Goal: Information Seeking & Learning: Find specific fact

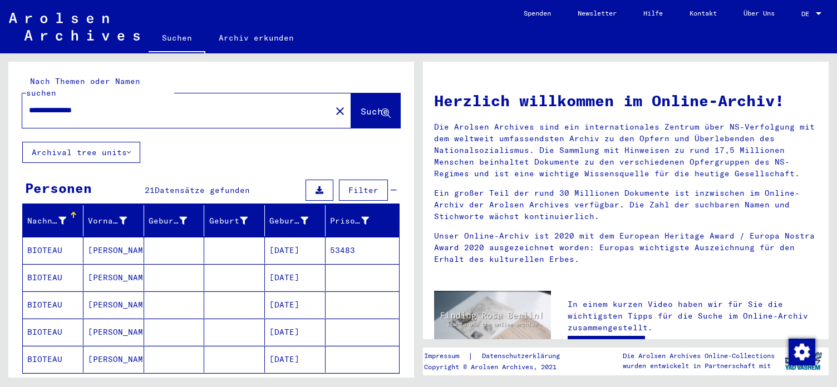
click at [292, 240] on mat-cell "[DATE]" at bounding box center [295, 250] width 61 height 27
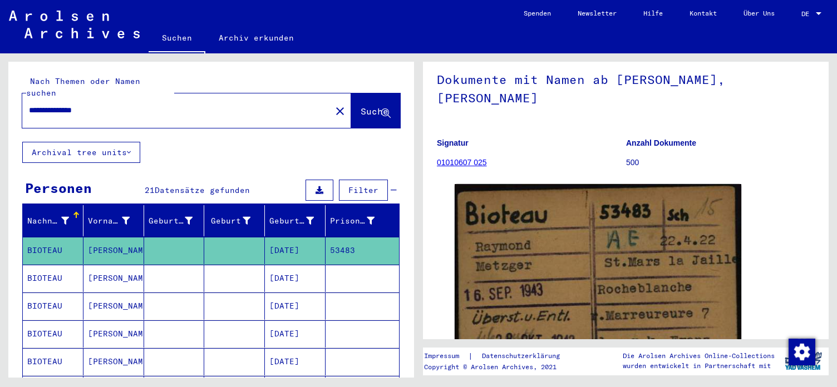
scroll to position [120, 0]
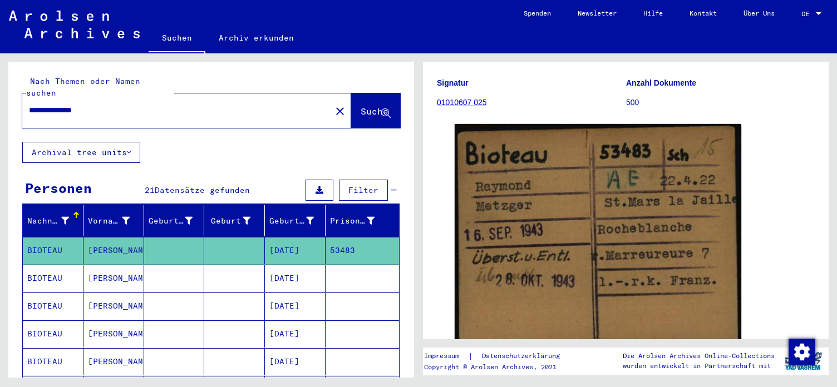
click at [286, 265] on mat-cell "[DATE]" at bounding box center [295, 278] width 61 height 27
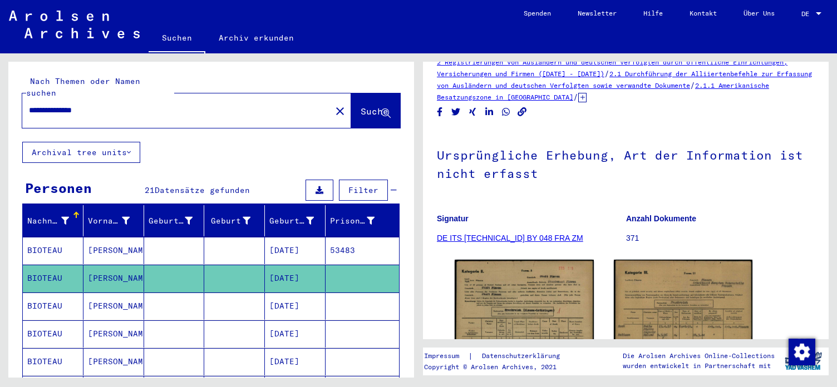
scroll to position [120, 0]
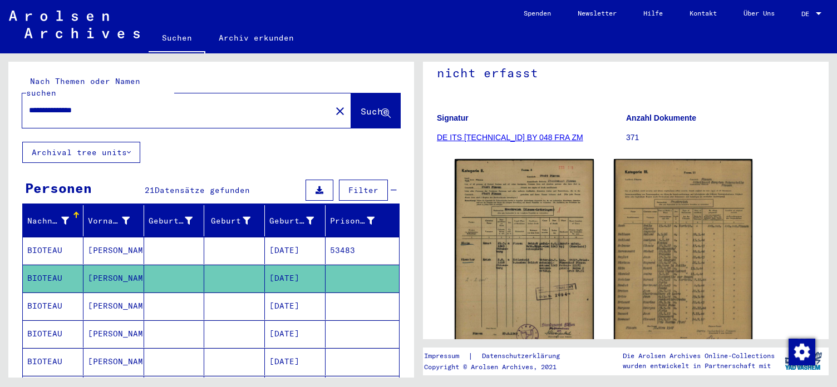
click at [534, 228] on img at bounding box center [523, 257] width 139 height 197
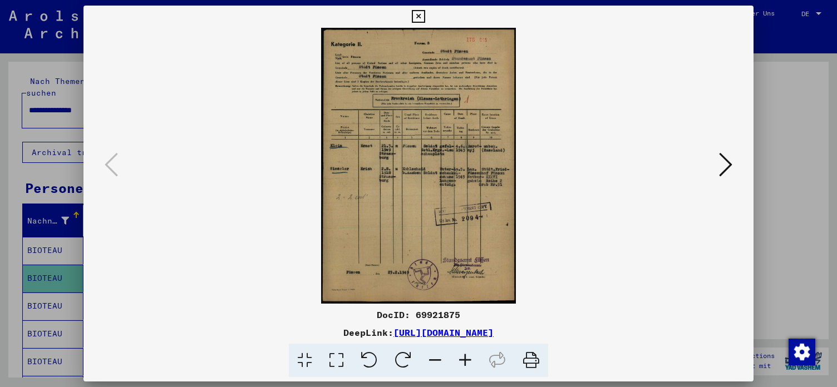
click at [462, 361] on icon at bounding box center [465, 361] width 30 height 34
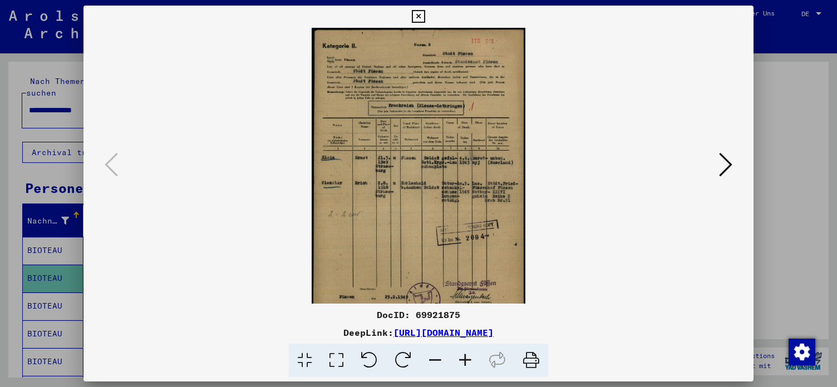
click at [462, 361] on icon at bounding box center [465, 361] width 30 height 34
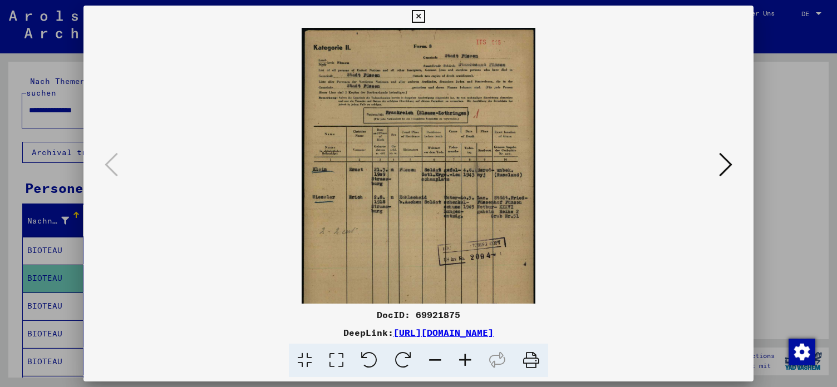
click at [462, 361] on icon at bounding box center [465, 361] width 30 height 34
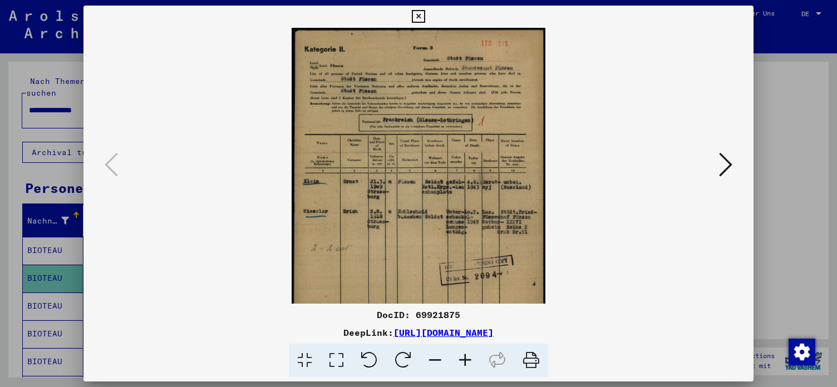
click at [462, 361] on icon at bounding box center [465, 361] width 30 height 34
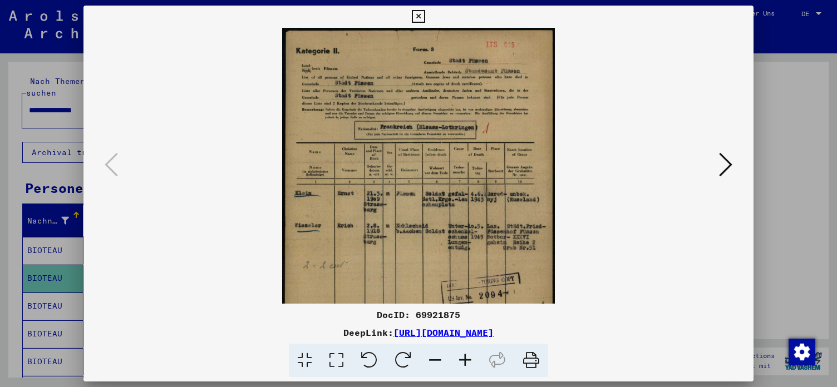
click at [462, 361] on icon at bounding box center [465, 361] width 30 height 34
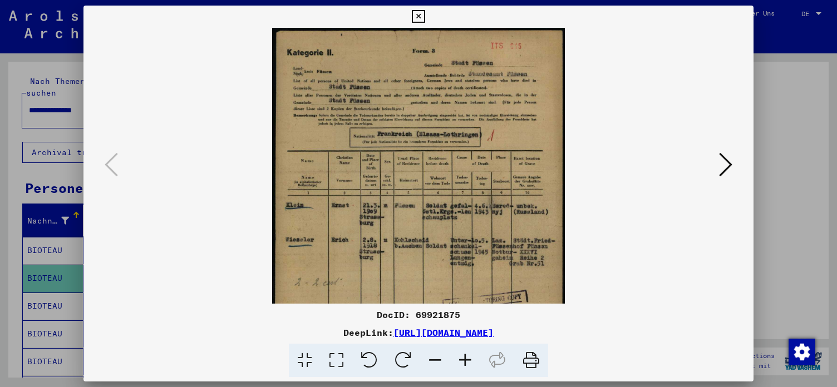
click at [462, 361] on icon at bounding box center [465, 361] width 30 height 34
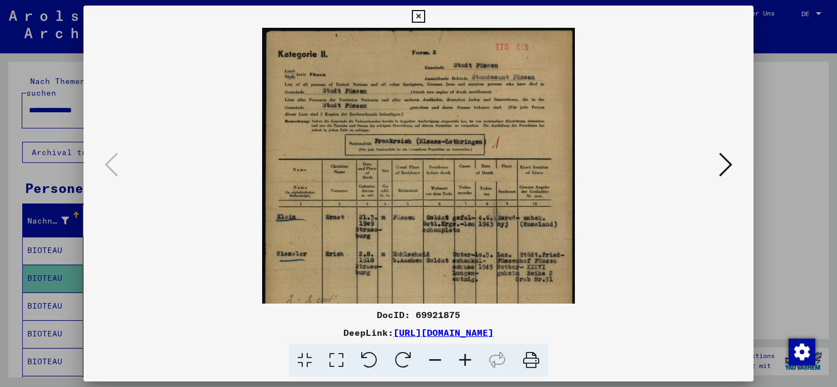
click at [462, 361] on icon at bounding box center [465, 361] width 30 height 34
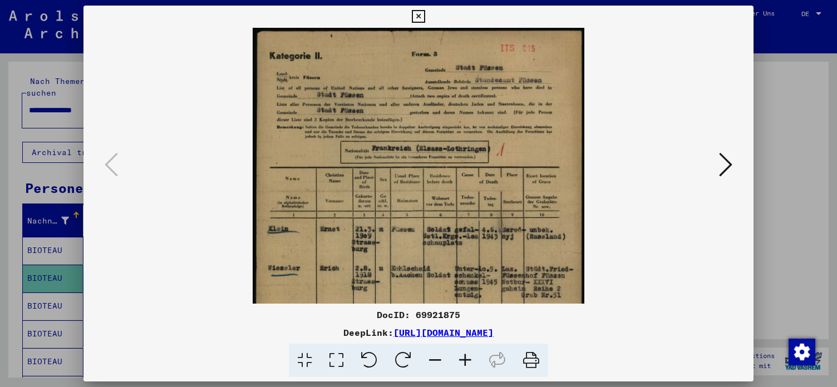
click at [462, 361] on icon at bounding box center [465, 361] width 30 height 34
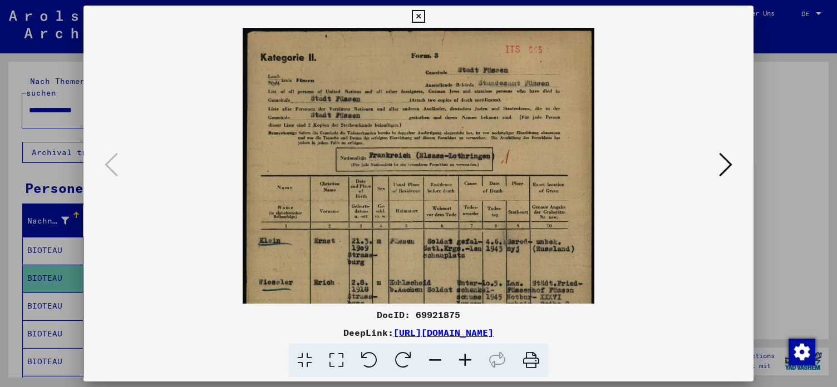
click at [462, 361] on icon at bounding box center [465, 361] width 30 height 34
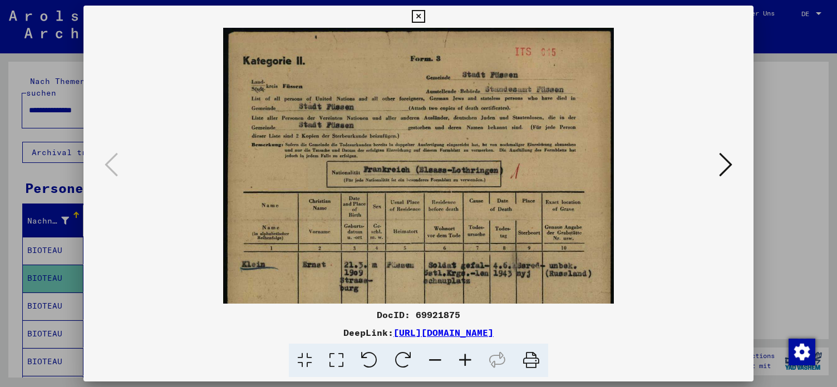
click at [462, 361] on icon at bounding box center [465, 361] width 30 height 34
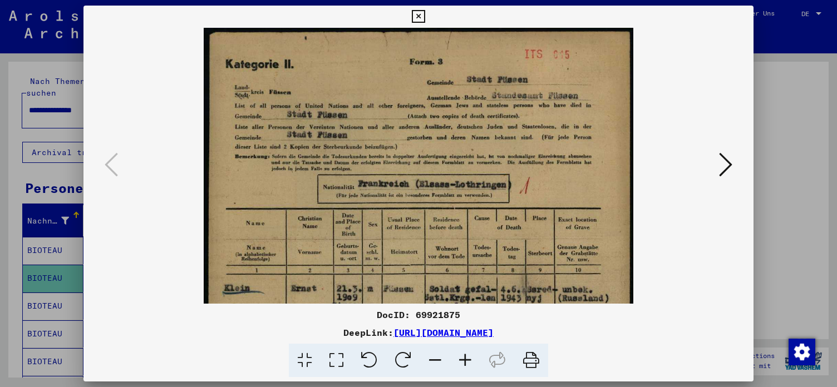
click at [462, 361] on icon at bounding box center [465, 361] width 30 height 34
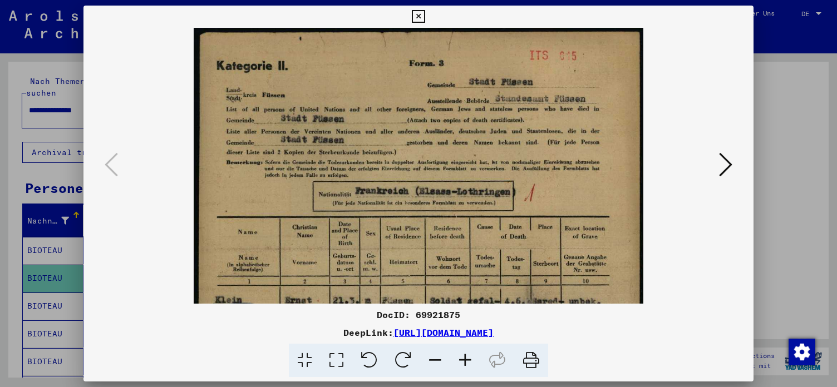
click at [462, 361] on icon at bounding box center [465, 361] width 30 height 34
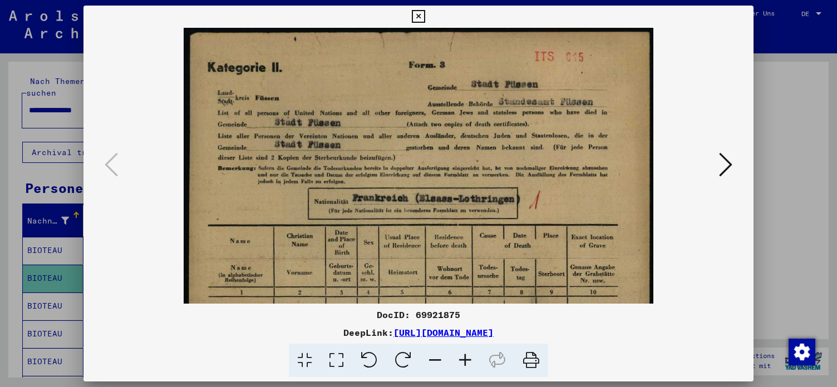
drag, startPoint x: 450, startPoint y: 245, endPoint x: 444, endPoint y: 170, distance: 75.3
click at [444, 170] on img at bounding box center [418, 360] width 469 height 665
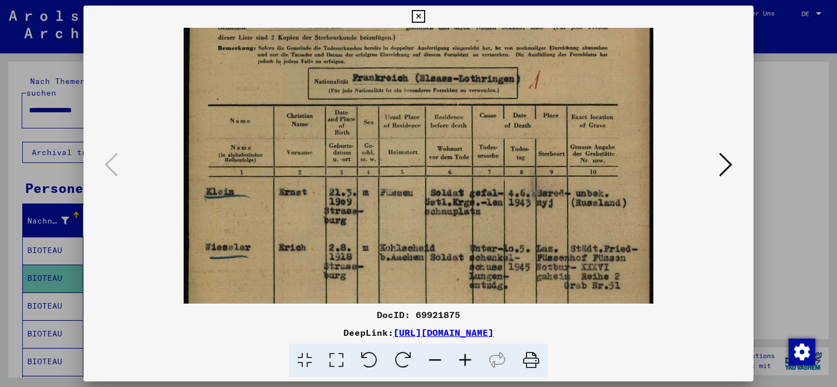
drag, startPoint x: 424, startPoint y: 232, endPoint x: 416, endPoint y: 187, distance: 45.8
click at [416, 187] on img at bounding box center [418, 240] width 469 height 665
drag, startPoint x: 418, startPoint y: 227, endPoint x: 413, endPoint y: 154, distance: 73.0
click at [413, 154] on img at bounding box center [418, 240] width 469 height 665
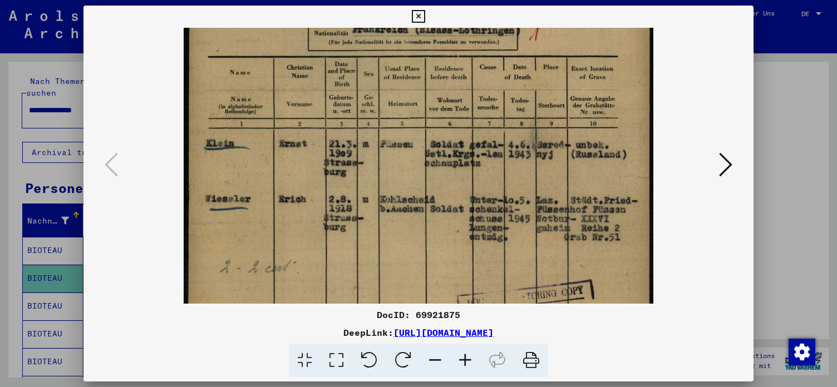
drag, startPoint x: 399, startPoint y: 146, endPoint x: 404, endPoint y: 253, distance: 106.9
click at [404, 253] on img at bounding box center [418, 191] width 469 height 665
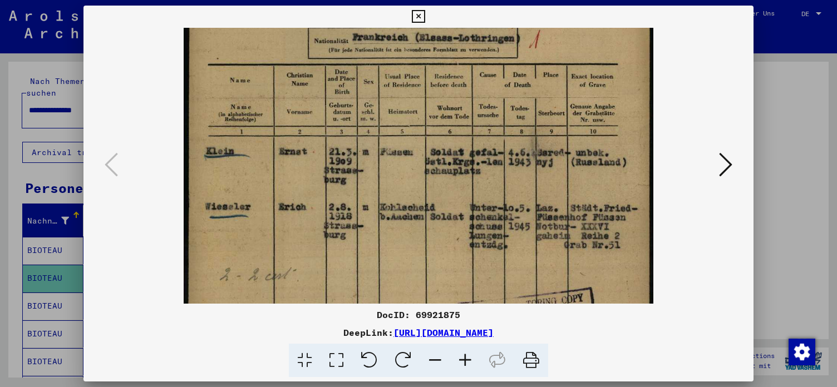
click at [727, 164] on icon at bounding box center [725, 164] width 13 height 27
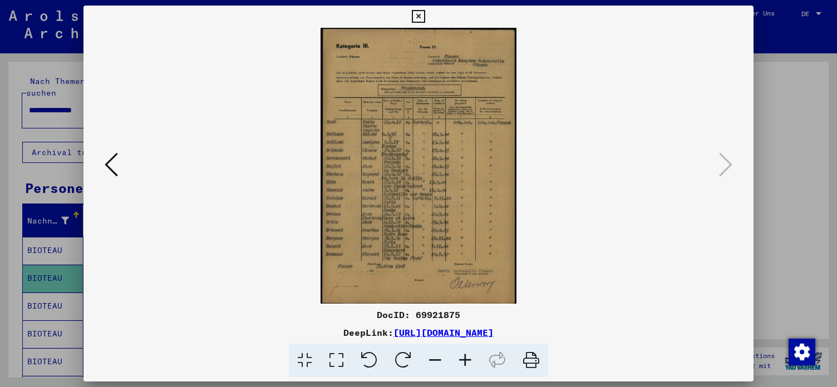
scroll to position [0, 0]
click at [462, 359] on icon at bounding box center [465, 361] width 30 height 34
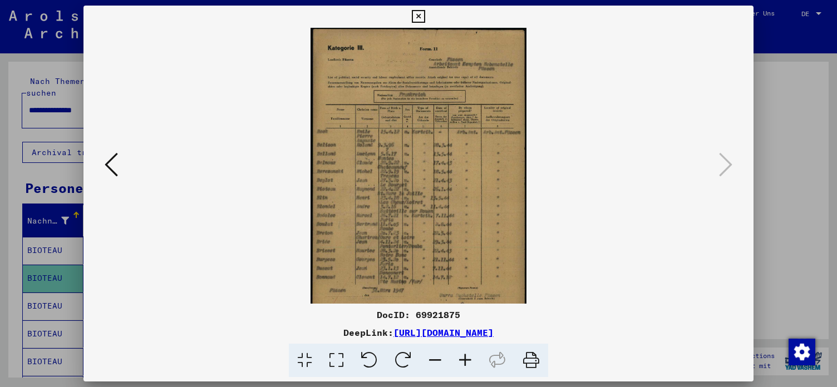
click at [462, 359] on icon at bounding box center [465, 361] width 30 height 34
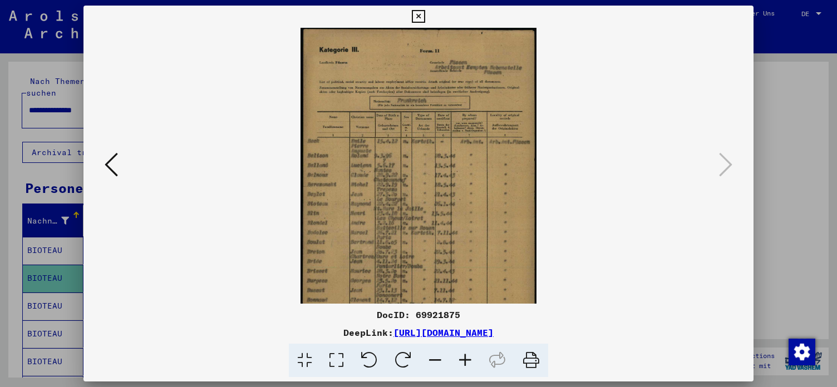
click at [462, 359] on icon at bounding box center [465, 361] width 30 height 34
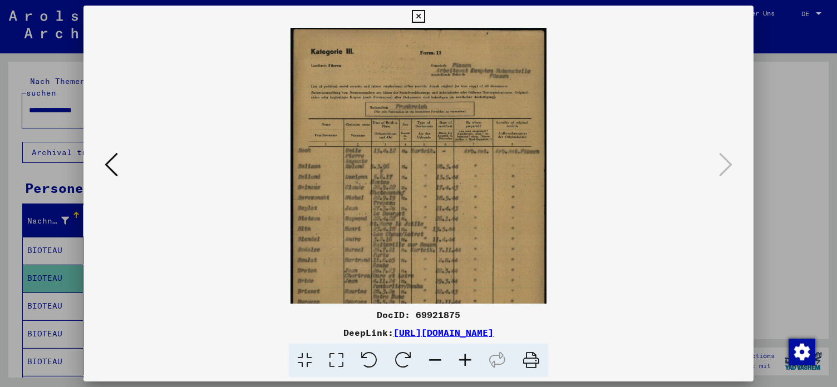
click at [462, 359] on icon at bounding box center [465, 361] width 30 height 34
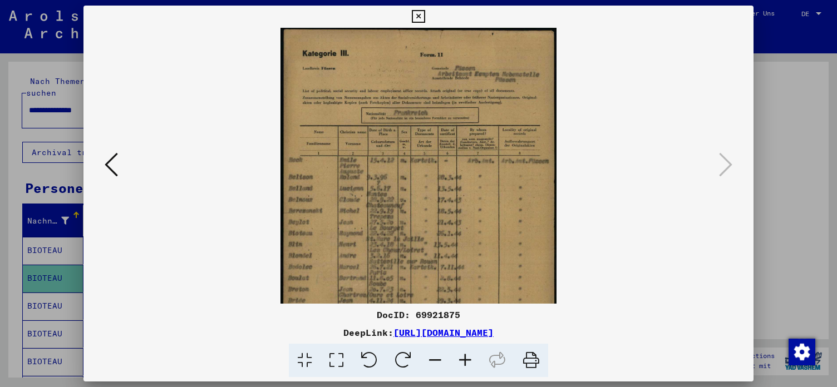
click at [462, 359] on icon at bounding box center [465, 361] width 30 height 34
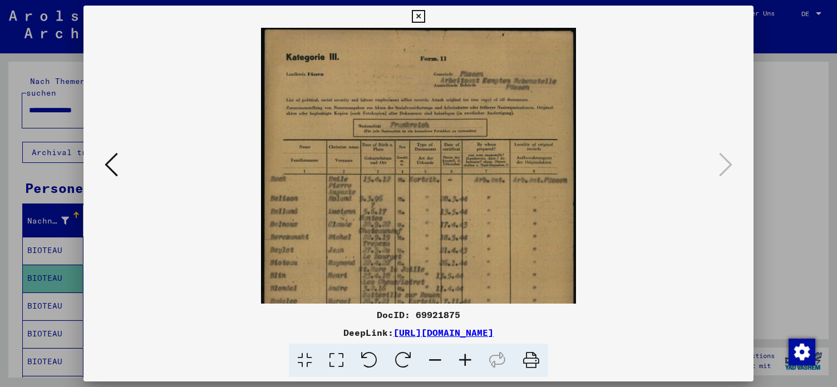
click at [462, 359] on icon at bounding box center [465, 361] width 30 height 34
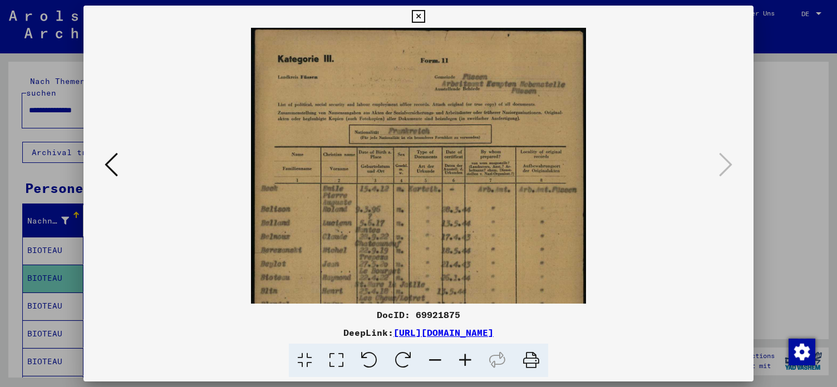
click at [462, 359] on icon at bounding box center [465, 361] width 30 height 34
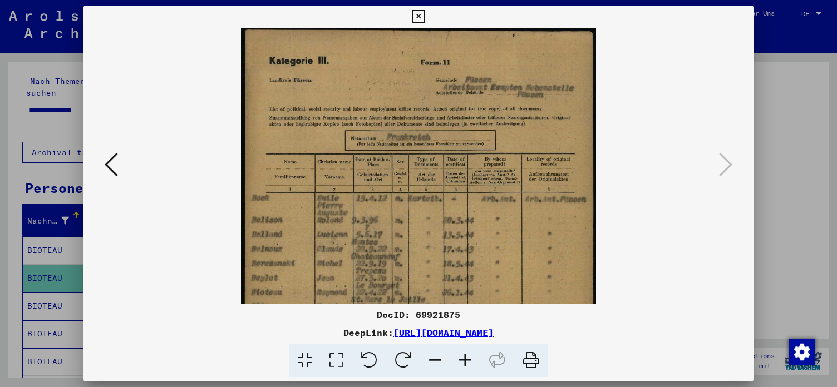
click at [462, 359] on icon at bounding box center [465, 361] width 30 height 34
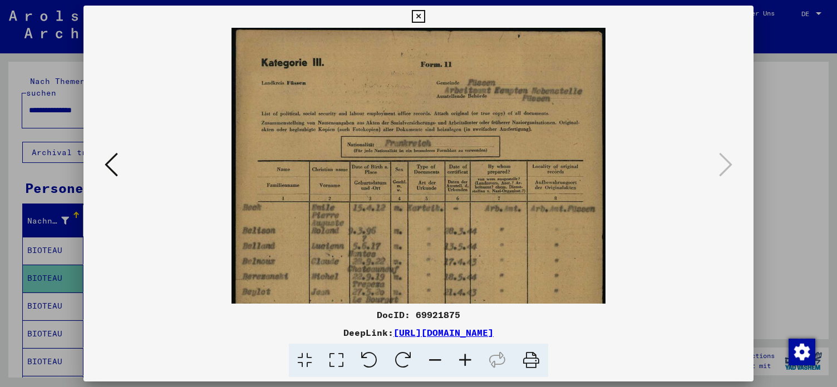
click at [462, 359] on icon at bounding box center [465, 361] width 30 height 34
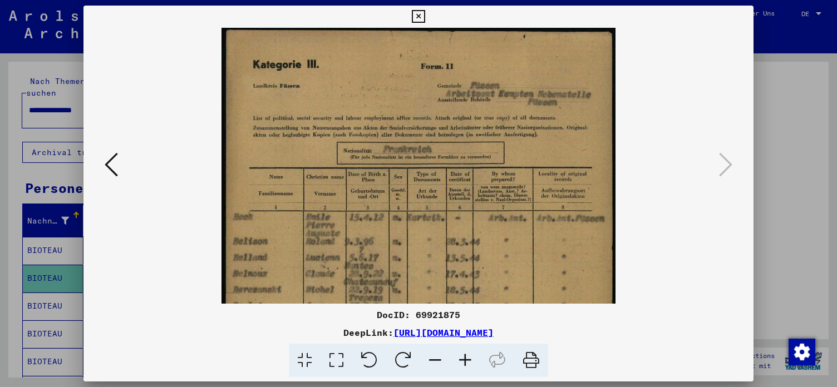
click at [462, 359] on icon at bounding box center [465, 361] width 30 height 34
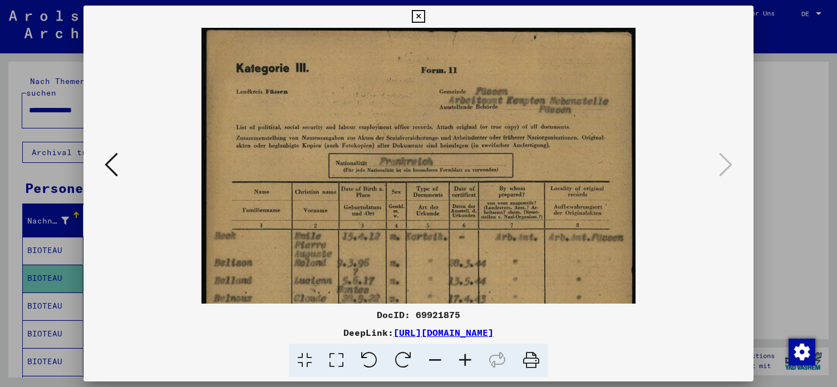
click at [462, 359] on icon at bounding box center [465, 361] width 30 height 34
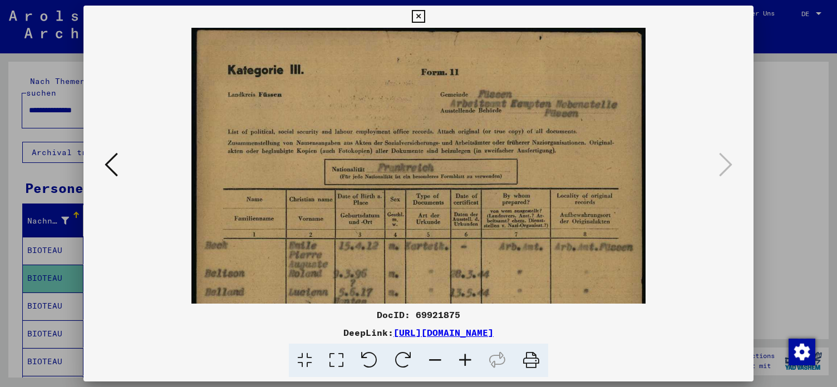
click at [462, 359] on icon at bounding box center [465, 361] width 30 height 34
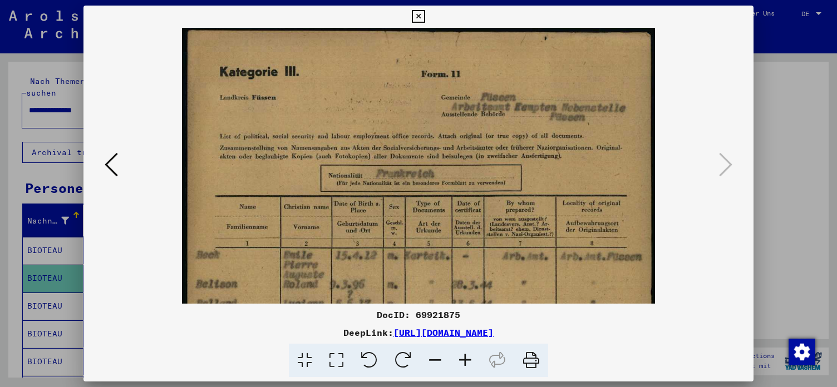
click at [462, 359] on icon at bounding box center [465, 361] width 30 height 34
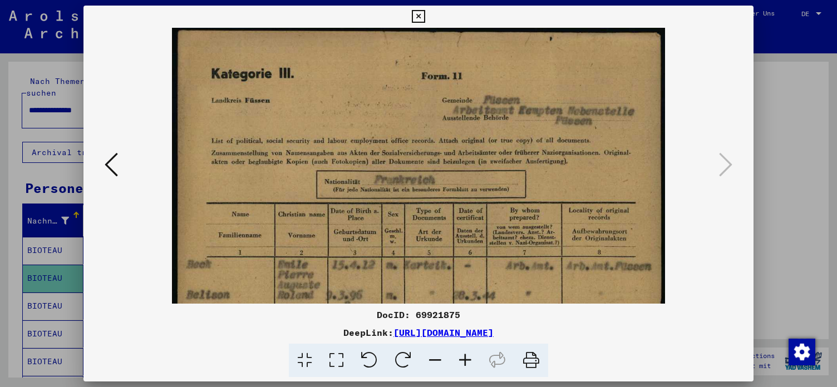
click at [462, 359] on icon at bounding box center [465, 361] width 30 height 34
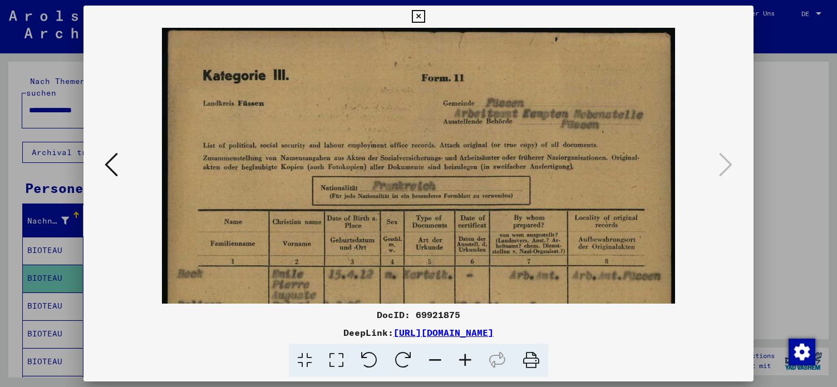
click at [462, 359] on icon at bounding box center [465, 361] width 30 height 34
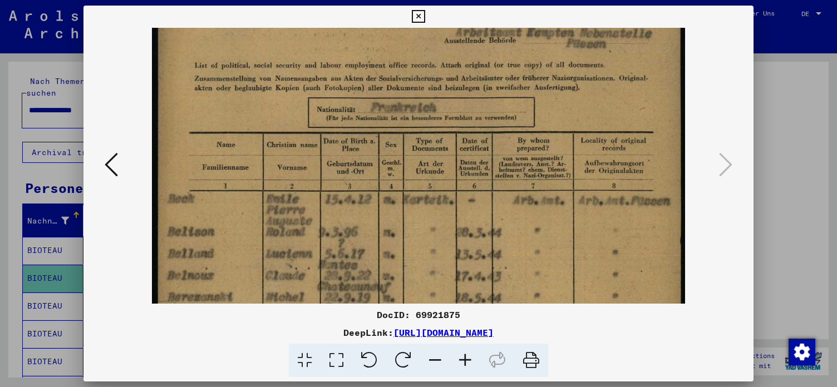
drag, startPoint x: 476, startPoint y: 193, endPoint x: 481, endPoint y: 110, distance: 83.6
click at [481, 110] on img at bounding box center [418, 317] width 532 height 749
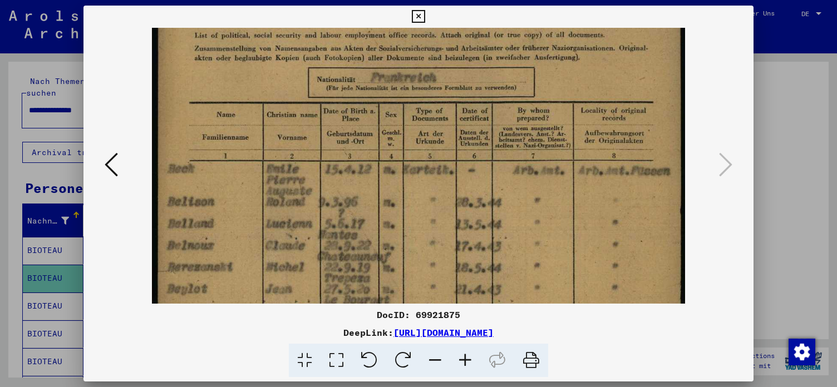
scroll to position [137, 0]
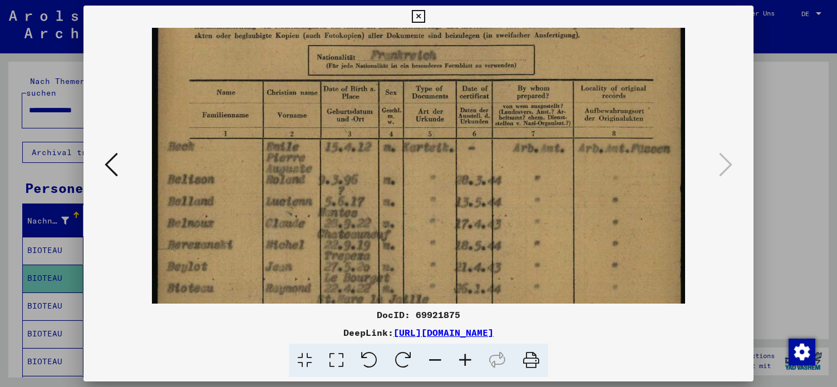
drag, startPoint x: 399, startPoint y: 220, endPoint x: 412, endPoint y: 167, distance: 54.5
click at [412, 167] on img at bounding box center [418, 265] width 532 height 749
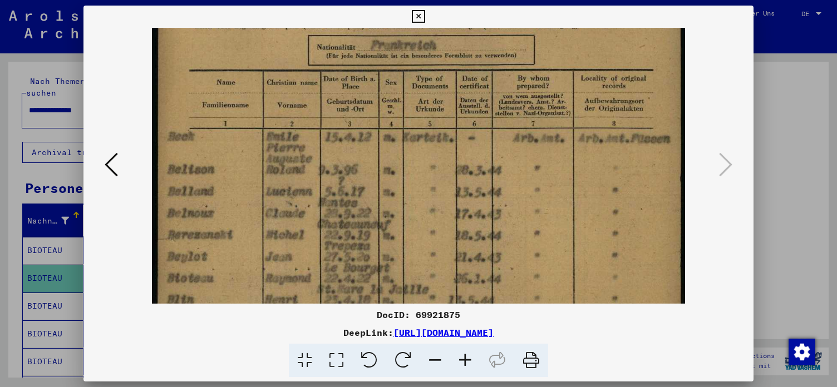
scroll to position [151, 0]
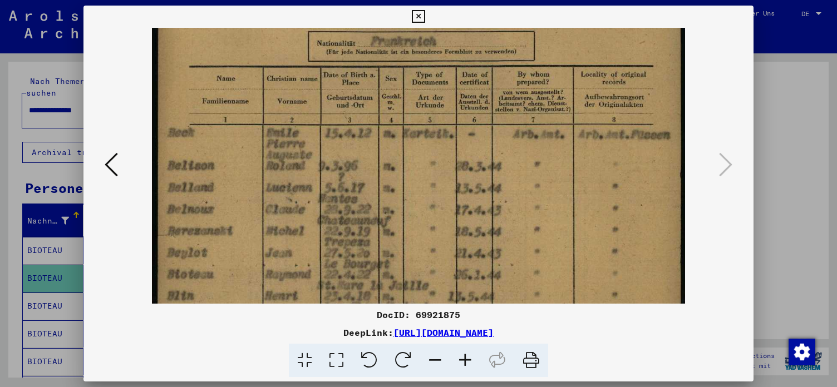
drag, startPoint x: 369, startPoint y: 239, endPoint x: 374, endPoint y: 225, distance: 14.6
click at [374, 225] on img at bounding box center [418, 251] width 532 height 749
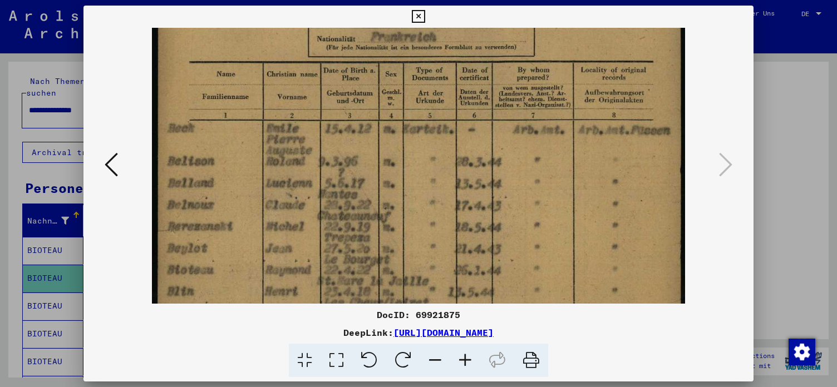
scroll to position [157, 0]
drag, startPoint x: 516, startPoint y: 182, endPoint x: 516, endPoint y: 176, distance: 6.1
click at [516, 176] on img at bounding box center [418, 245] width 532 height 749
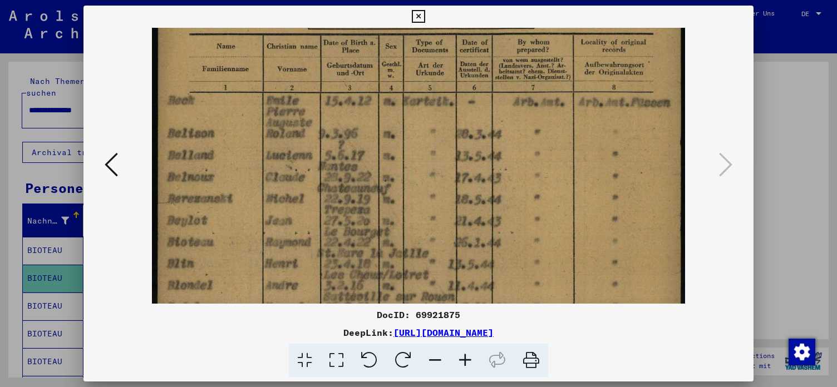
scroll to position [187, 0]
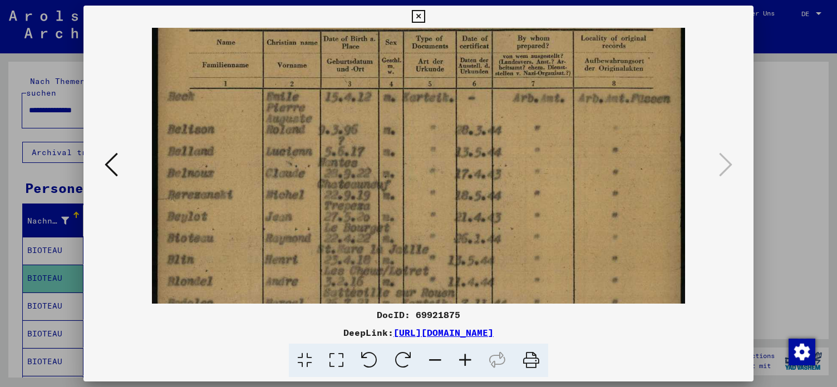
drag, startPoint x: 408, startPoint y: 157, endPoint x: 395, endPoint y: 127, distance: 32.6
click at [395, 127] on img at bounding box center [418, 215] width 532 height 749
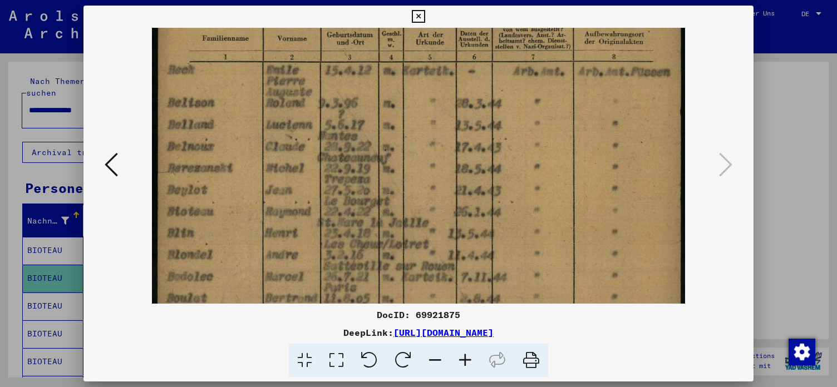
scroll to position [217, 0]
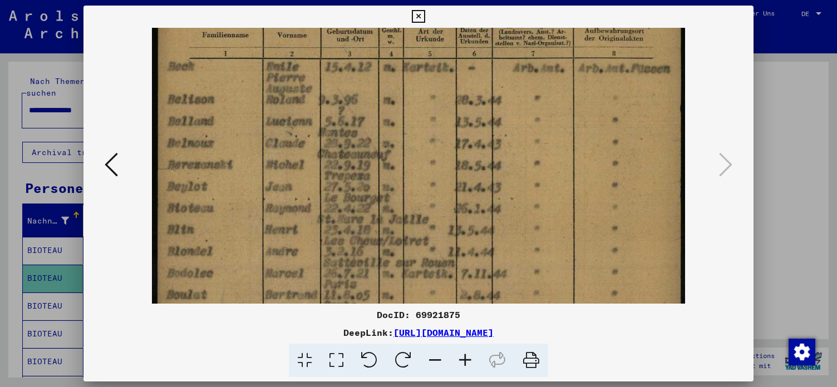
drag, startPoint x: 384, startPoint y: 211, endPoint x: 383, endPoint y: 181, distance: 30.0
click at [383, 181] on img at bounding box center [418, 185] width 532 height 749
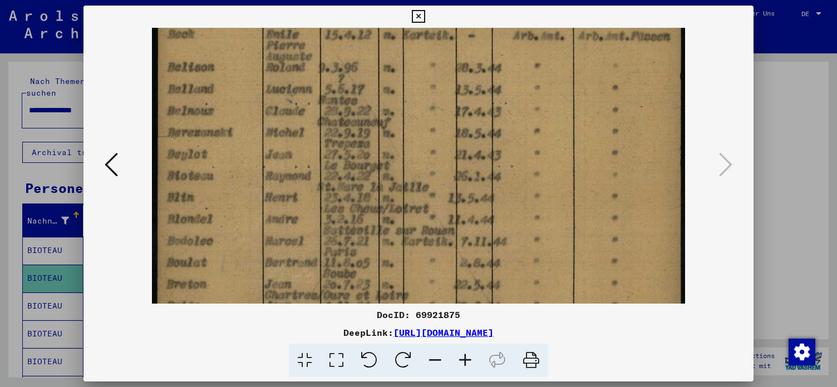
scroll to position [251, 0]
drag, startPoint x: 350, startPoint y: 190, endPoint x: 346, endPoint y: 156, distance: 34.2
click at [346, 156] on img at bounding box center [418, 151] width 532 height 749
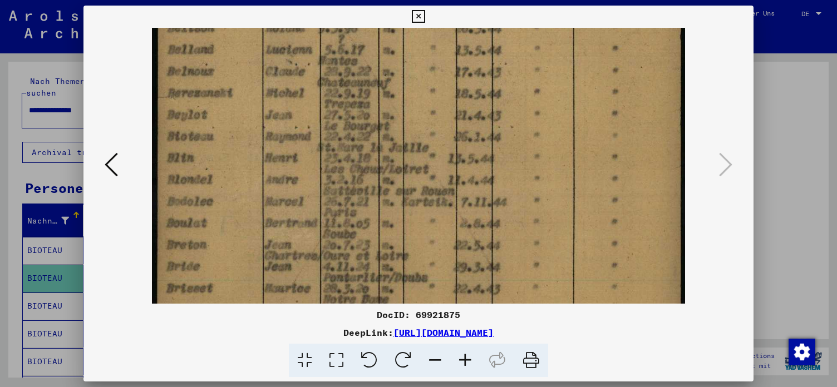
scroll to position [294, 0]
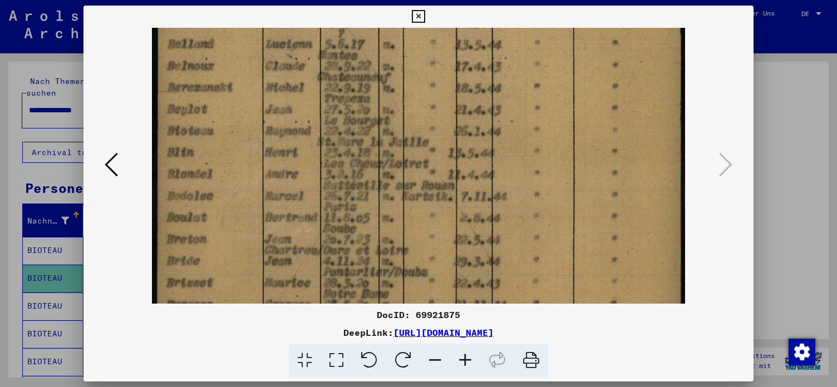
drag, startPoint x: 351, startPoint y: 195, endPoint x: 350, endPoint y: 149, distance: 46.2
click at [350, 149] on img at bounding box center [418, 108] width 532 height 749
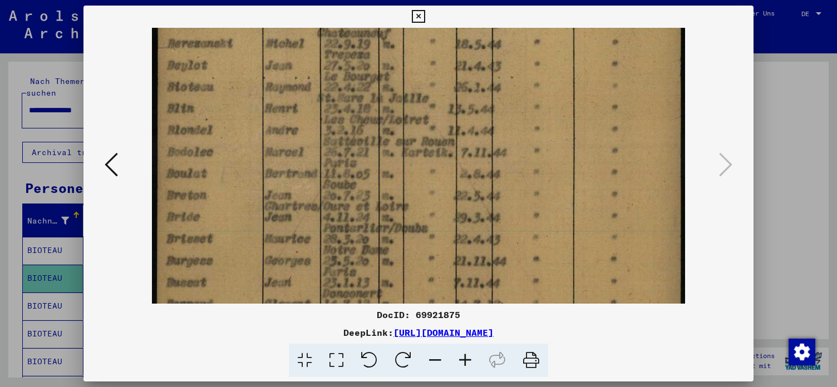
drag, startPoint x: 355, startPoint y: 196, endPoint x: 353, endPoint y: 153, distance: 43.4
click at [353, 153] on img at bounding box center [418, 64] width 532 height 749
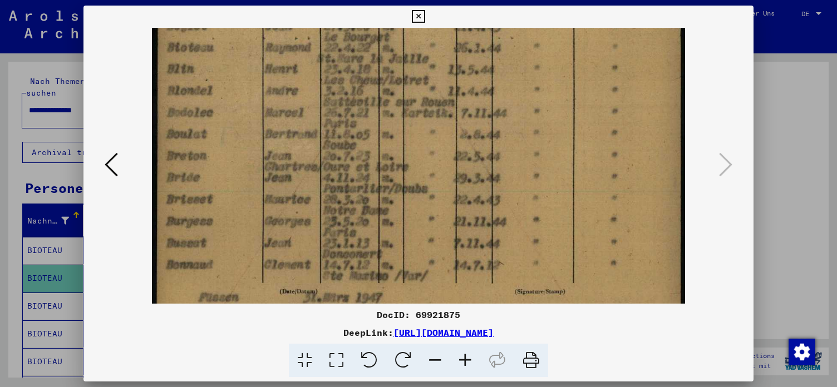
scroll to position [388, 0]
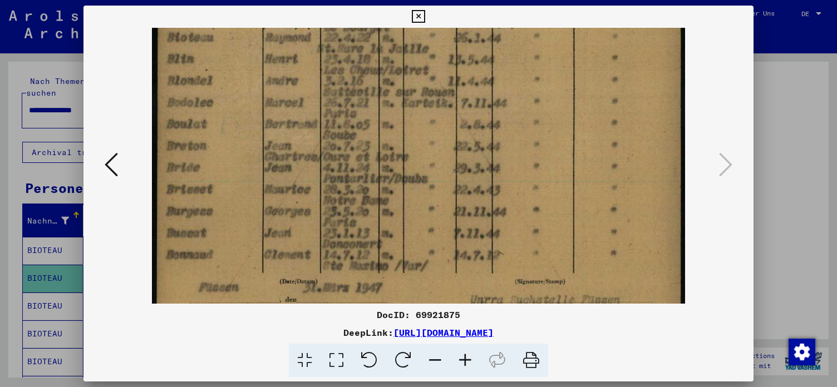
drag, startPoint x: 354, startPoint y: 200, endPoint x: 353, endPoint y: 150, distance: 49.5
click at [353, 150] on img at bounding box center [418, 14] width 532 height 749
click at [424, 17] on icon at bounding box center [418, 16] width 13 height 13
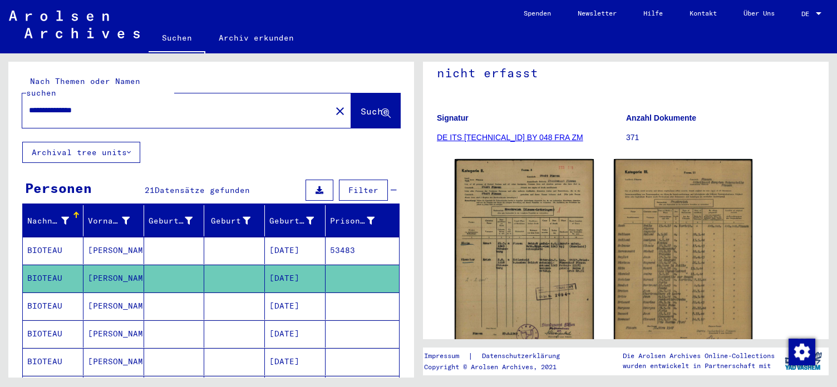
click at [294, 293] on mat-cell "[DATE]" at bounding box center [295, 306] width 61 height 27
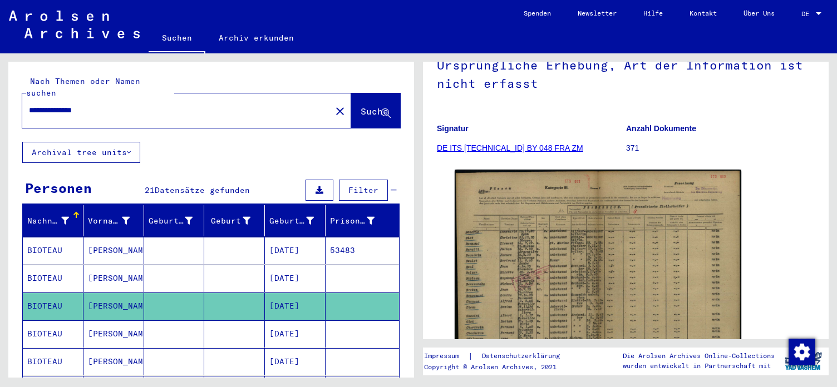
scroll to position [120, 0]
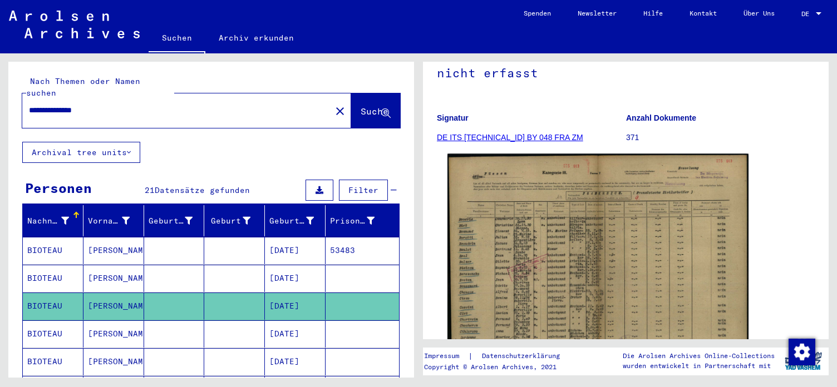
click at [558, 240] on img at bounding box center [597, 261] width 301 height 214
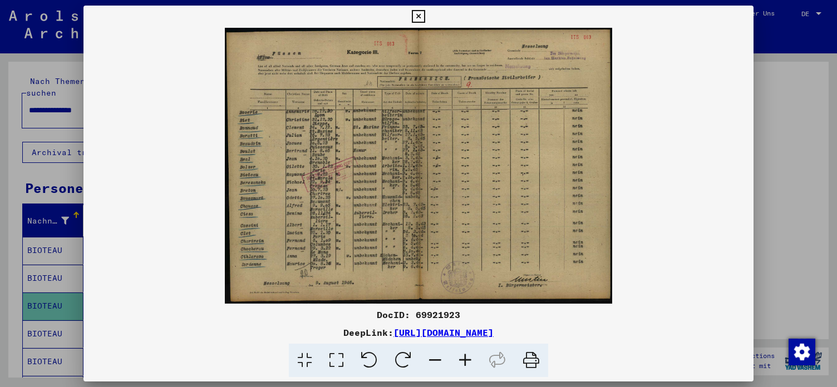
click at [468, 363] on icon at bounding box center [465, 361] width 30 height 34
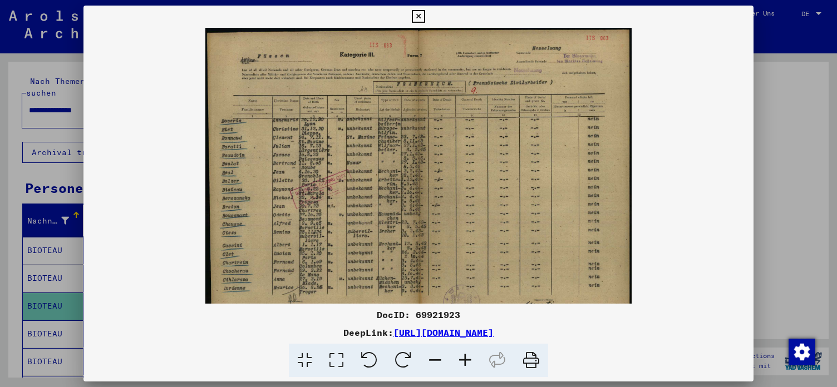
click at [468, 363] on icon at bounding box center [465, 361] width 30 height 34
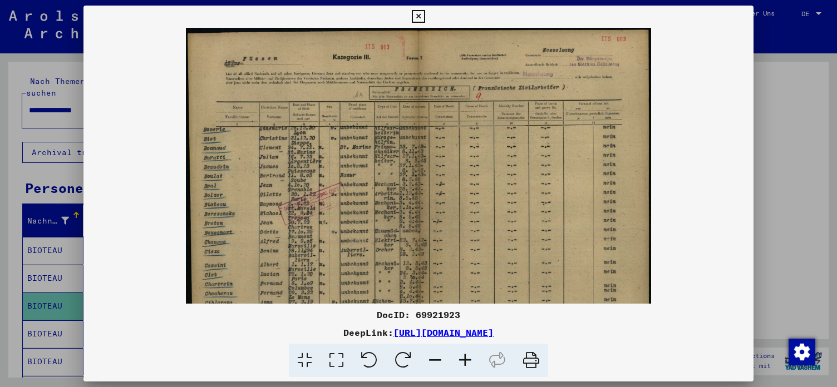
click at [468, 363] on icon at bounding box center [465, 361] width 30 height 34
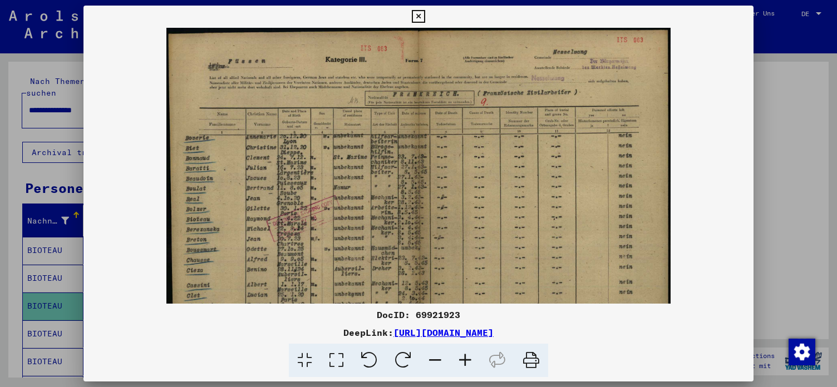
click at [468, 363] on icon at bounding box center [465, 361] width 30 height 34
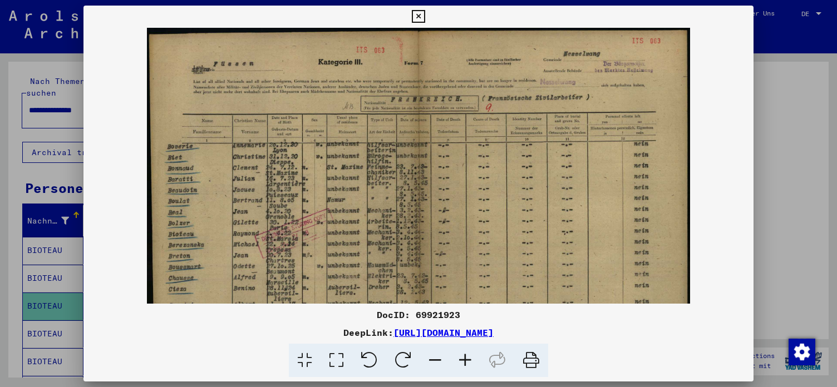
click at [468, 363] on icon at bounding box center [465, 361] width 30 height 34
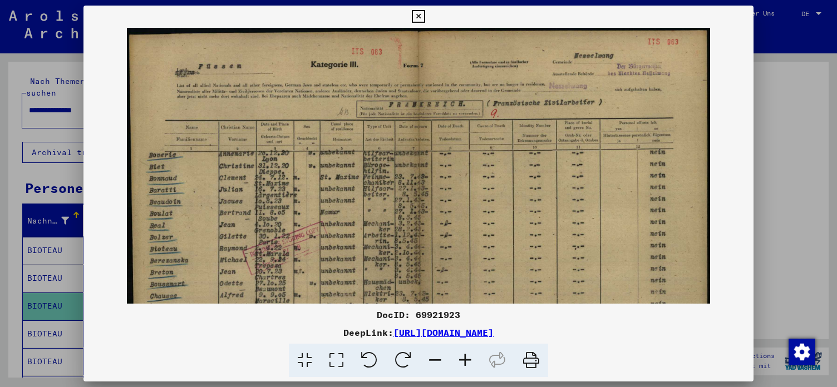
click at [468, 363] on icon at bounding box center [465, 361] width 30 height 34
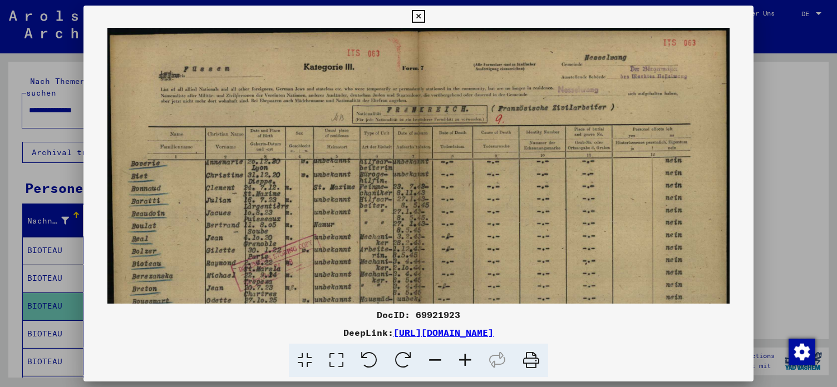
click at [468, 363] on icon at bounding box center [465, 361] width 30 height 34
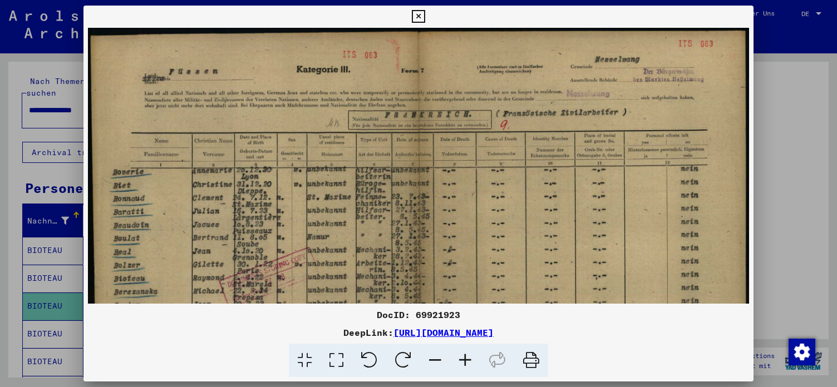
click at [468, 363] on icon at bounding box center [465, 361] width 30 height 34
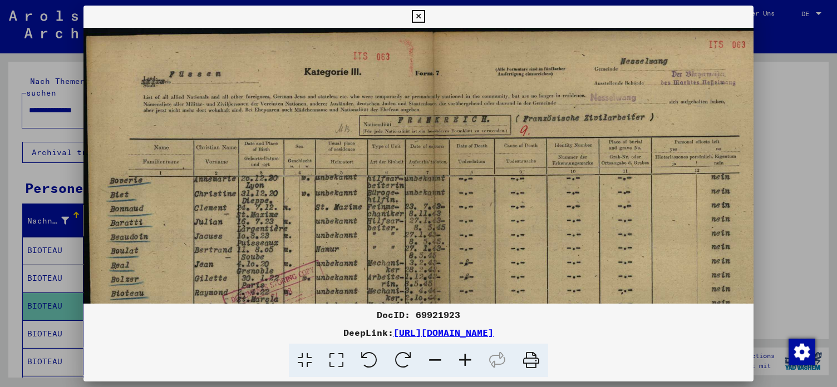
click at [468, 363] on icon at bounding box center [465, 361] width 30 height 34
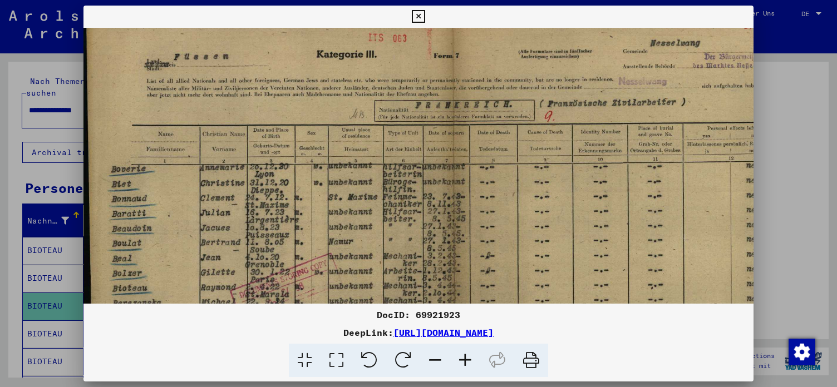
scroll to position [21, 0]
drag, startPoint x: 374, startPoint y: 191, endPoint x: 373, endPoint y: 170, distance: 21.1
click at [373, 170] on img at bounding box center [452, 270] width 739 height 526
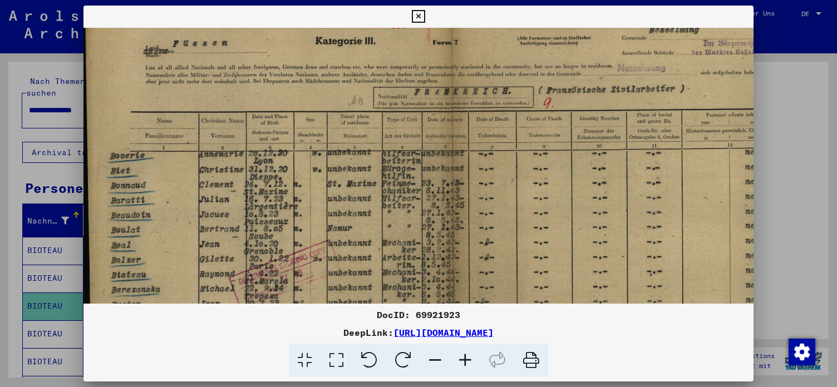
scroll to position [38, 1]
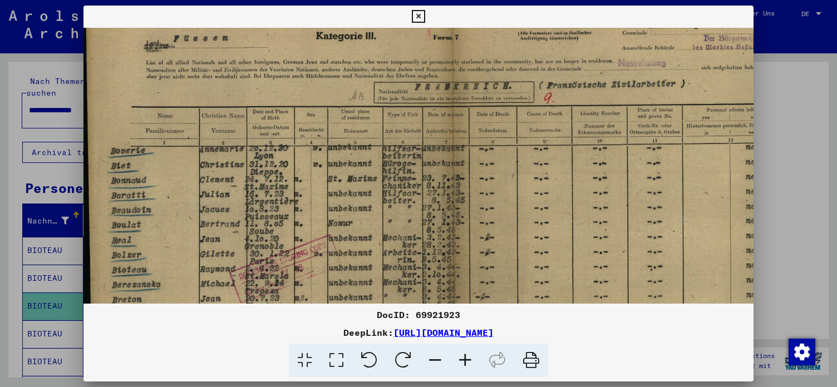
drag, startPoint x: 238, startPoint y: 230, endPoint x: 238, endPoint y: 212, distance: 17.8
click at [238, 212] on img at bounding box center [452, 252] width 739 height 526
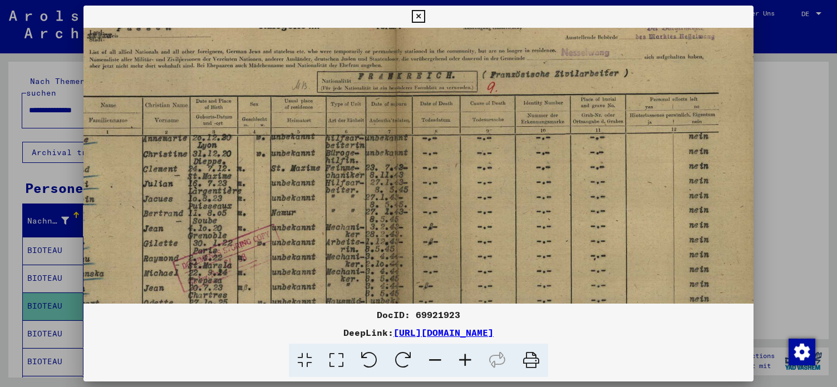
scroll to position [50, 69]
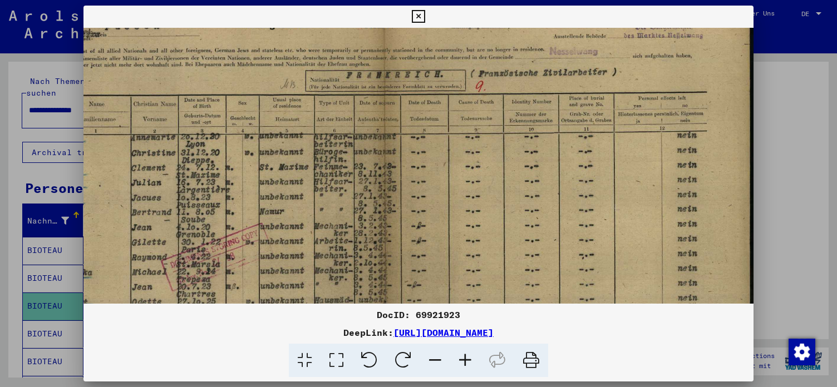
drag, startPoint x: 484, startPoint y: 269, endPoint x: 412, endPoint y: 257, distance: 73.2
click at [412, 257] on img at bounding box center [383, 241] width 739 height 526
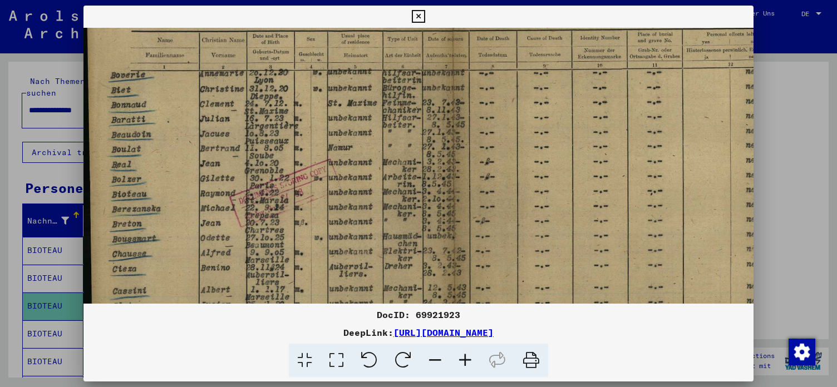
scroll to position [114, 2]
drag, startPoint x: 449, startPoint y: 228, endPoint x: 528, endPoint y: 164, distance: 101.6
click at [528, 164] on img at bounding box center [451, 177] width 739 height 526
click at [424, 15] on icon at bounding box center [418, 16] width 13 height 13
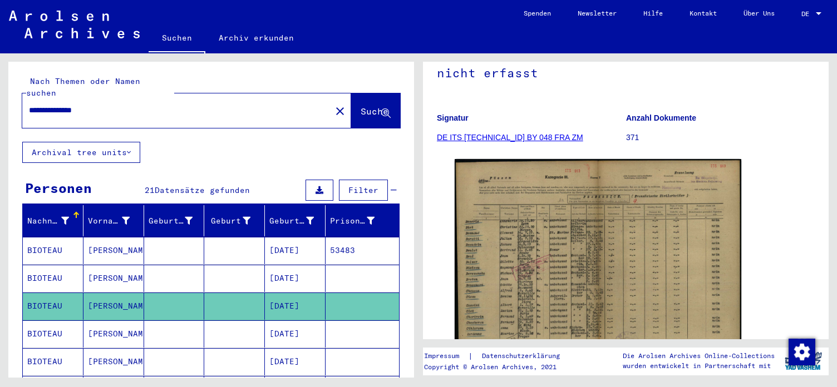
click at [333, 321] on mat-cell at bounding box center [361, 333] width 73 height 27
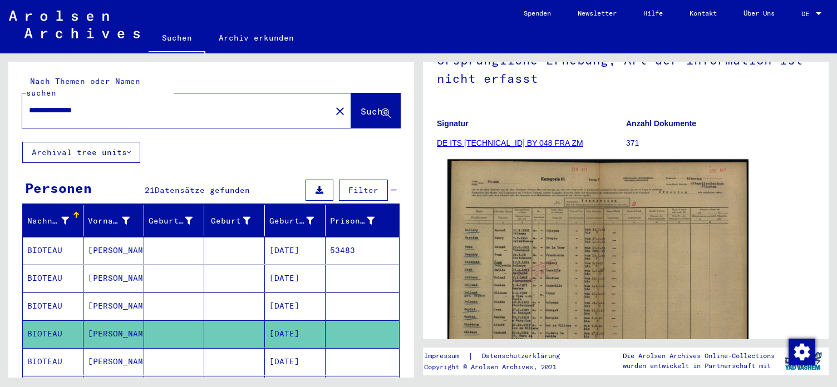
scroll to position [240, 0]
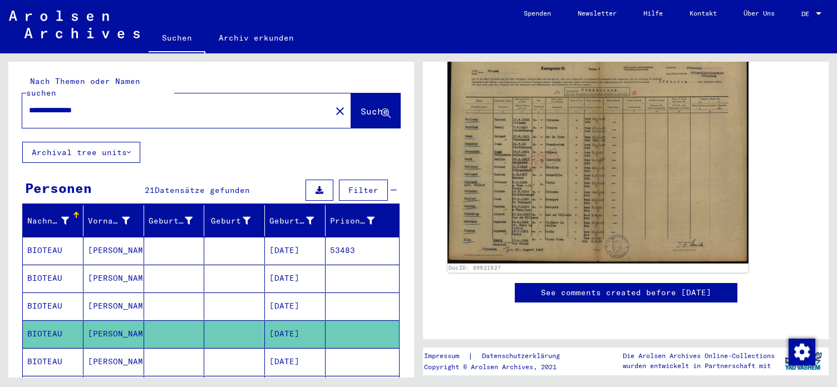
click at [571, 210] on img at bounding box center [597, 156] width 301 height 215
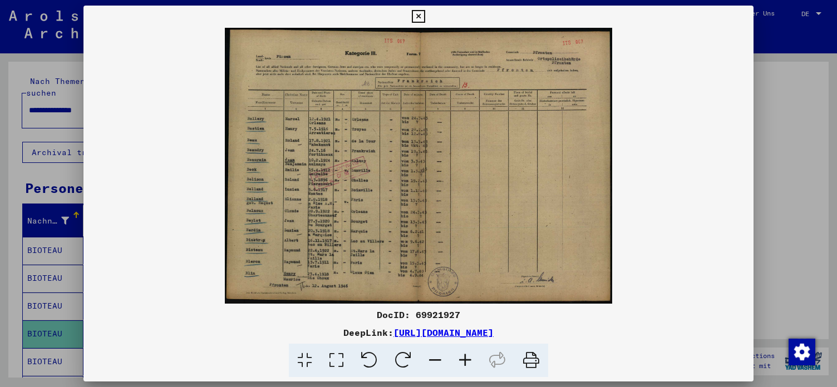
click at [462, 360] on icon at bounding box center [465, 361] width 30 height 34
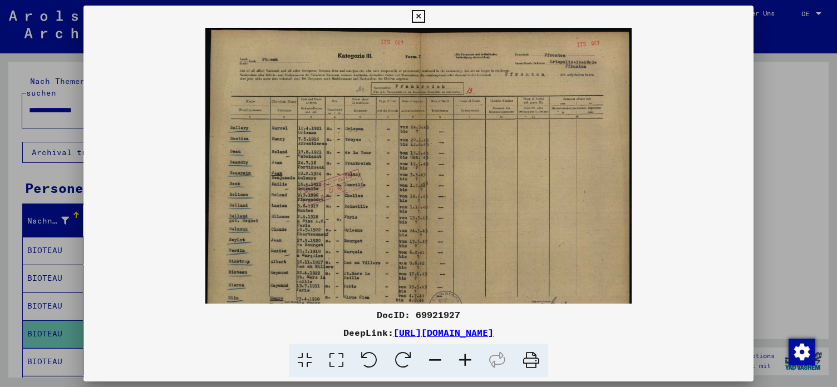
click at [462, 360] on icon at bounding box center [465, 361] width 30 height 34
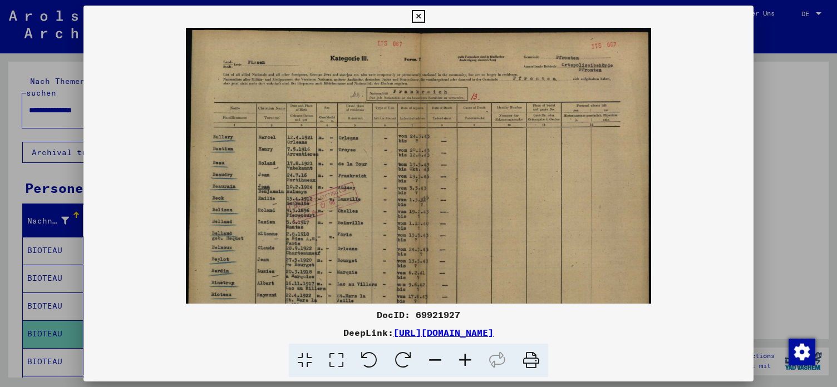
click at [462, 360] on icon at bounding box center [465, 361] width 30 height 34
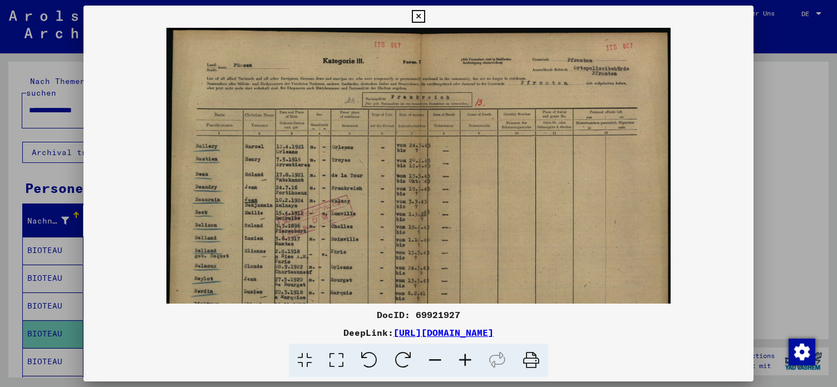
click at [462, 360] on icon at bounding box center [465, 361] width 30 height 34
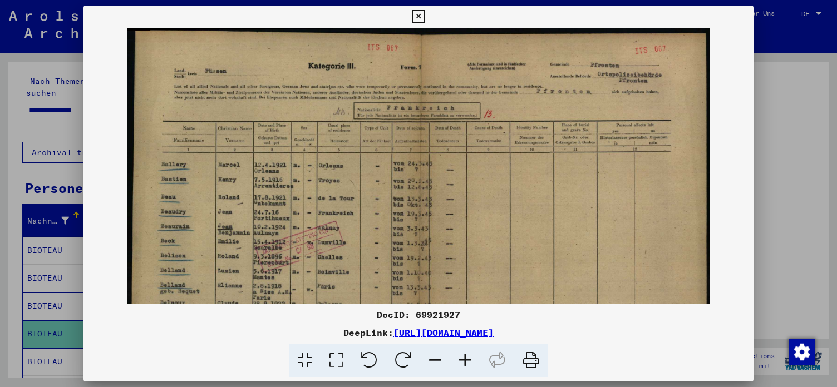
click at [462, 360] on icon at bounding box center [465, 361] width 30 height 34
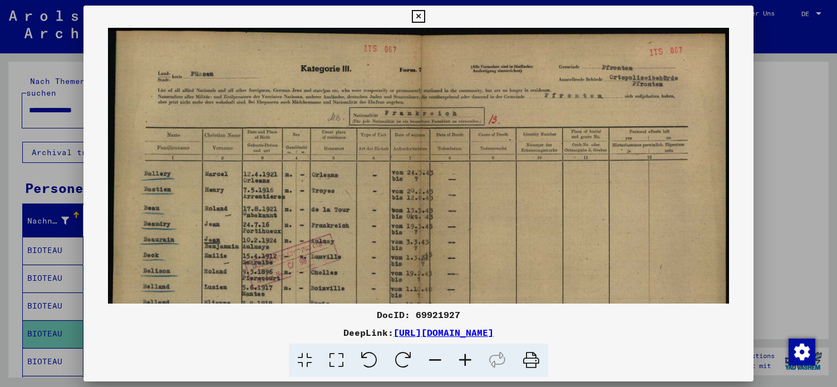
click at [462, 360] on icon at bounding box center [465, 361] width 30 height 34
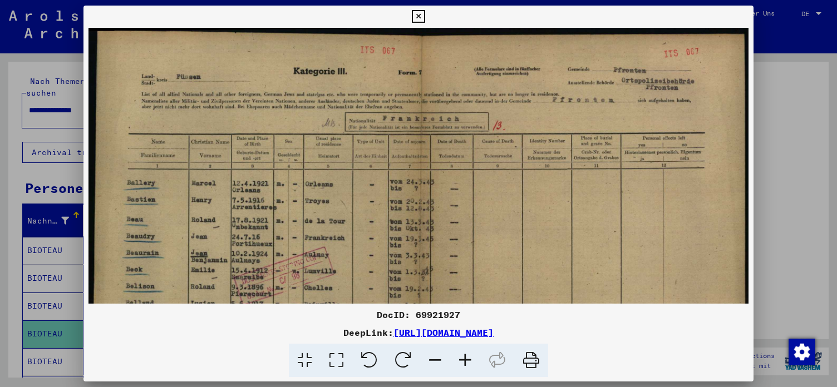
click at [462, 360] on icon at bounding box center [465, 361] width 30 height 34
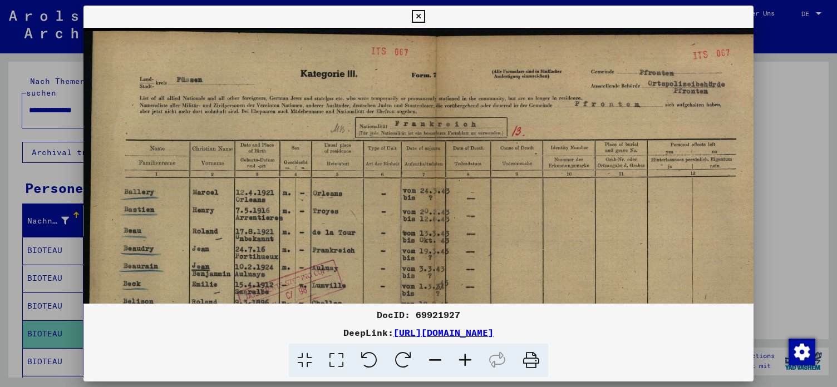
click at [462, 360] on icon at bounding box center [465, 361] width 30 height 34
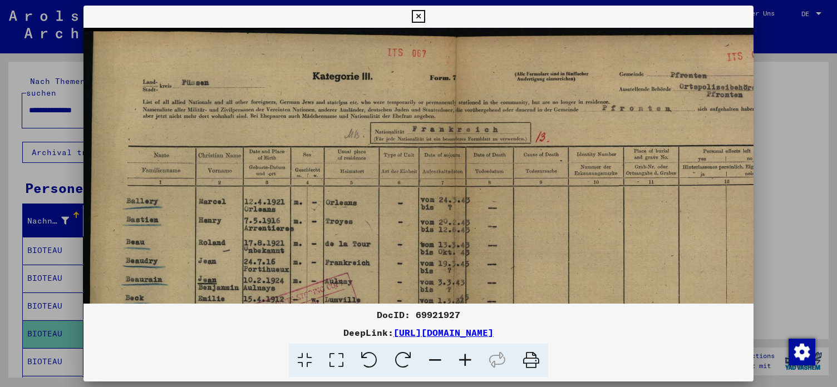
click at [462, 360] on icon at bounding box center [465, 361] width 30 height 34
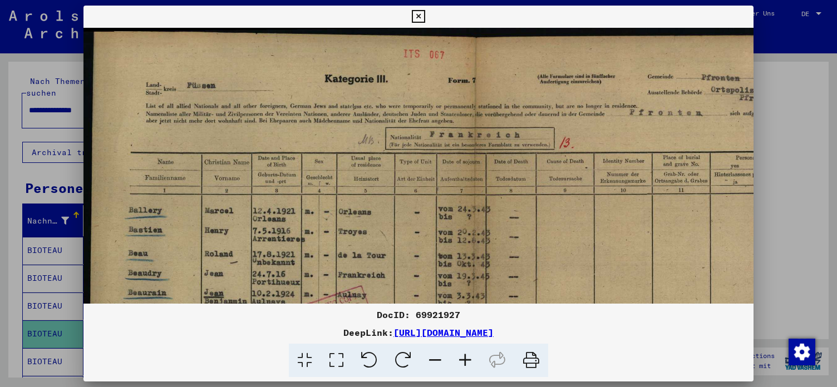
click at [462, 360] on icon at bounding box center [465, 361] width 30 height 34
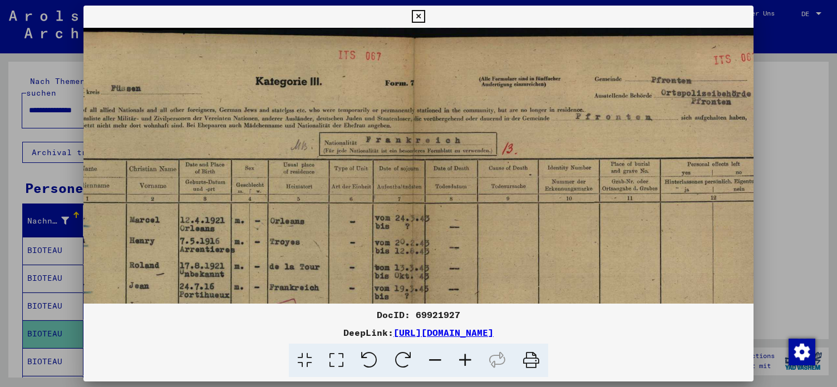
scroll to position [0, 88]
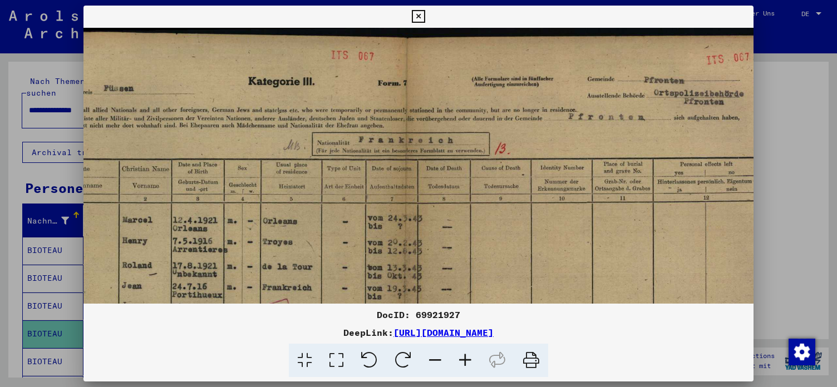
drag, startPoint x: 602, startPoint y: 161, endPoint x: 514, endPoint y: 220, distance: 105.8
click at [514, 220] on img at bounding box center [402, 319] width 815 height 582
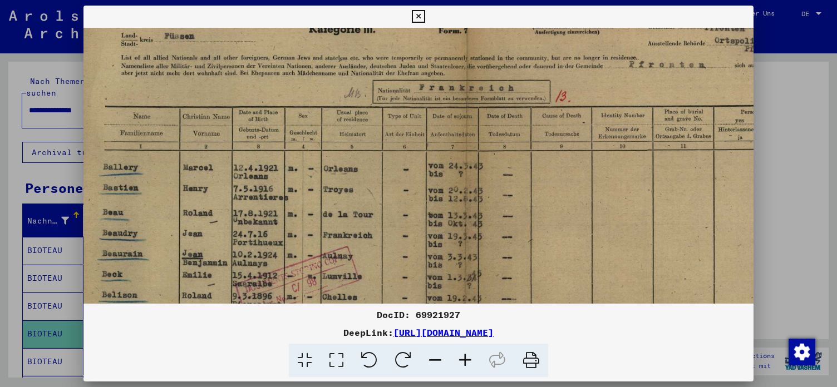
drag, startPoint x: 372, startPoint y: 185, endPoint x: 431, endPoint y: 133, distance: 78.5
click at [431, 133] on img at bounding box center [463, 267] width 815 height 582
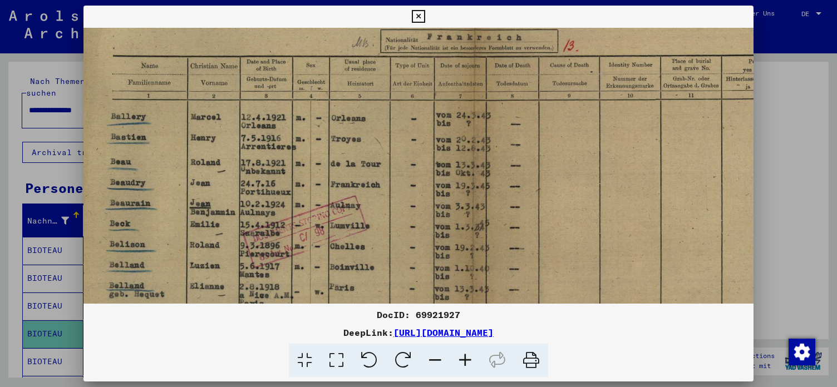
drag, startPoint x: 399, startPoint y: 206, endPoint x: 408, endPoint y: 156, distance: 50.8
click at [408, 156] on img at bounding box center [470, 216] width 815 height 582
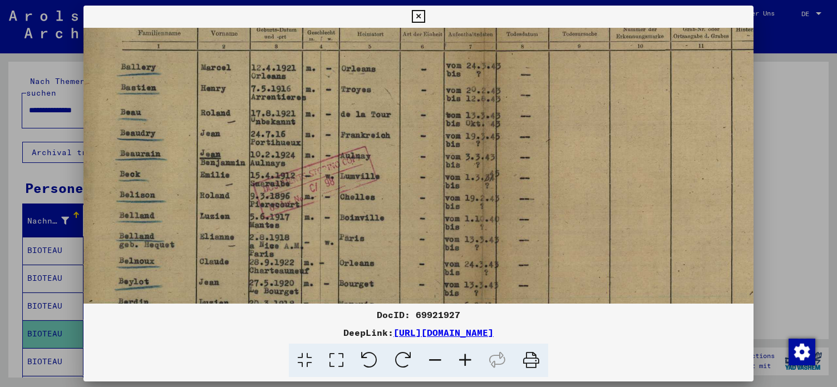
drag, startPoint x: 387, startPoint y: 215, endPoint x: 396, endPoint y: 166, distance: 50.3
click at [396, 166] on img at bounding box center [480, 166] width 815 height 582
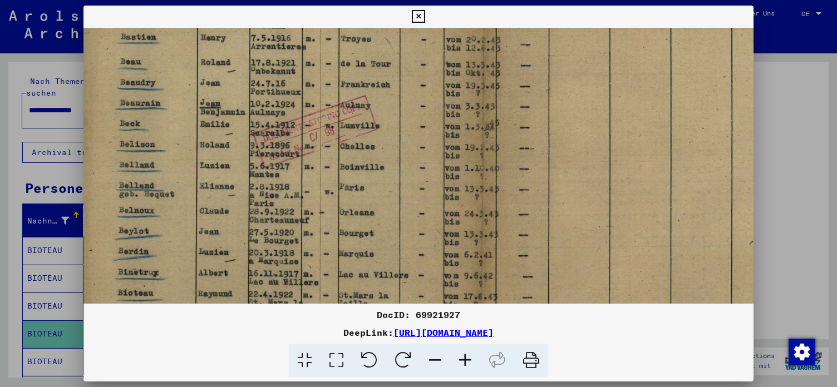
drag, startPoint x: 383, startPoint y: 225, endPoint x: 384, endPoint y: 175, distance: 50.6
click at [384, 175] on img at bounding box center [480, 116] width 815 height 582
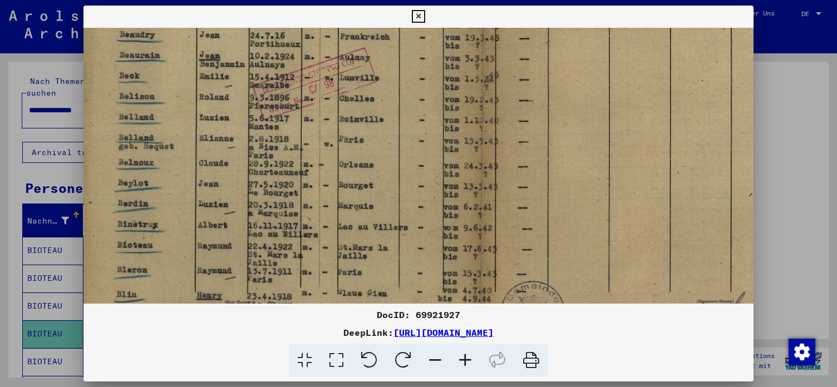
scroll to position [259, 11]
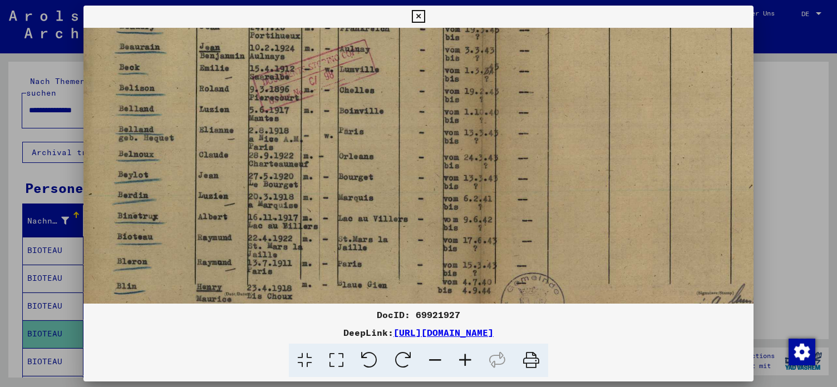
drag, startPoint x: 382, startPoint y: 234, endPoint x: 381, endPoint y: 178, distance: 56.2
click at [381, 178] on img at bounding box center [480, 60] width 815 height 582
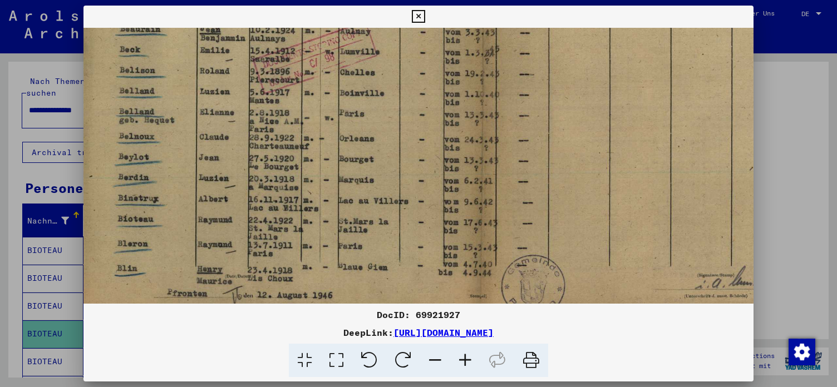
drag, startPoint x: 304, startPoint y: 251, endPoint x: 304, endPoint y: 234, distance: 17.3
click at [304, 234] on img at bounding box center [480, 42] width 815 height 582
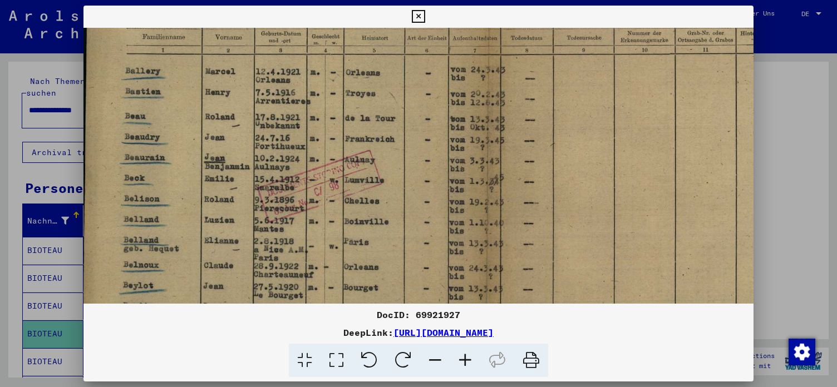
drag, startPoint x: 463, startPoint y: 122, endPoint x: 468, endPoint y: 262, distance: 140.3
click at [468, 262] on img at bounding box center [485, 170] width 815 height 582
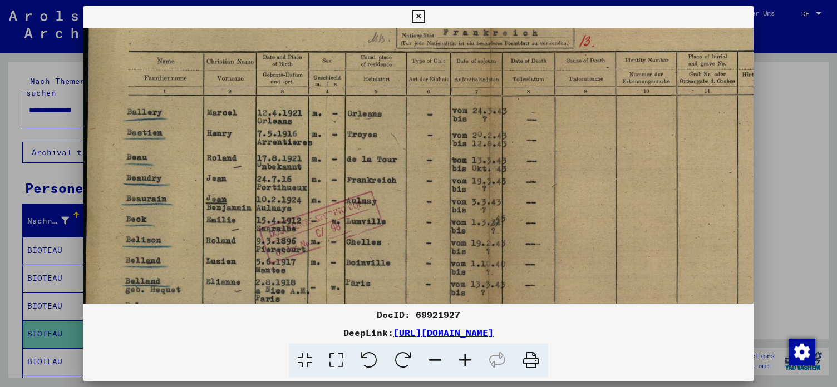
scroll to position [88, 2]
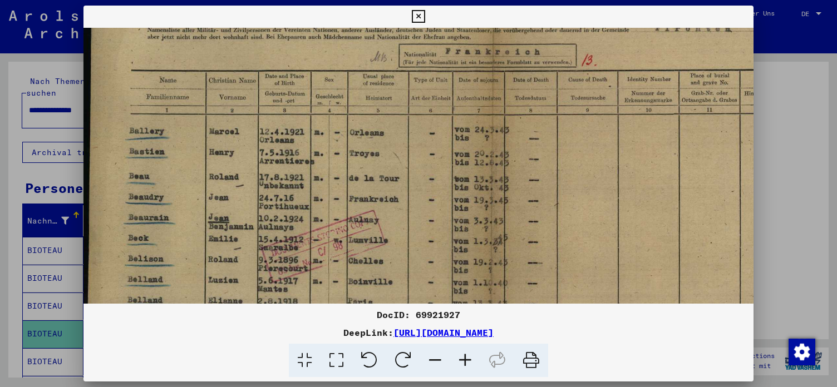
drag, startPoint x: 461, startPoint y: 122, endPoint x: 466, endPoint y: 171, distance: 49.1
click at [466, 171] on img at bounding box center [489, 230] width 815 height 582
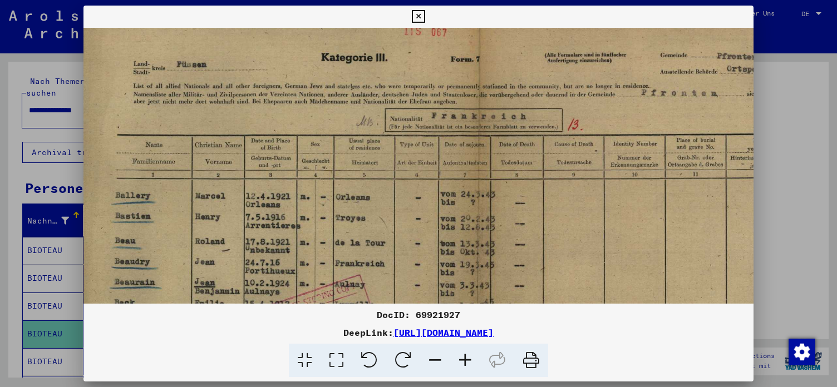
scroll to position [0, 18]
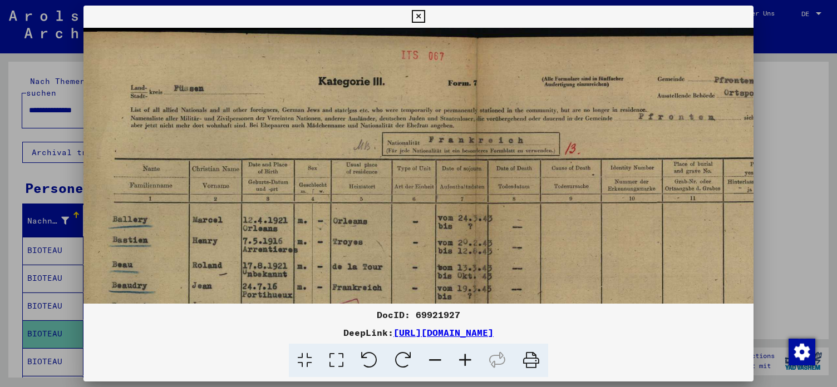
drag, startPoint x: 525, startPoint y: 76, endPoint x: 507, endPoint y: 175, distance: 100.5
click at [507, 175] on img at bounding box center [472, 319] width 815 height 582
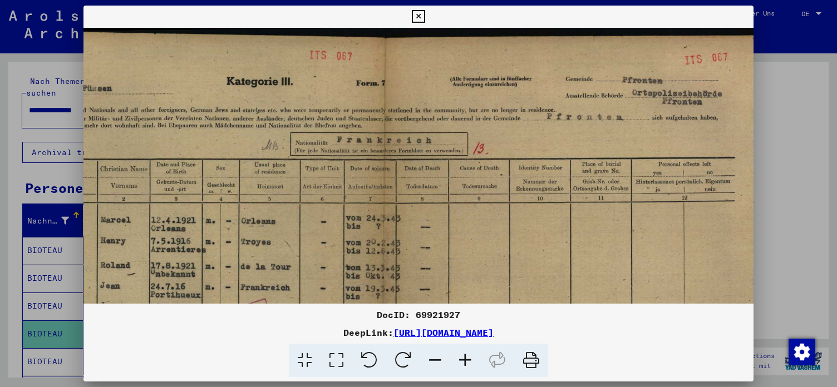
scroll to position [0, 146]
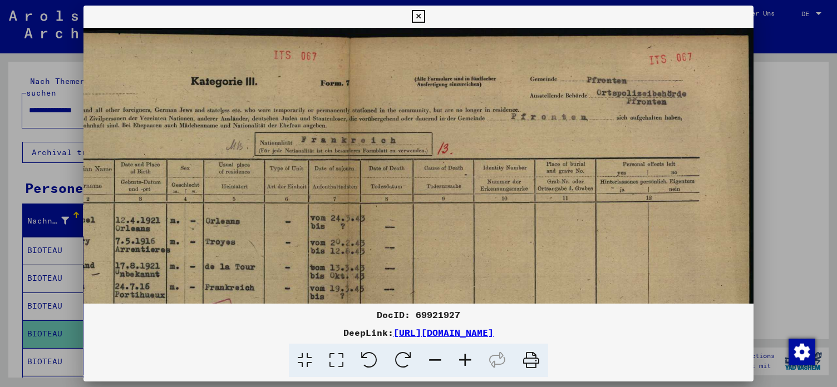
drag, startPoint x: 672, startPoint y: 122, endPoint x: 530, endPoint y: 141, distance: 143.2
click at [530, 141] on img at bounding box center [345, 319] width 815 height 582
click at [424, 17] on icon at bounding box center [418, 16] width 13 height 13
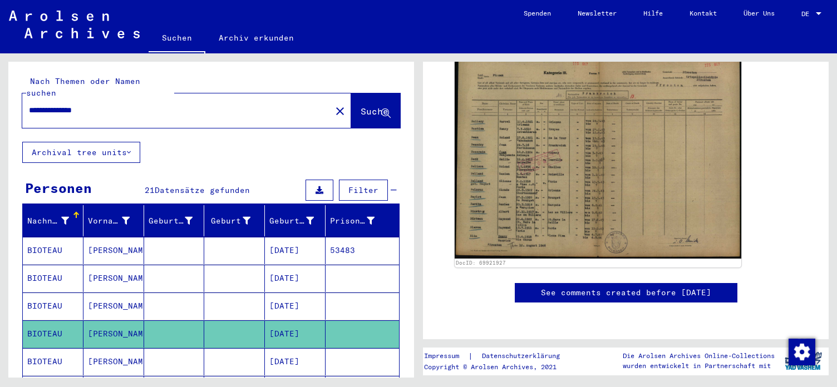
click at [306, 351] on mat-cell "[DATE]" at bounding box center [295, 361] width 61 height 27
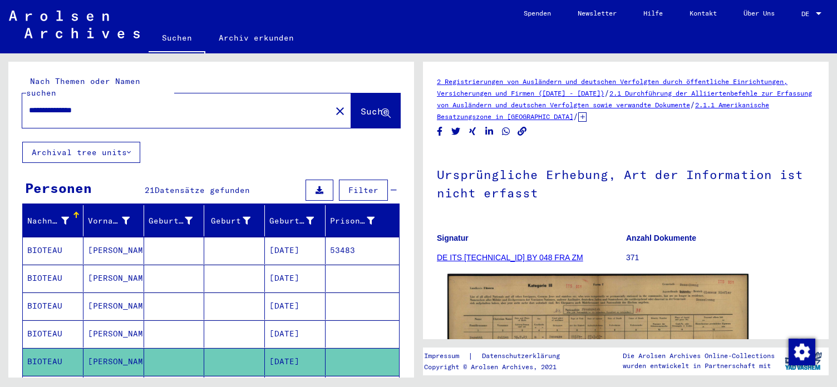
scroll to position [180, 0]
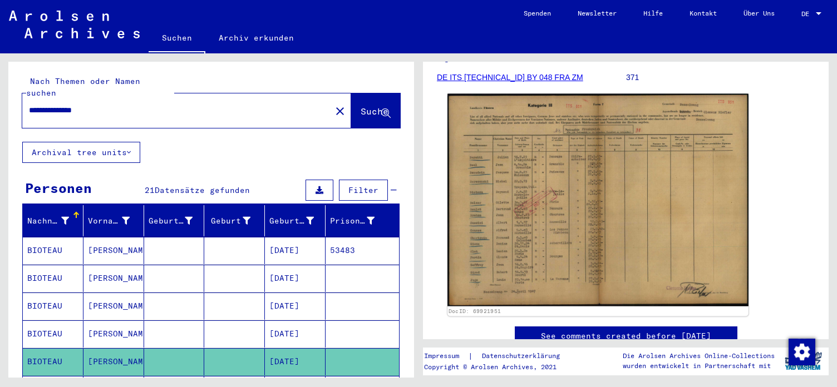
click at [556, 228] on img at bounding box center [597, 200] width 301 height 212
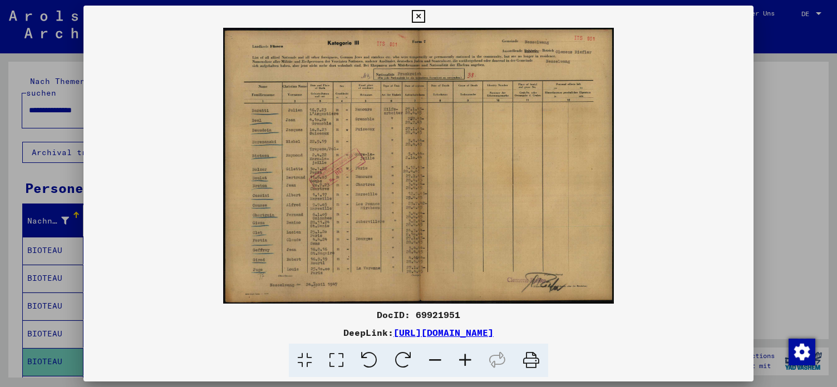
click at [463, 359] on icon at bounding box center [465, 361] width 30 height 34
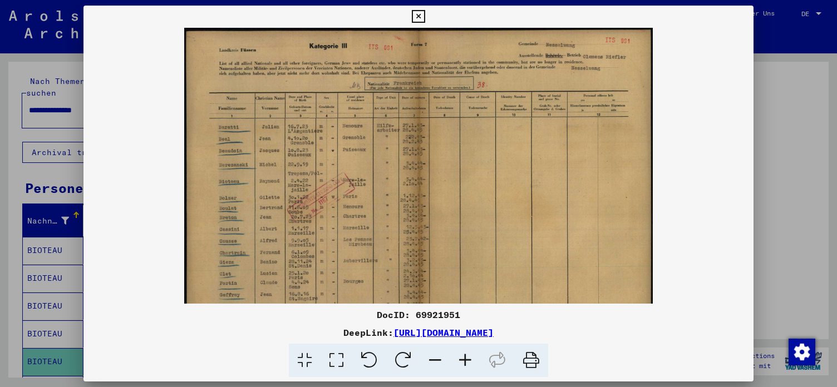
click at [463, 359] on icon at bounding box center [465, 361] width 30 height 34
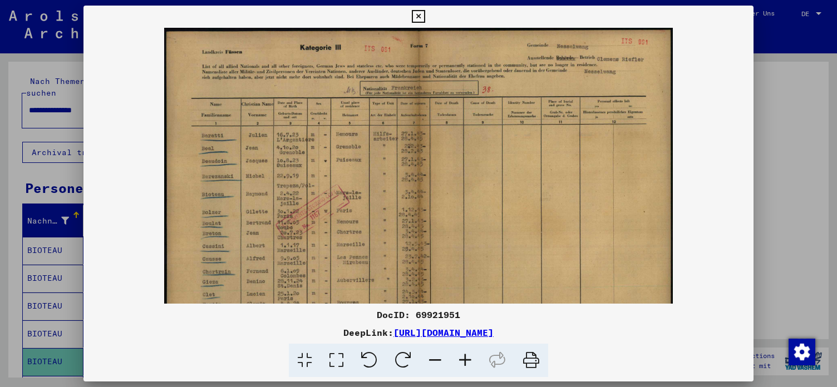
click at [463, 359] on icon at bounding box center [465, 361] width 30 height 34
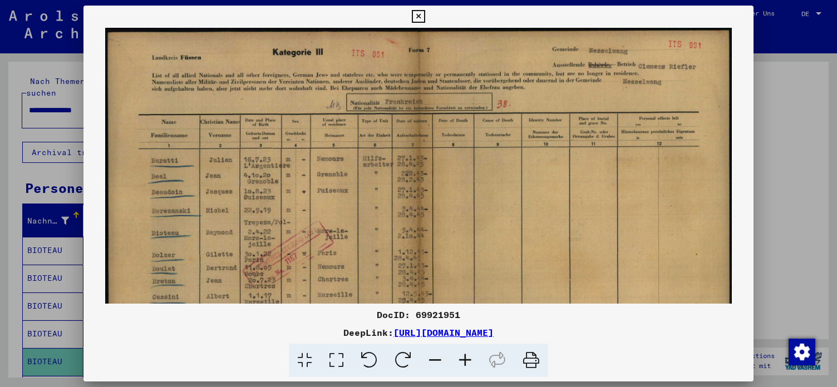
click at [463, 359] on icon at bounding box center [465, 361] width 30 height 34
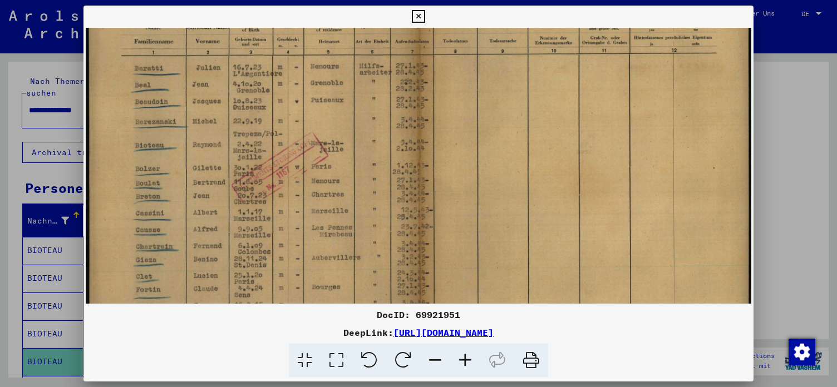
drag, startPoint x: 340, startPoint y: 236, endPoint x: 328, endPoint y: 136, distance: 100.9
click at [328, 136] on img at bounding box center [419, 162] width 666 height 471
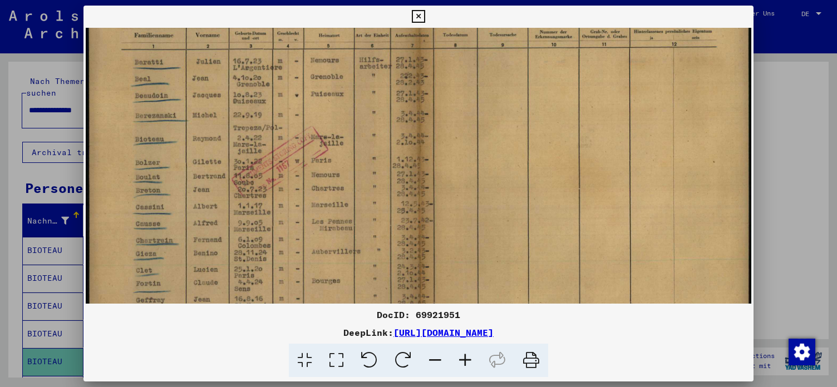
scroll to position [105, 0]
click at [319, 200] on img at bounding box center [419, 158] width 666 height 471
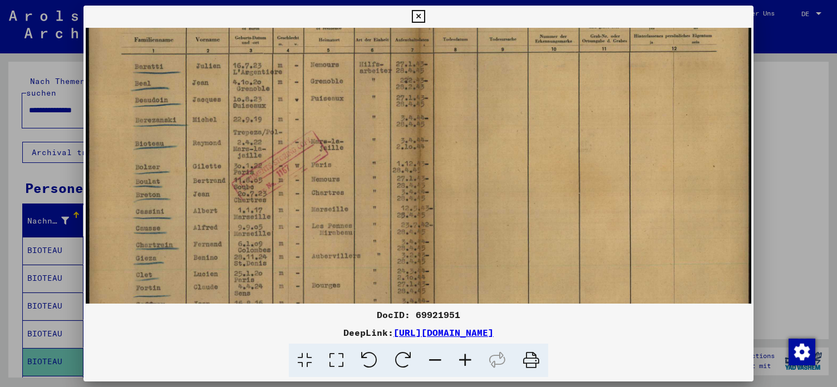
drag, startPoint x: 323, startPoint y: 172, endPoint x: 298, endPoint y: 174, distance: 25.6
click at [298, 174] on img at bounding box center [419, 160] width 666 height 471
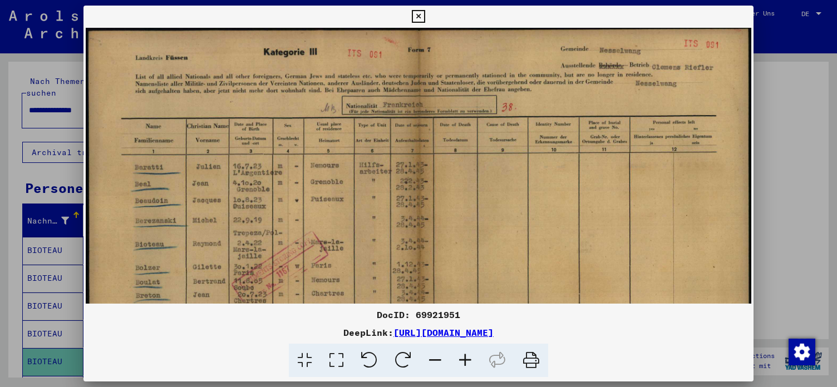
scroll to position [0, 0]
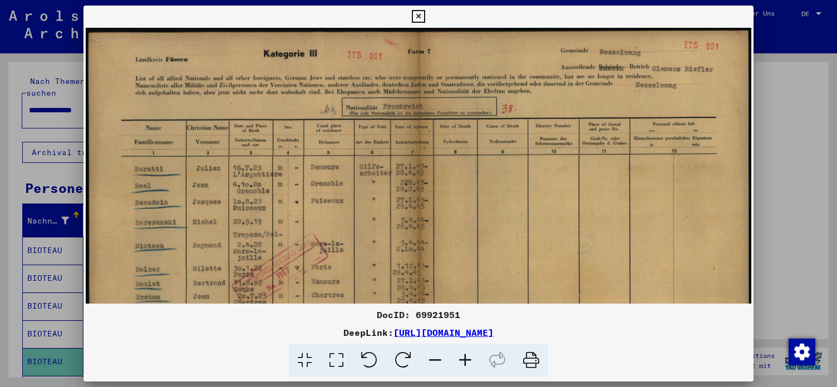
drag, startPoint x: 477, startPoint y: 128, endPoint x: 486, endPoint y: 235, distance: 107.7
click at [486, 235] on img at bounding box center [419, 263] width 666 height 471
click at [354, 233] on img at bounding box center [419, 263] width 666 height 471
click at [424, 13] on icon at bounding box center [418, 16] width 13 height 13
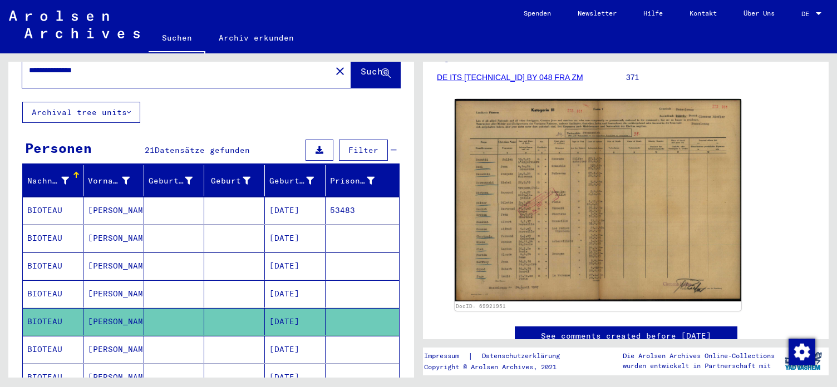
scroll to position [60, 0]
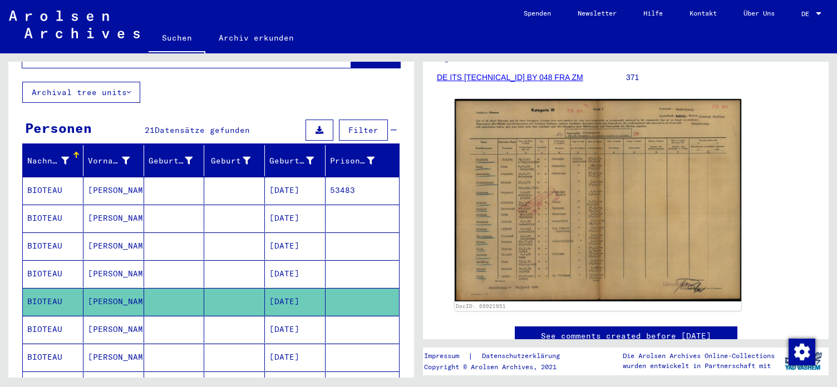
click at [296, 316] on mat-cell "[DATE]" at bounding box center [295, 329] width 61 height 27
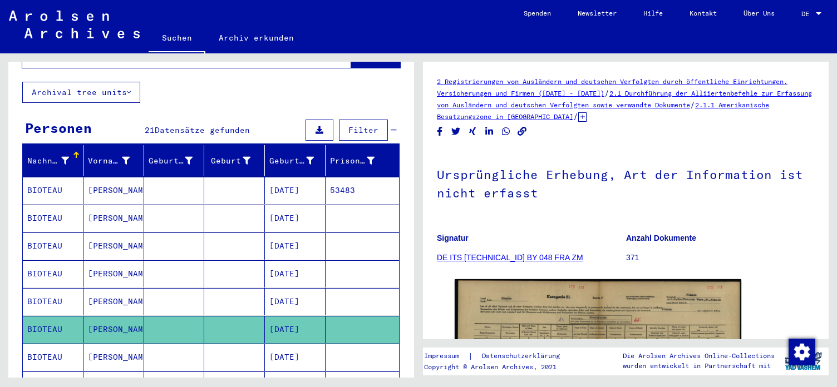
scroll to position [180, 0]
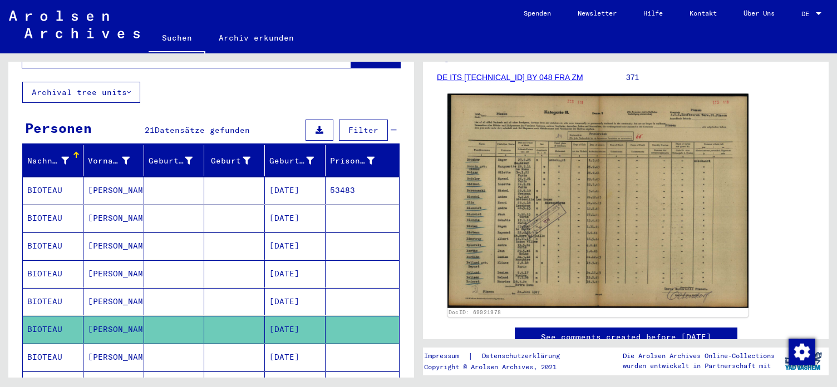
click at [581, 260] on img at bounding box center [597, 201] width 301 height 214
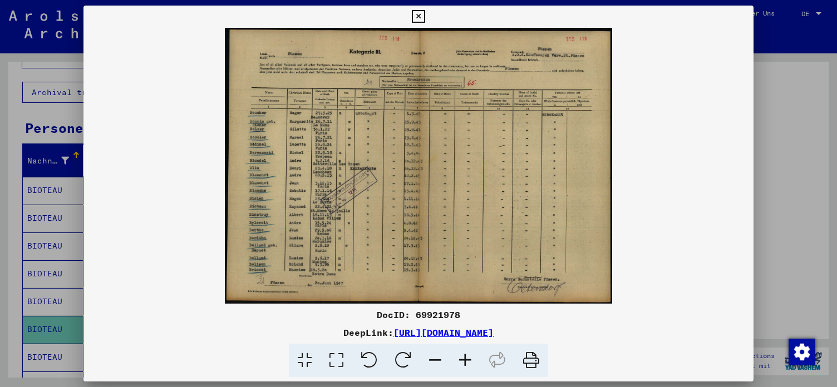
click at [464, 363] on icon at bounding box center [465, 361] width 30 height 34
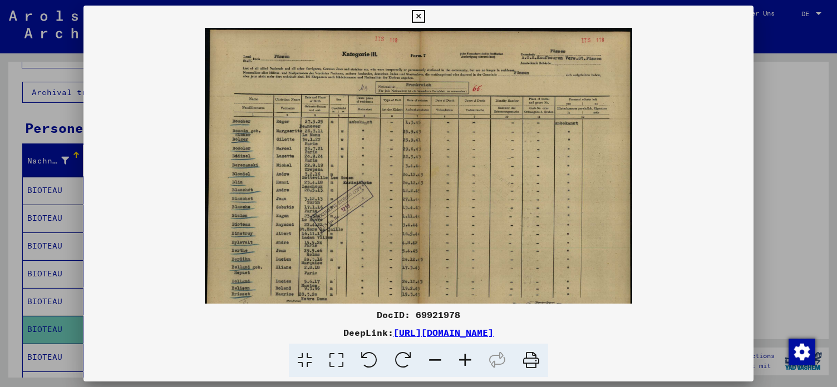
click at [464, 363] on icon at bounding box center [465, 361] width 30 height 34
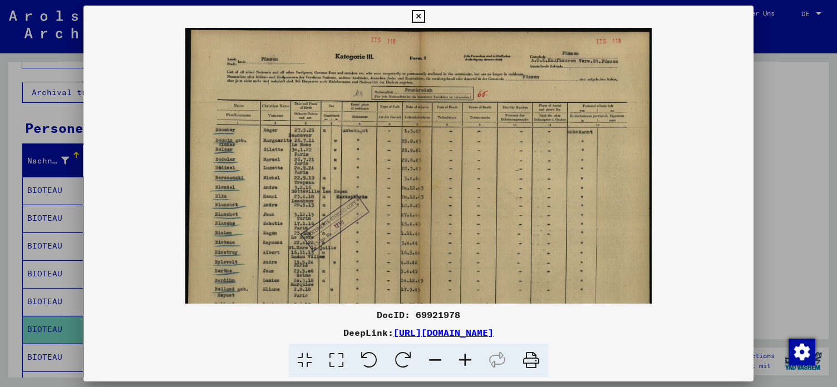
click at [464, 363] on icon at bounding box center [465, 361] width 30 height 34
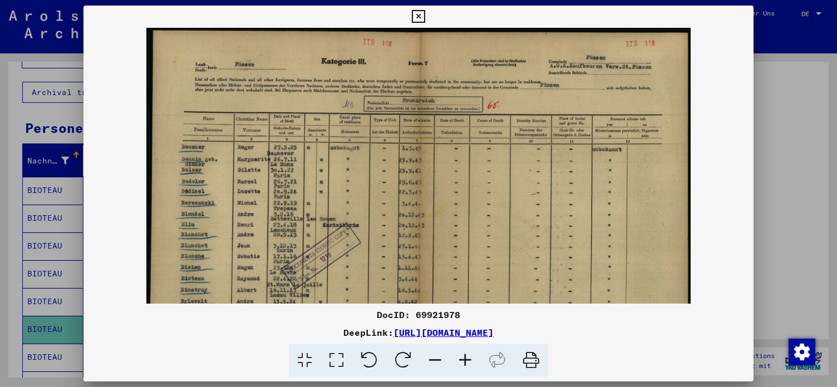
click at [464, 363] on icon at bounding box center [465, 361] width 30 height 34
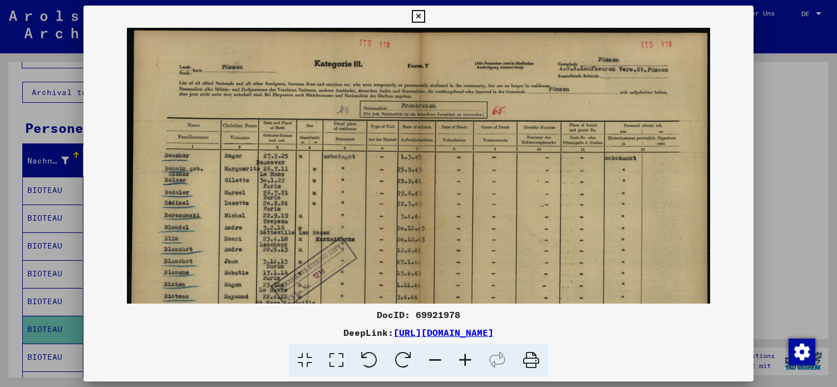
click at [464, 363] on icon at bounding box center [465, 361] width 30 height 34
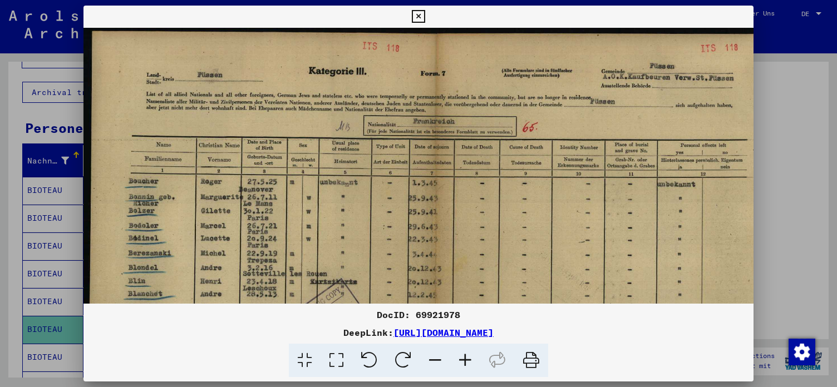
click at [464, 363] on icon at bounding box center [465, 361] width 30 height 34
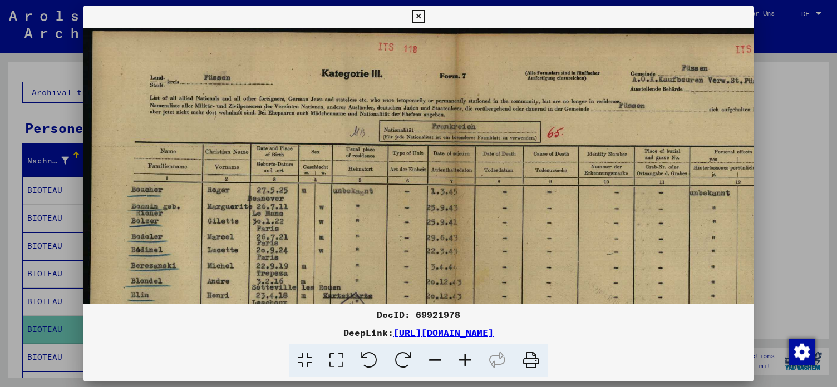
click at [464, 363] on icon at bounding box center [465, 361] width 30 height 34
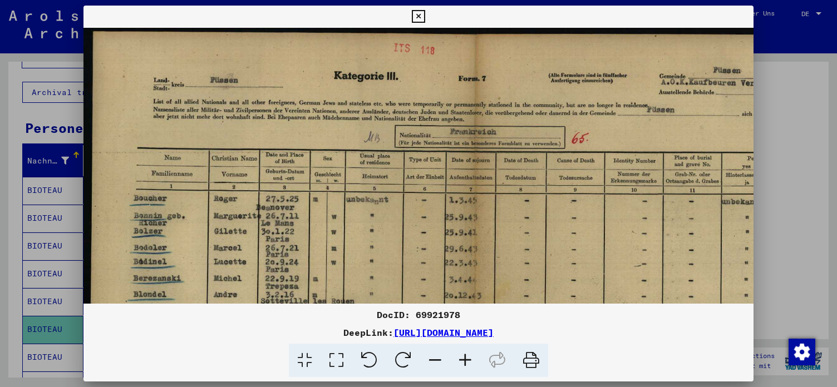
scroll to position [0, 108]
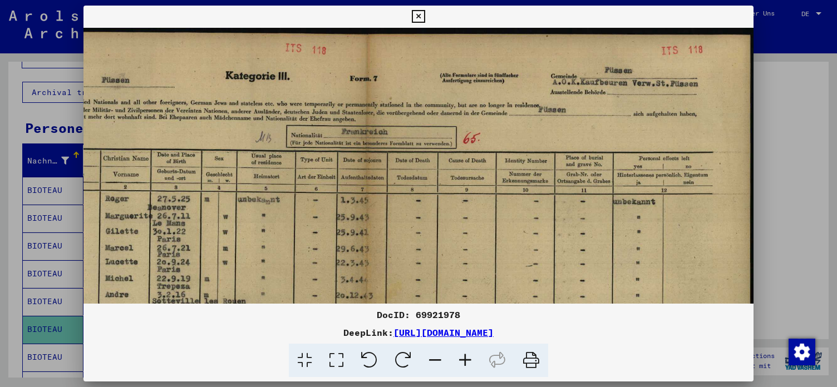
drag, startPoint x: 619, startPoint y: 157, endPoint x: 550, endPoint y: 165, distance: 68.9
click at [550, 165] on img at bounding box center [364, 305] width 778 height 554
drag, startPoint x: 382, startPoint y: 206, endPoint x: 400, endPoint y: 168, distance: 42.5
click at [400, 168] on img at bounding box center [364, 305] width 778 height 554
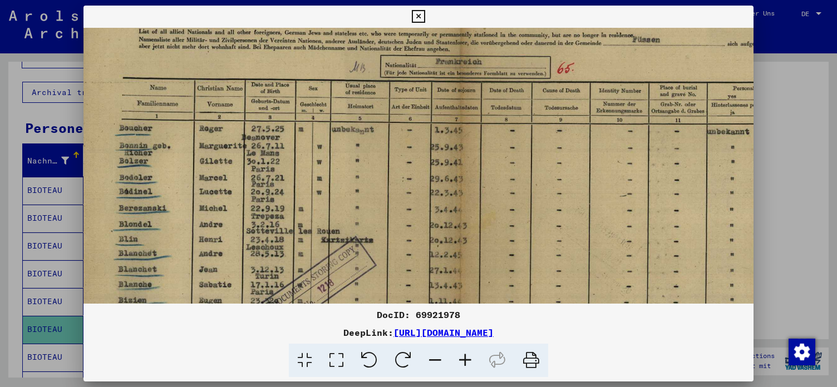
scroll to position [71, 14]
drag, startPoint x: 396, startPoint y: 216, endPoint x: 472, endPoint y: 184, distance: 82.5
click at [472, 184] on img at bounding box center [458, 234] width 778 height 554
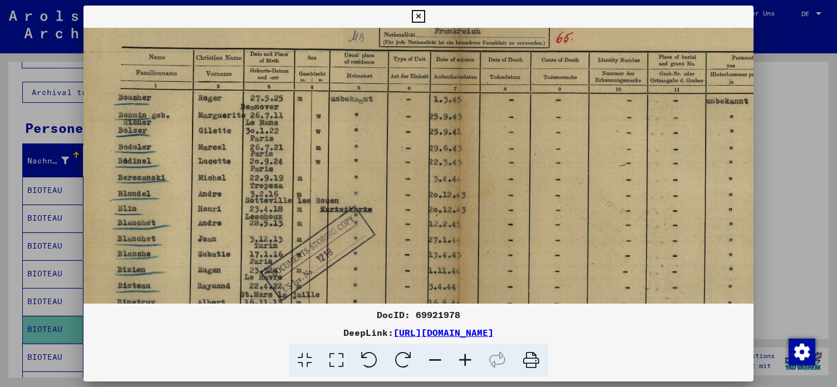
scroll to position [101, 16]
drag, startPoint x: 180, startPoint y: 248, endPoint x: 179, endPoint y: 217, distance: 30.1
click at [179, 217] on img at bounding box center [457, 204] width 778 height 554
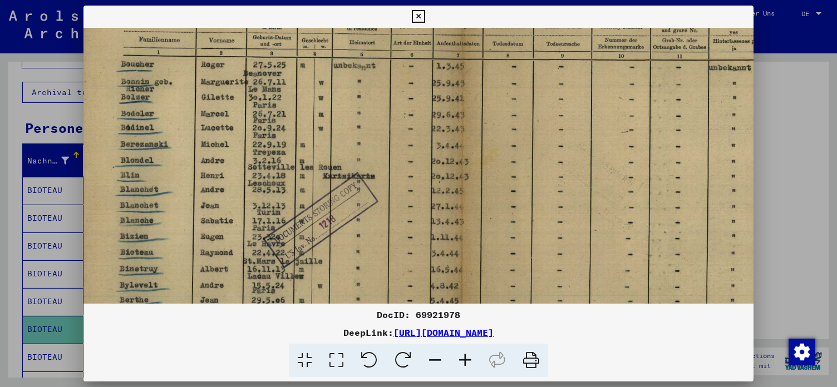
scroll to position [138, 13]
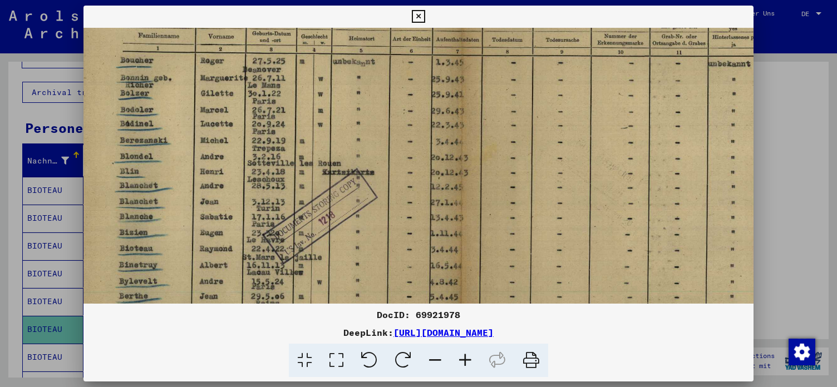
drag, startPoint x: 338, startPoint y: 273, endPoint x: 340, endPoint y: 236, distance: 36.2
click at [340, 236] on img at bounding box center [459, 167] width 778 height 554
click at [364, 279] on img at bounding box center [459, 167] width 778 height 554
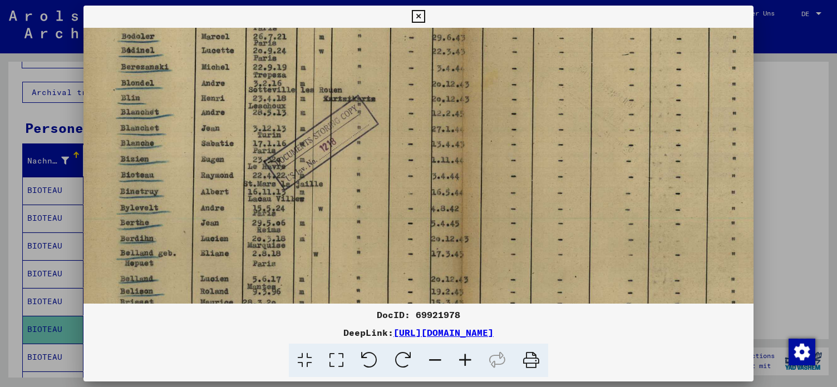
scroll to position [212, 12]
drag, startPoint x: 367, startPoint y: 247, endPoint x: 368, endPoint y: 174, distance: 72.9
click at [368, 174] on img at bounding box center [460, 93] width 778 height 554
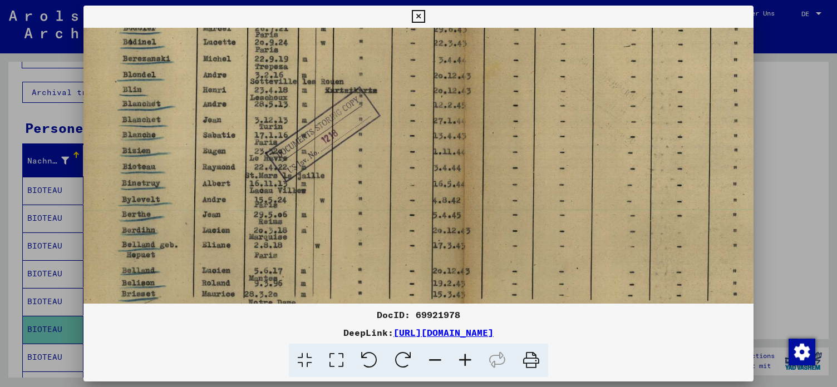
scroll to position [222, 11]
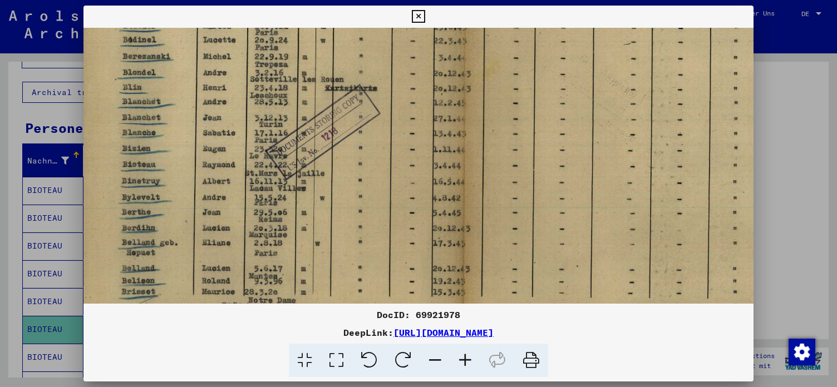
drag, startPoint x: 335, startPoint y: 238, endPoint x: 337, endPoint y: 227, distance: 10.8
click at [337, 227] on img at bounding box center [462, 83] width 778 height 554
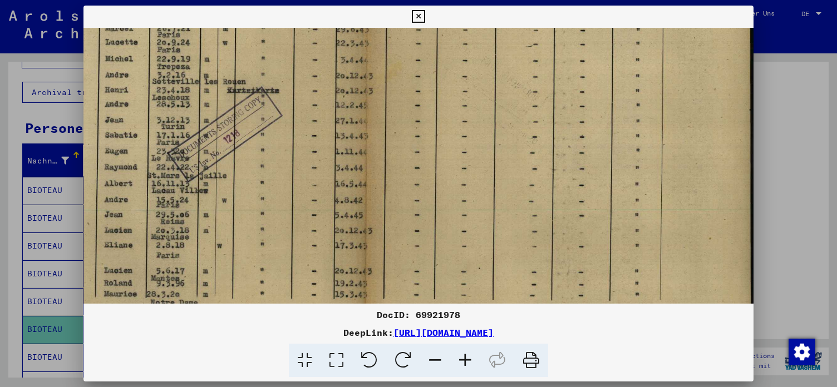
drag, startPoint x: 609, startPoint y: 171, endPoint x: 443, endPoint y: 174, distance: 165.8
click at [443, 174] on img at bounding box center [364, 85] width 778 height 554
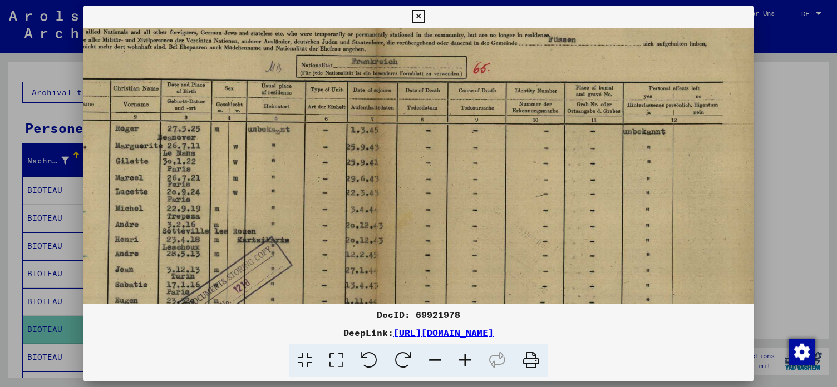
scroll to position [69, 98]
drag, startPoint x: 529, startPoint y: 142, endPoint x: 541, endPoint y: 292, distance: 150.6
click at [541, 292] on img at bounding box center [375, 236] width 778 height 554
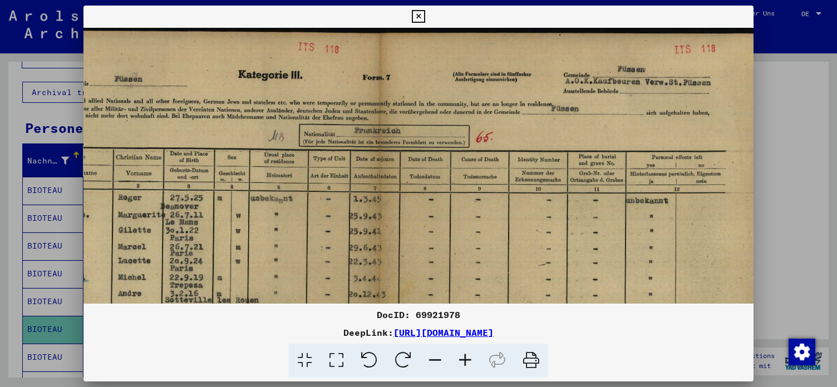
scroll to position [0, 96]
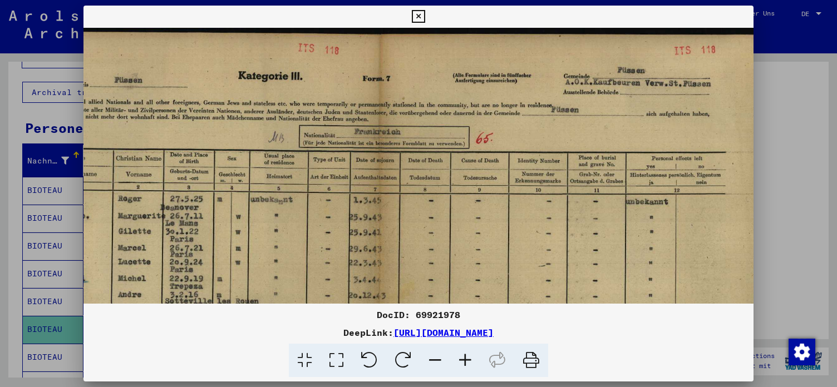
drag, startPoint x: 619, startPoint y: 79, endPoint x: 621, endPoint y: 137, distance: 57.9
click at [621, 137] on img at bounding box center [377, 305] width 778 height 554
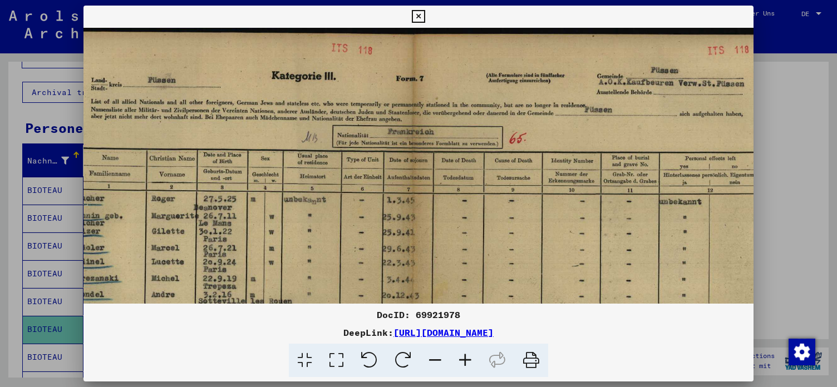
scroll to position [0, 46]
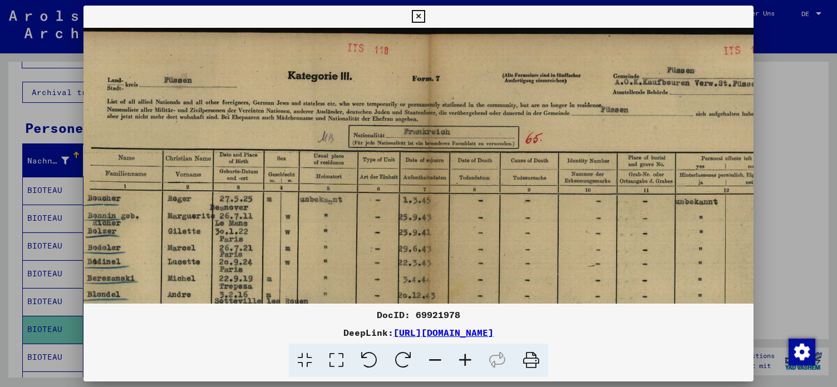
drag, startPoint x: 305, startPoint y: 79, endPoint x: 355, endPoint y: 83, distance: 50.3
click at [355, 83] on img at bounding box center [426, 305] width 778 height 554
click at [424, 14] on icon at bounding box center [418, 16] width 13 height 13
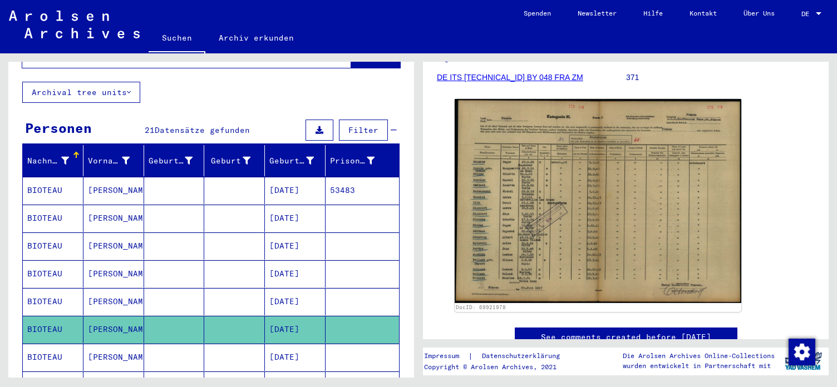
click at [281, 344] on mat-cell "[DATE]" at bounding box center [295, 357] width 61 height 27
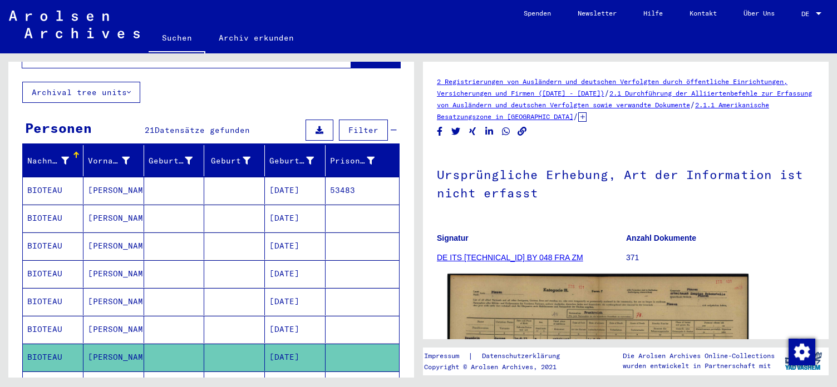
scroll to position [60, 0]
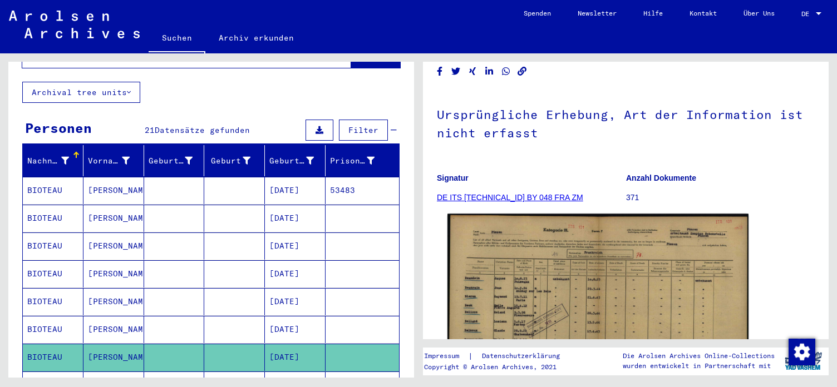
click at [565, 266] on img at bounding box center [597, 321] width 301 height 215
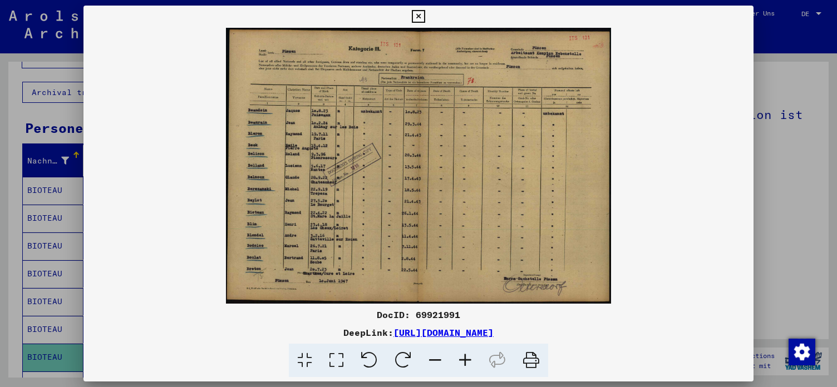
click at [465, 359] on icon at bounding box center [465, 361] width 30 height 34
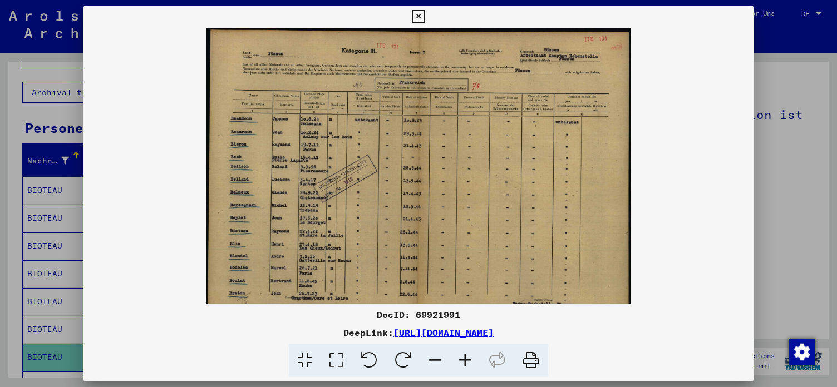
click at [465, 359] on icon at bounding box center [465, 361] width 30 height 34
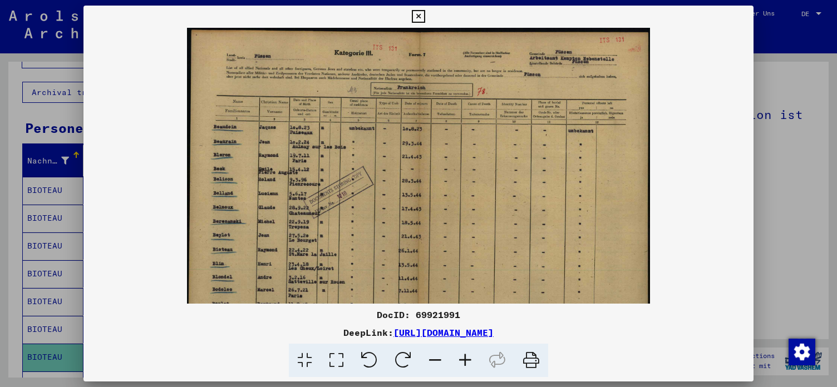
click at [465, 359] on icon at bounding box center [465, 361] width 30 height 34
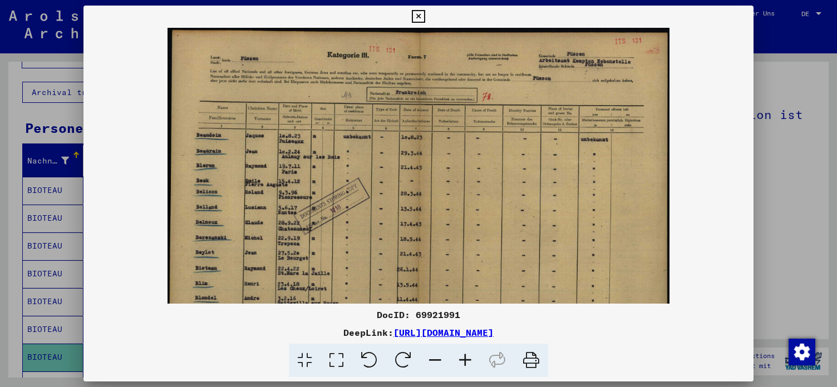
click at [465, 359] on icon at bounding box center [465, 361] width 30 height 34
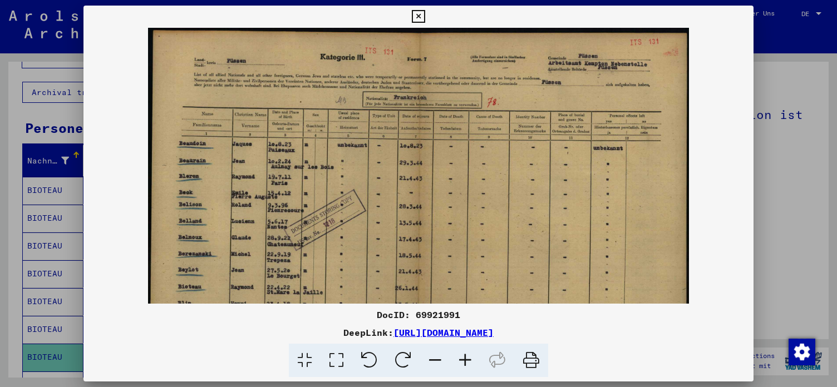
click at [465, 359] on icon at bounding box center [465, 361] width 30 height 34
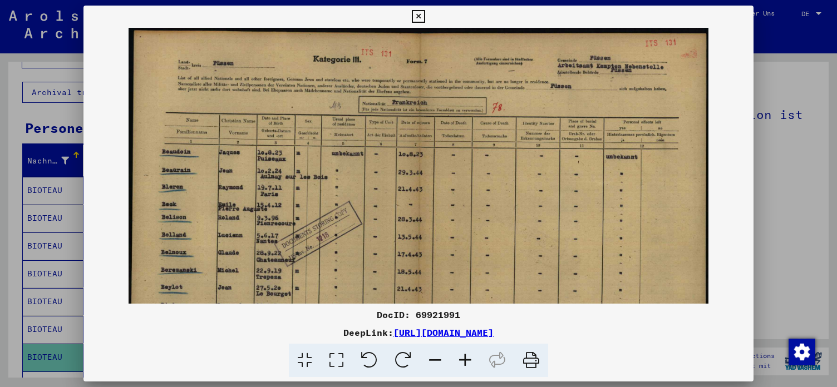
click at [465, 359] on icon at bounding box center [465, 361] width 30 height 34
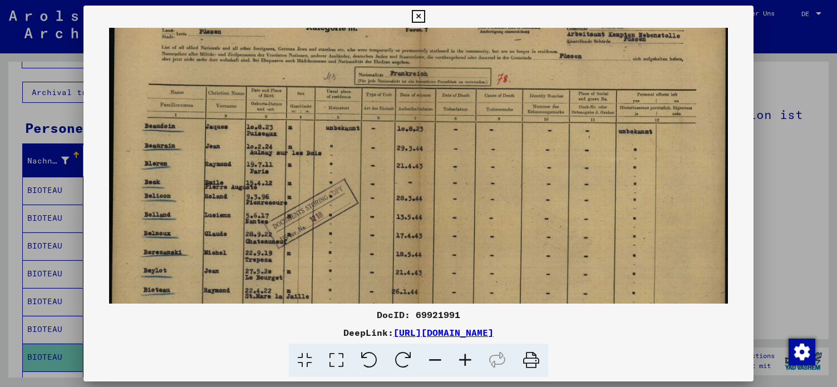
scroll to position [34, 0]
drag, startPoint x: 194, startPoint y: 281, endPoint x: 196, endPoint y: 247, distance: 34.0
click at [196, 247] on img at bounding box center [418, 215] width 618 height 443
click at [340, 211] on img at bounding box center [418, 215] width 618 height 443
click at [606, 90] on img at bounding box center [418, 215] width 618 height 443
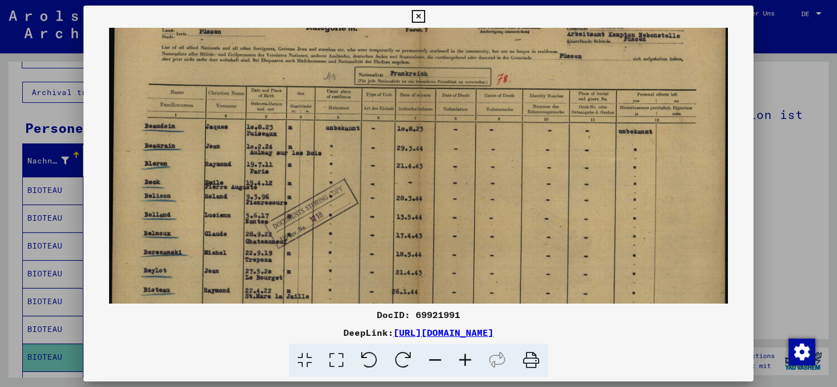
click at [334, 250] on img at bounding box center [418, 215] width 618 height 443
click at [424, 13] on icon at bounding box center [418, 16] width 13 height 13
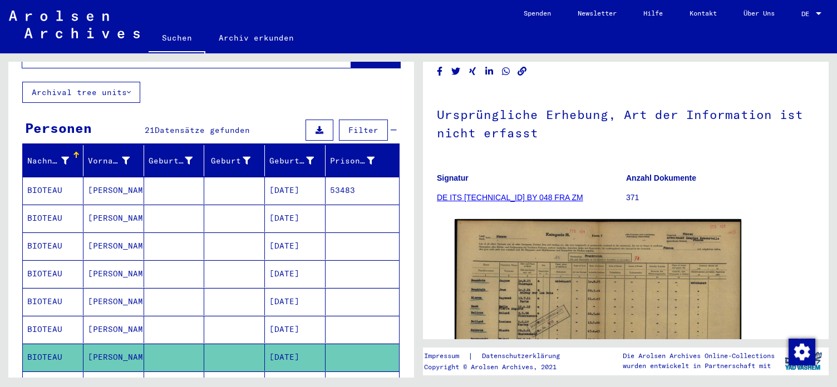
click at [295, 372] on mat-cell "[DATE]" at bounding box center [295, 385] width 61 height 27
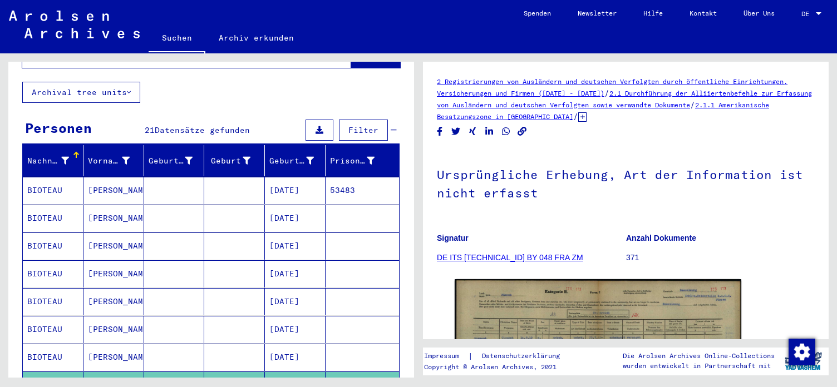
scroll to position [120, 0]
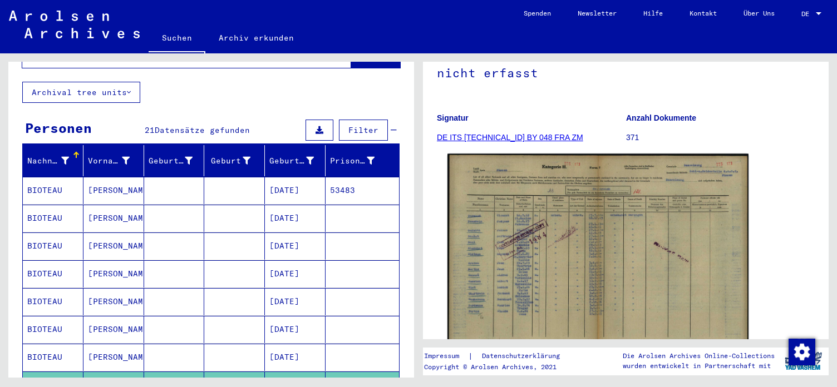
click at [575, 293] on img at bounding box center [597, 261] width 301 height 214
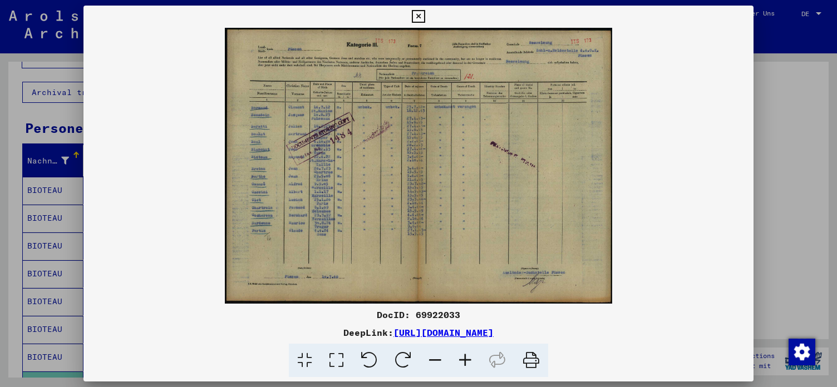
click at [464, 361] on icon at bounding box center [465, 361] width 30 height 34
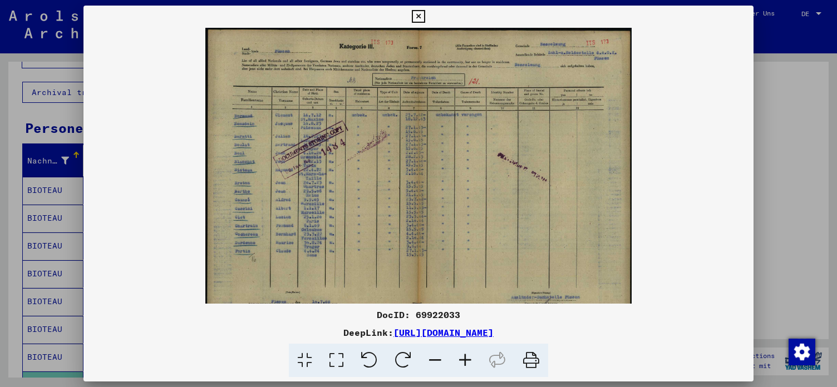
click at [464, 361] on icon at bounding box center [465, 361] width 30 height 34
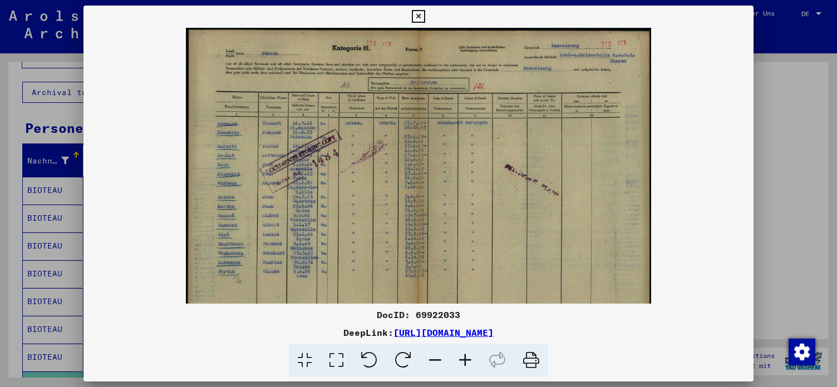
click at [464, 361] on icon at bounding box center [465, 361] width 30 height 34
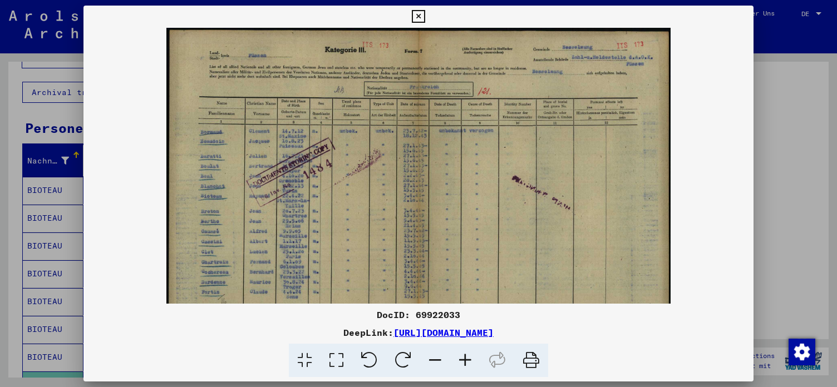
click at [464, 361] on icon at bounding box center [465, 361] width 30 height 34
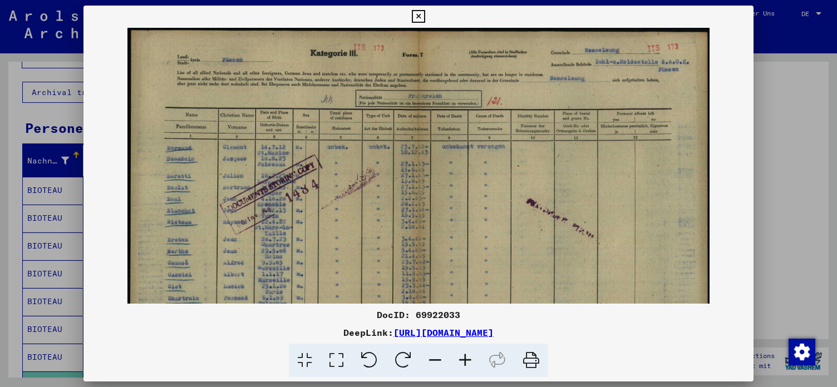
click at [464, 361] on icon at bounding box center [465, 361] width 30 height 34
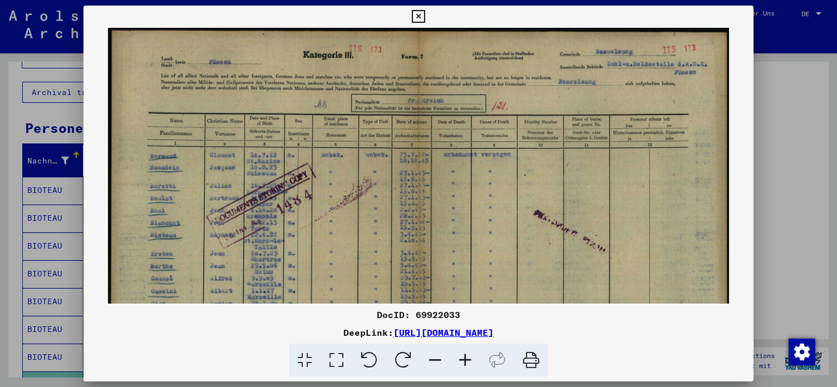
click at [464, 361] on icon at bounding box center [465, 361] width 30 height 34
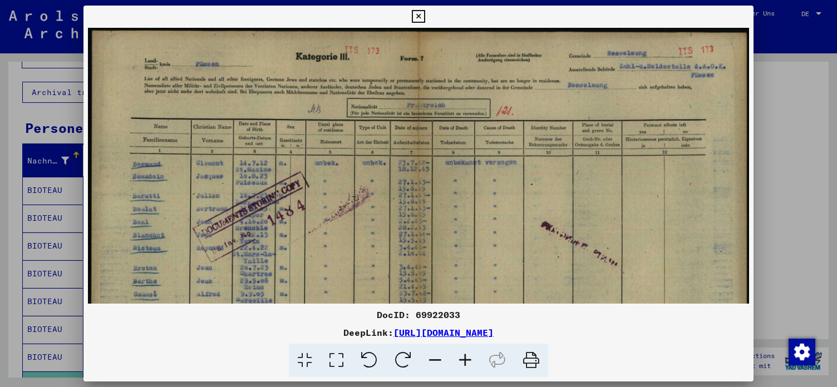
click at [464, 361] on icon at bounding box center [465, 361] width 30 height 34
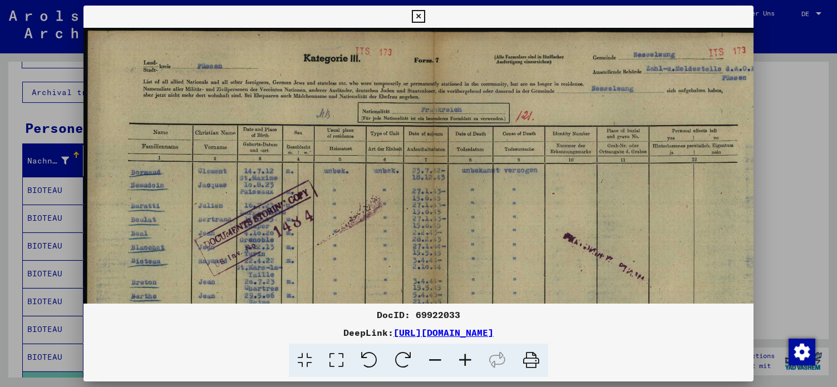
click at [464, 361] on icon at bounding box center [465, 361] width 30 height 34
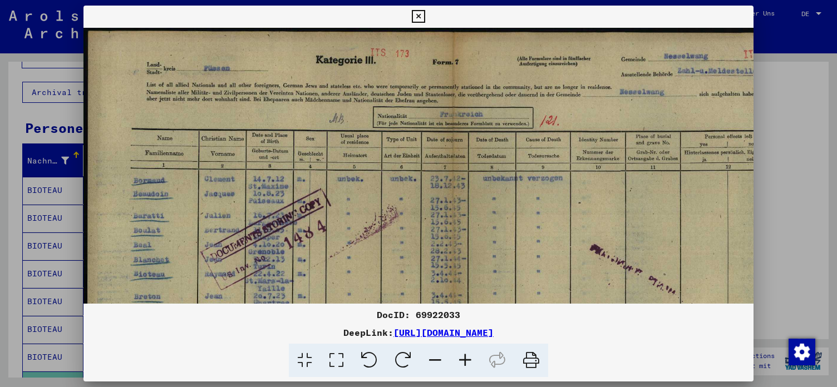
scroll to position [0, 69]
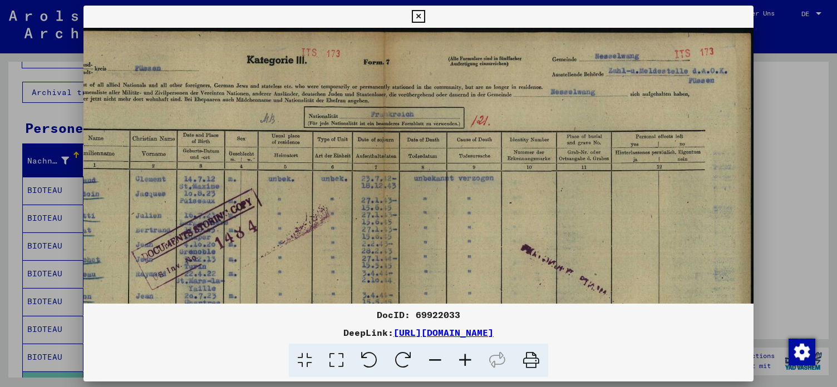
drag, startPoint x: 656, startPoint y: 110, endPoint x: 552, endPoint y: 166, distance: 118.7
click at [552, 166] on img at bounding box center [383, 291] width 738 height 526
click at [595, 106] on img at bounding box center [383, 291] width 738 height 526
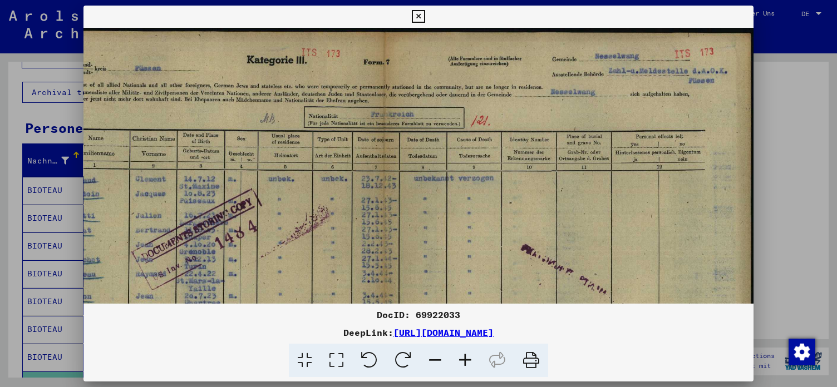
click at [583, 99] on img at bounding box center [383, 291] width 738 height 526
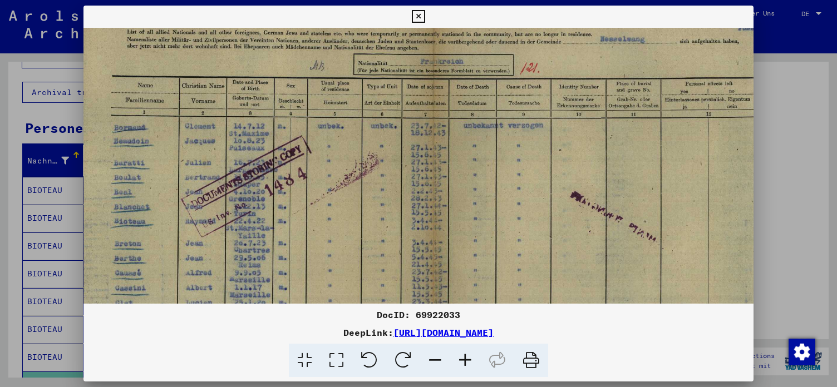
scroll to position [75, 0]
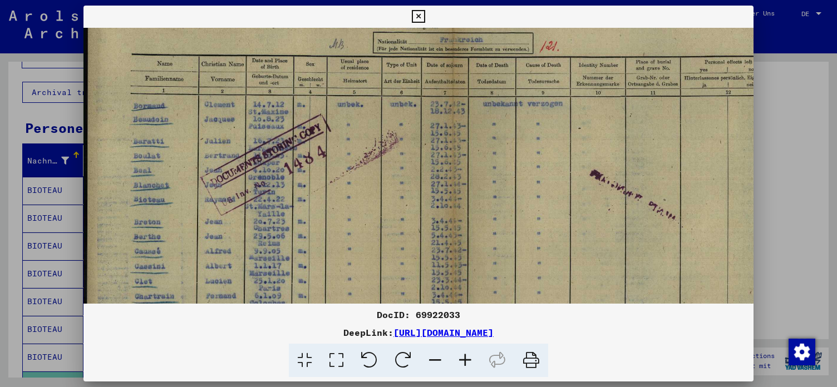
drag, startPoint x: 374, startPoint y: 241, endPoint x: 456, endPoint y: 166, distance: 110.6
click at [456, 166] on img at bounding box center [452, 216] width 738 height 526
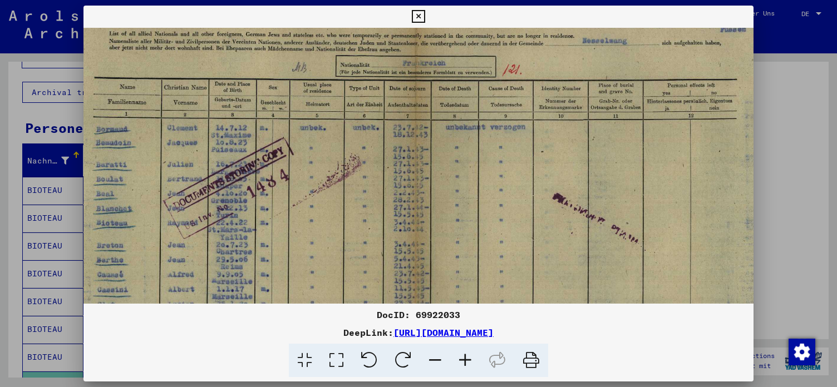
scroll to position [68, 32]
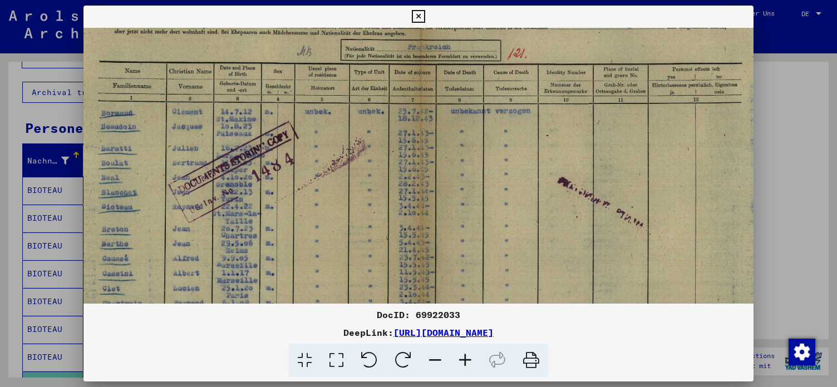
drag, startPoint x: 541, startPoint y: 164, endPoint x: 508, endPoint y: 171, distance: 33.5
click at [508, 171] on img at bounding box center [420, 224] width 738 height 526
click at [424, 13] on icon at bounding box center [418, 16] width 13 height 13
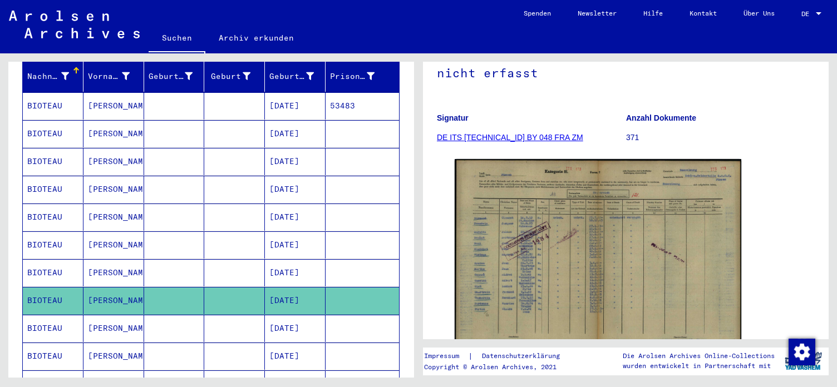
scroll to position [180, 0]
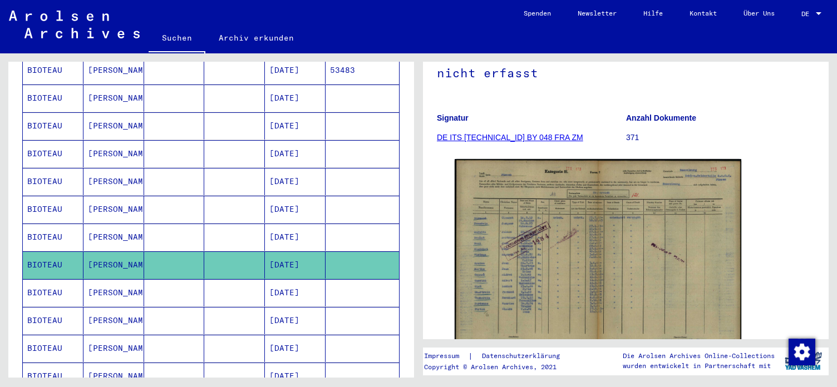
click at [301, 280] on mat-cell "[DATE]" at bounding box center [295, 292] width 61 height 27
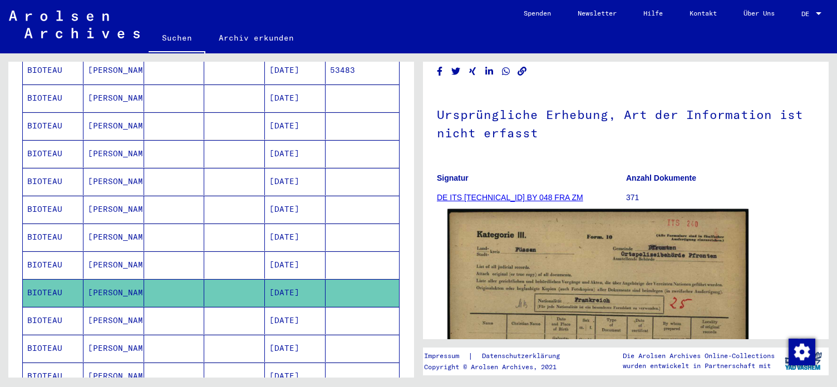
scroll to position [120, 0]
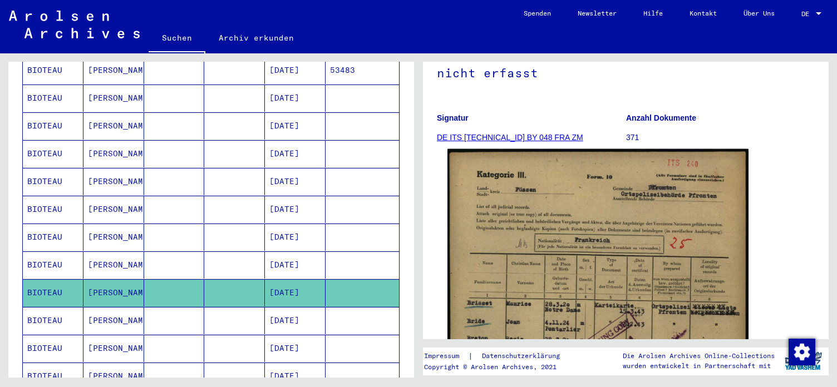
click at [619, 268] on img at bounding box center [597, 358] width 301 height 418
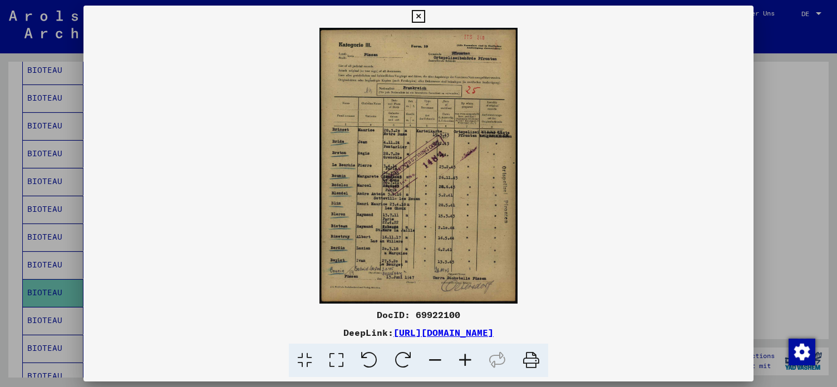
click at [461, 358] on icon at bounding box center [465, 361] width 30 height 34
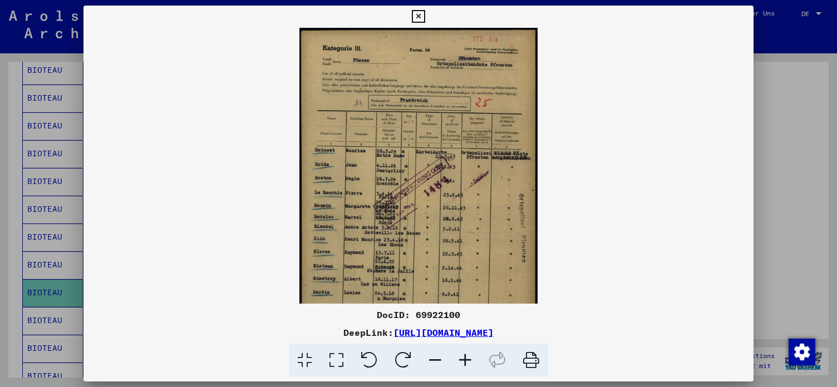
click at [461, 358] on icon at bounding box center [465, 361] width 30 height 34
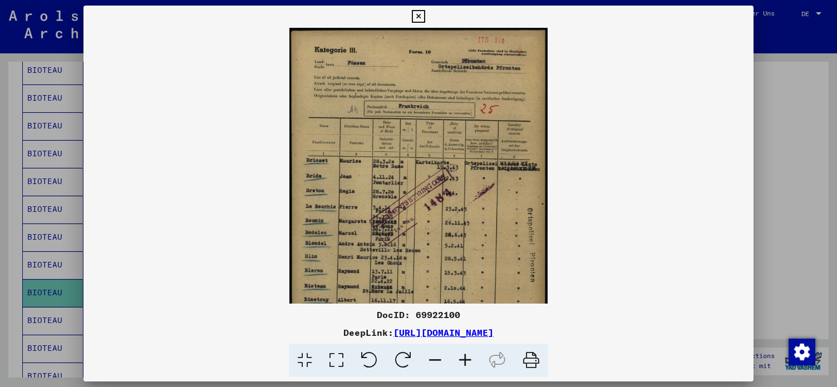
click at [461, 358] on icon at bounding box center [465, 361] width 30 height 34
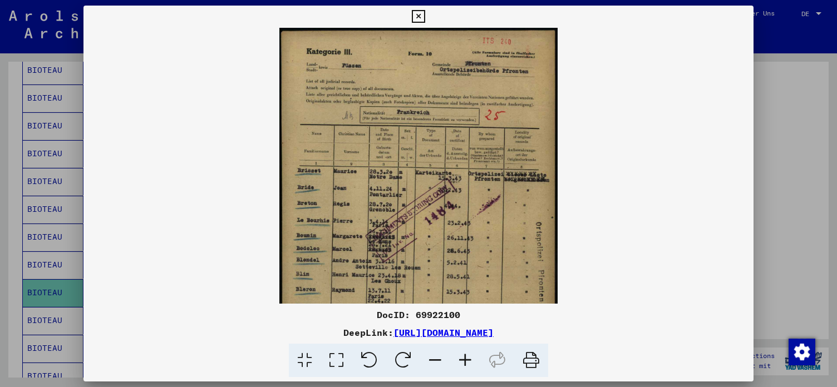
click at [461, 358] on icon at bounding box center [465, 361] width 30 height 34
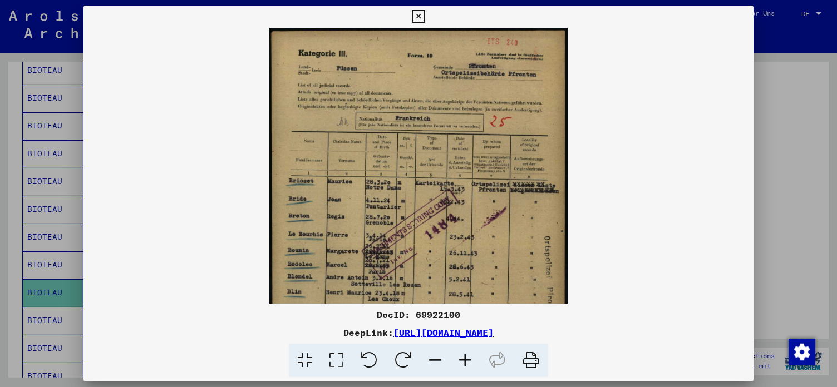
click at [461, 358] on icon at bounding box center [465, 361] width 30 height 34
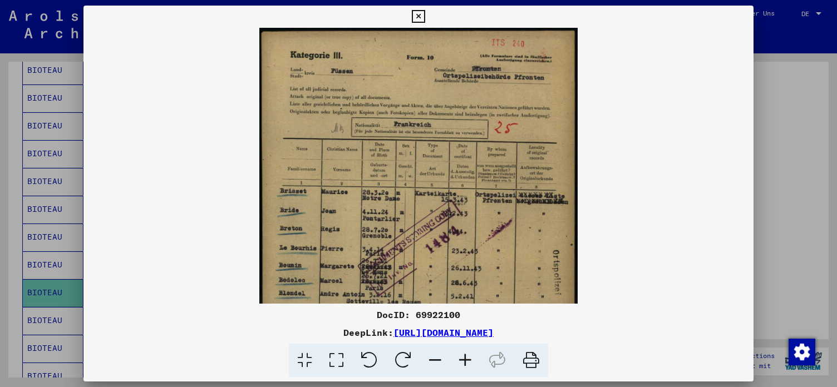
click at [461, 358] on icon at bounding box center [465, 361] width 30 height 34
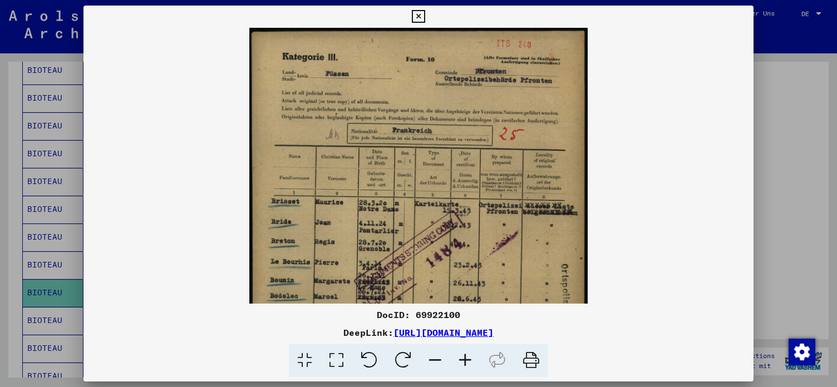
click at [461, 358] on icon at bounding box center [465, 361] width 30 height 34
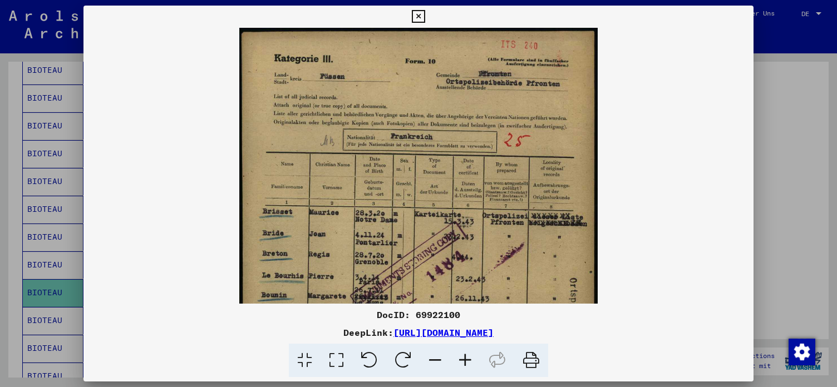
click at [461, 358] on icon at bounding box center [465, 361] width 30 height 34
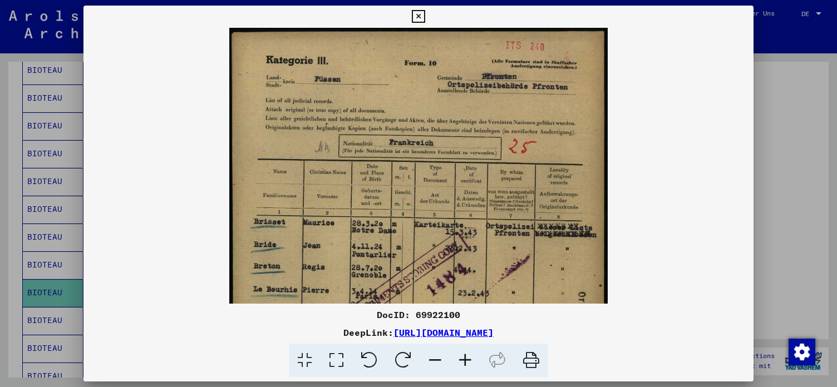
click at [461, 358] on icon at bounding box center [465, 361] width 30 height 34
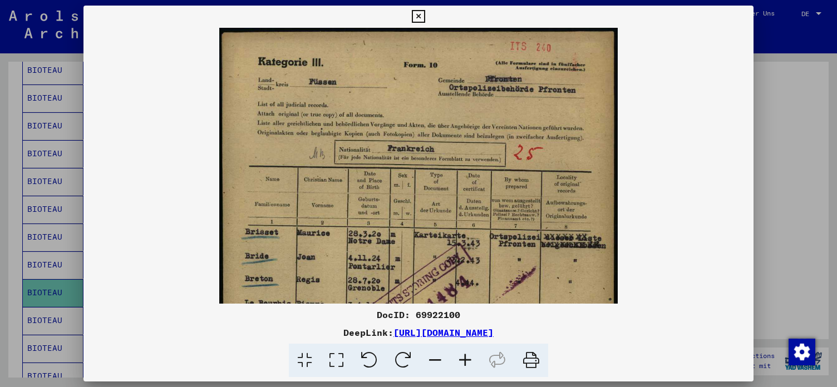
click at [461, 358] on icon at bounding box center [465, 361] width 30 height 34
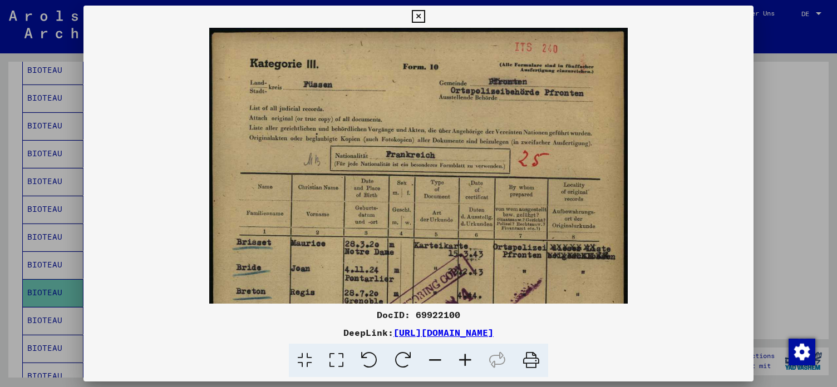
click at [461, 358] on icon at bounding box center [465, 361] width 30 height 34
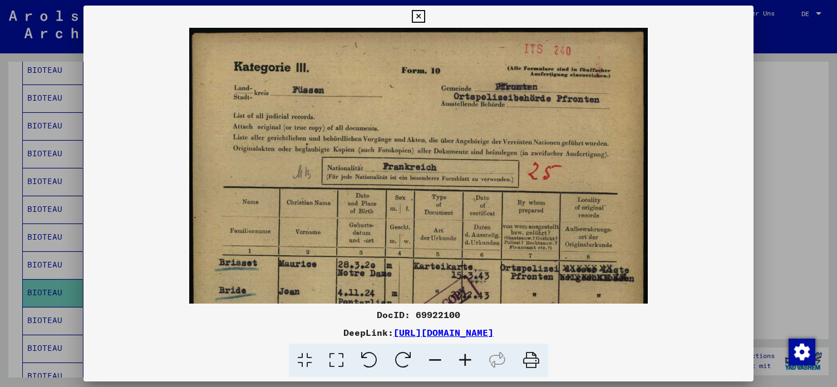
click at [461, 358] on icon at bounding box center [465, 361] width 30 height 34
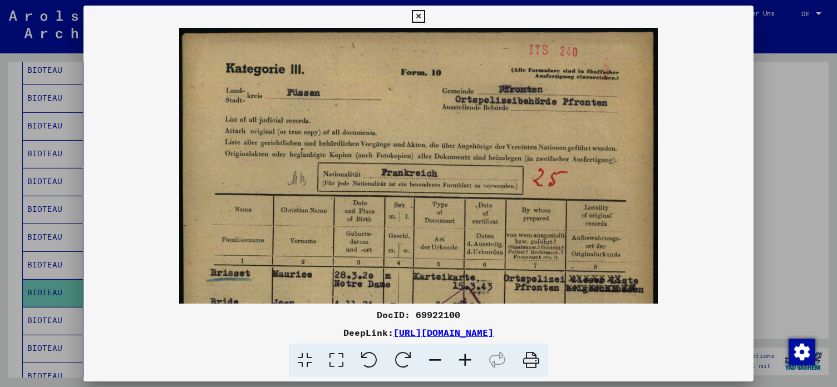
click at [461, 358] on icon at bounding box center [465, 361] width 30 height 34
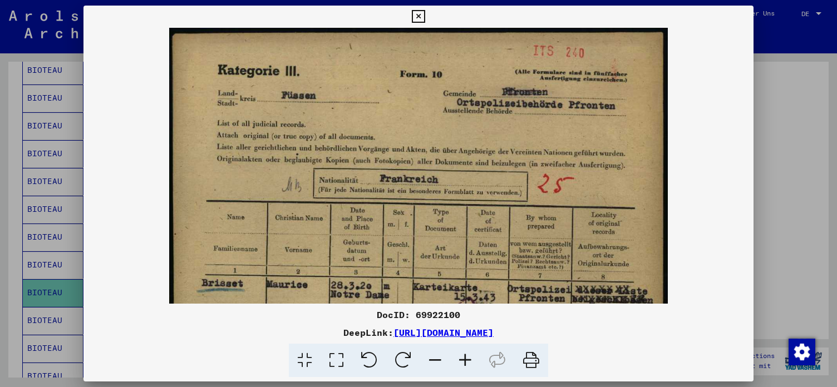
click at [461, 358] on icon at bounding box center [465, 361] width 30 height 34
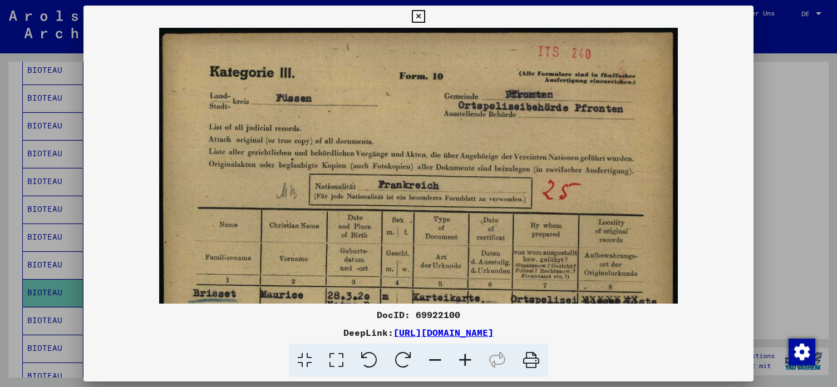
click at [461, 358] on icon at bounding box center [465, 361] width 30 height 34
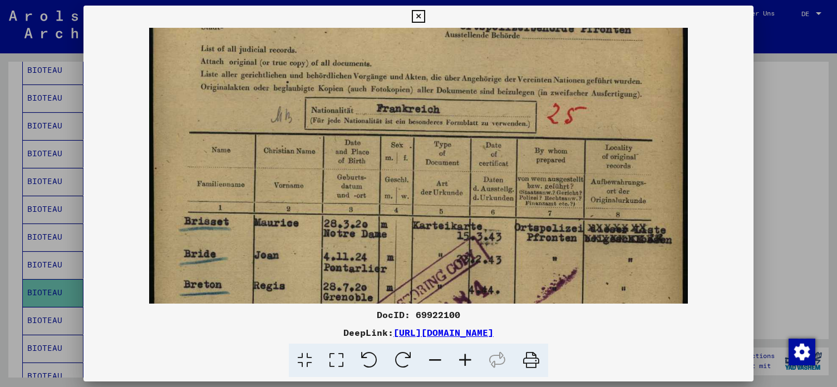
drag, startPoint x: 472, startPoint y: 219, endPoint x: 439, endPoint y: 137, distance: 88.1
click at [439, 137] on img at bounding box center [418, 319] width 538 height 749
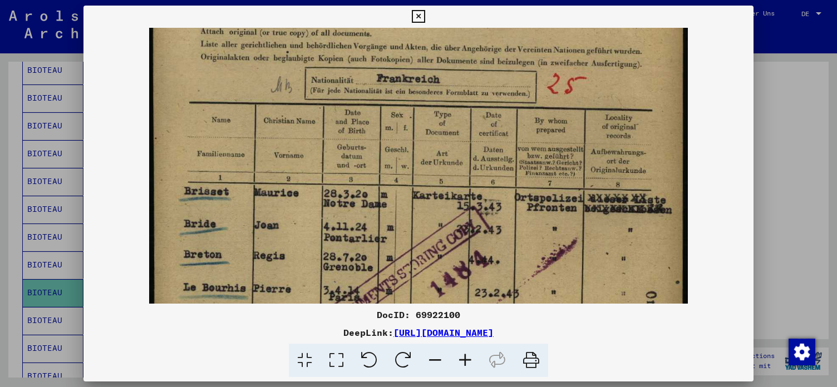
drag, startPoint x: 442, startPoint y: 220, endPoint x: 429, endPoint y: 152, distance: 69.5
click at [429, 150] on img at bounding box center [418, 289] width 538 height 749
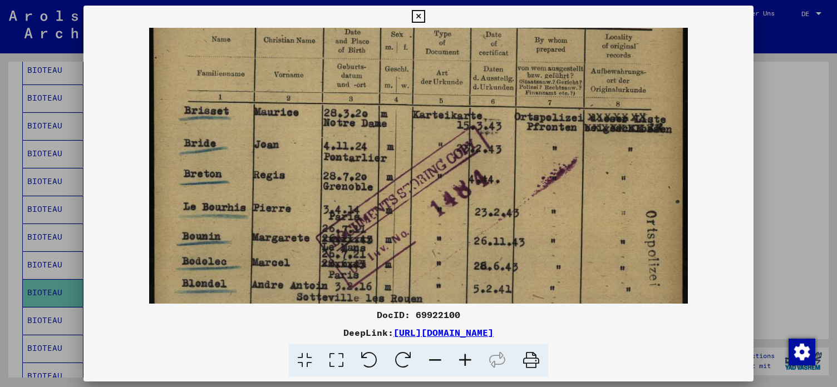
scroll to position [195, 0]
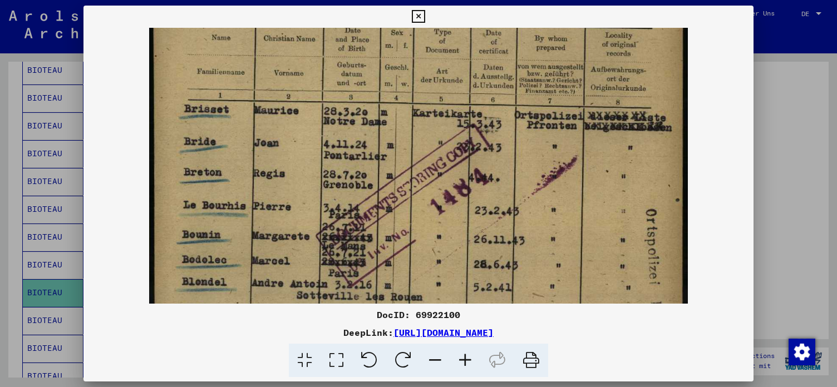
drag, startPoint x: 436, startPoint y: 251, endPoint x: 419, endPoint y: 209, distance: 45.2
click at [419, 209] on img at bounding box center [418, 207] width 538 height 749
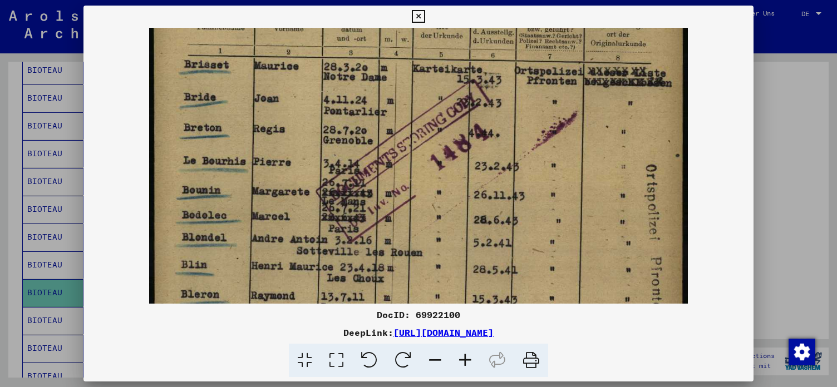
scroll to position [241, 0]
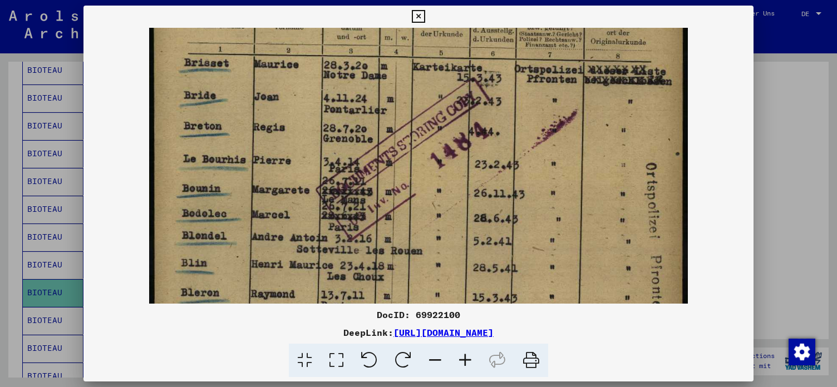
drag, startPoint x: 349, startPoint y: 264, endPoint x: 342, endPoint y: 219, distance: 45.5
click at [342, 219] on img at bounding box center [418, 161] width 538 height 749
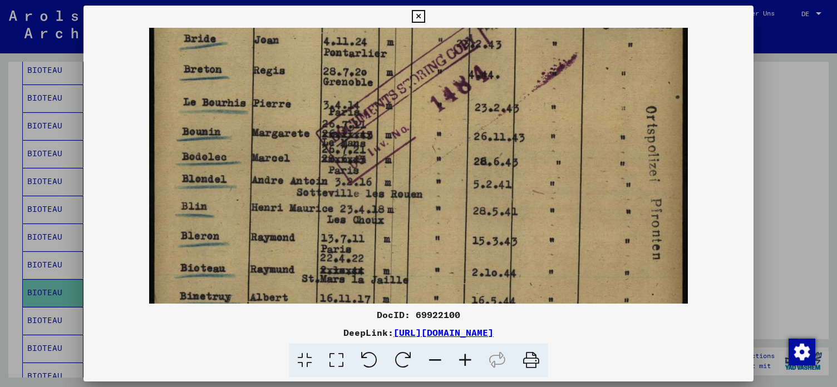
drag, startPoint x: 419, startPoint y: 264, endPoint x: 414, endPoint y: 207, distance: 56.5
click at [414, 207] on img at bounding box center [418, 104] width 538 height 749
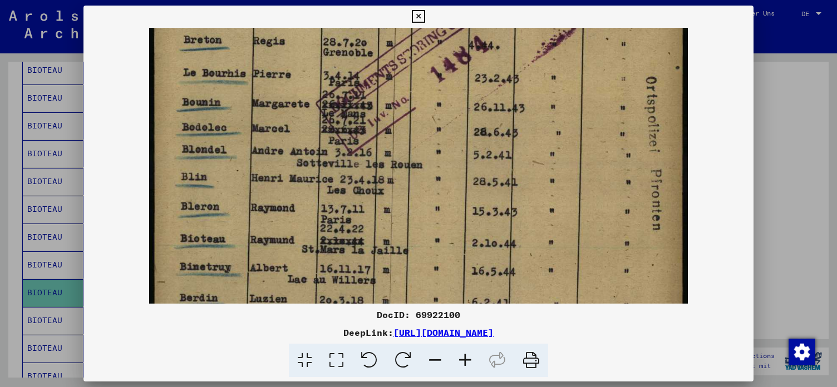
scroll to position [329, 0]
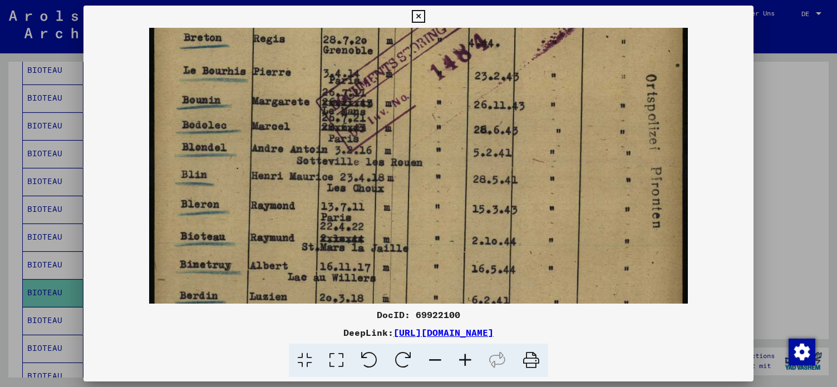
drag, startPoint x: 417, startPoint y: 255, endPoint x: 399, endPoint y: 224, distance: 35.7
click at [399, 224] on img at bounding box center [418, 73] width 538 height 749
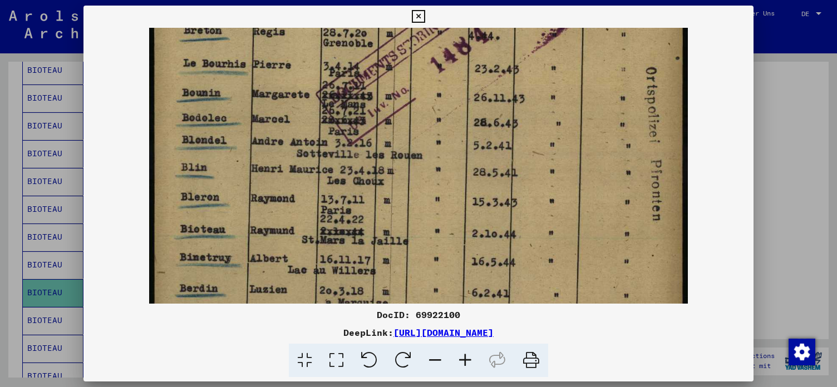
scroll to position [338, 0]
drag, startPoint x: 540, startPoint y: 242, endPoint x: 489, endPoint y: 233, distance: 51.4
click at [489, 233] on img at bounding box center [418, 64] width 538 height 749
click at [325, 251] on img at bounding box center [418, 64] width 538 height 749
click at [424, 17] on icon at bounding box center [418, 16] width 13 height 13
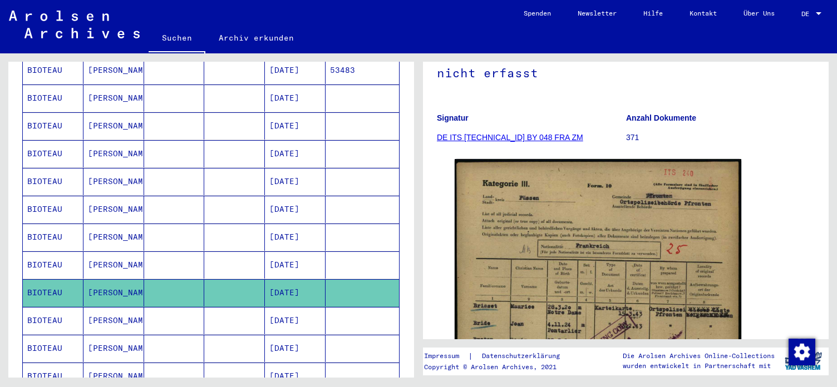
click at [325, 307] on mat-cell "[DATE]" at bounding box center [295, 320] width 61 height 27
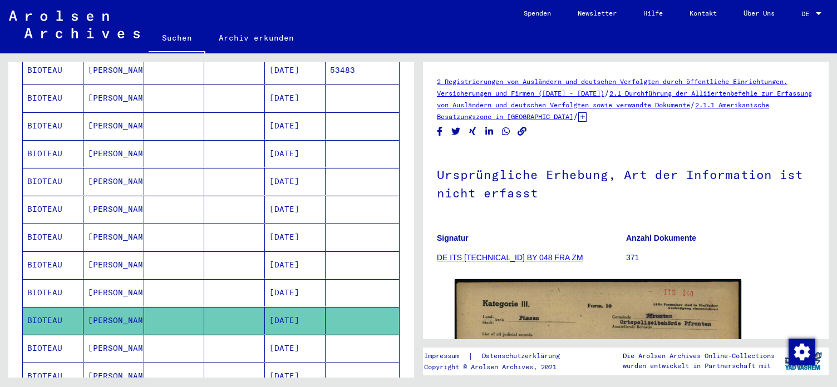
click at [325, 307] on mat-cell "[DATE]" at bounding box center [295, 320] width 61 height 27
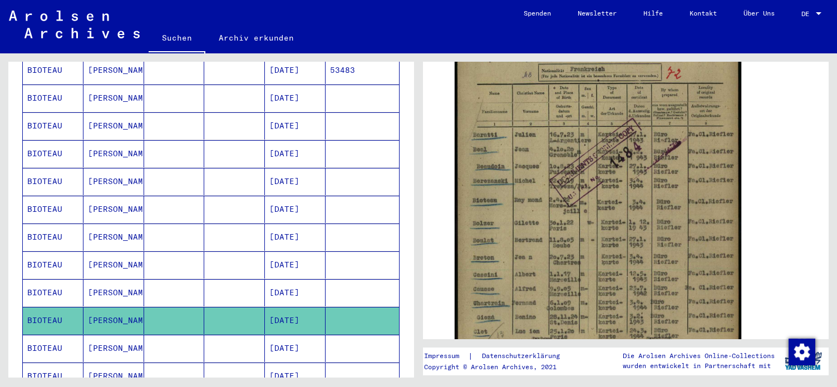
scroll to position [421, 0]
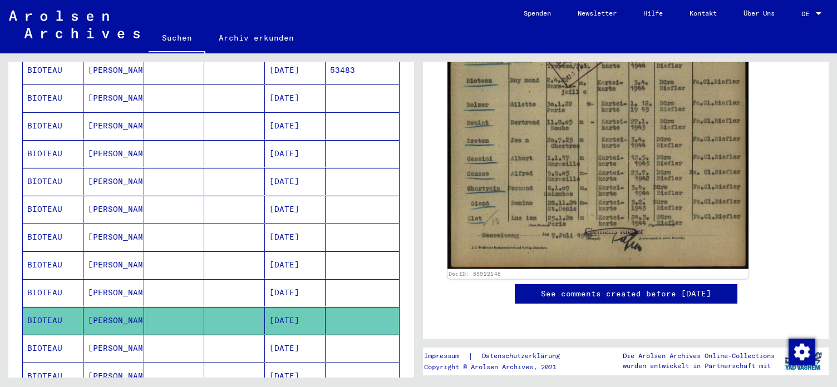
click at [597, 205] on img at bounding box center [597, 59] width 301 height 421
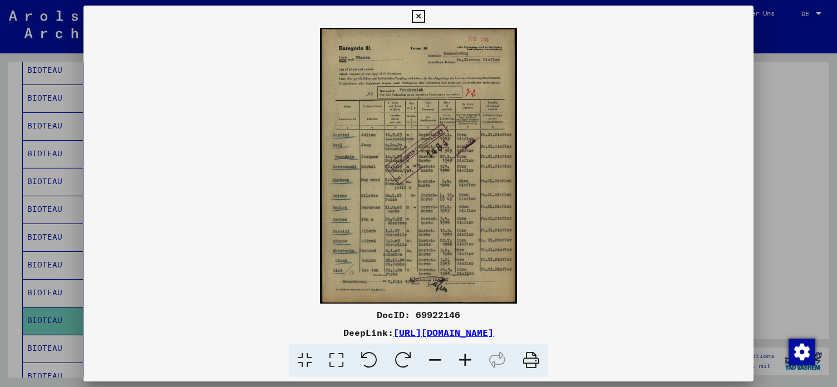
click at [464, 357] on icon at bounding box center [465, 361] width 30 height 34
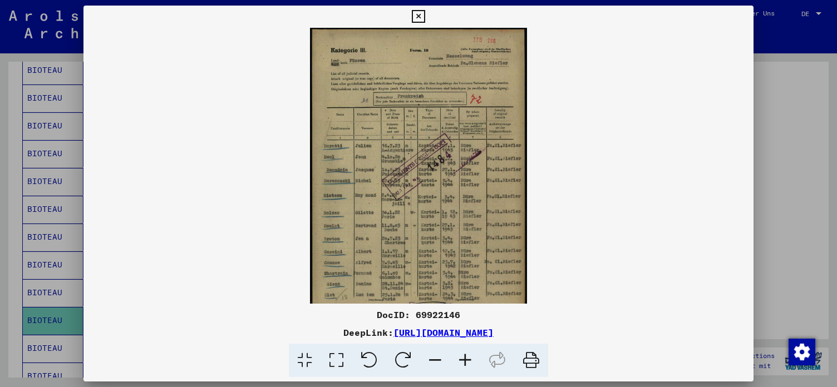
click at [464, 357] on icon at bounding box center [465, 361] width 30 height 34
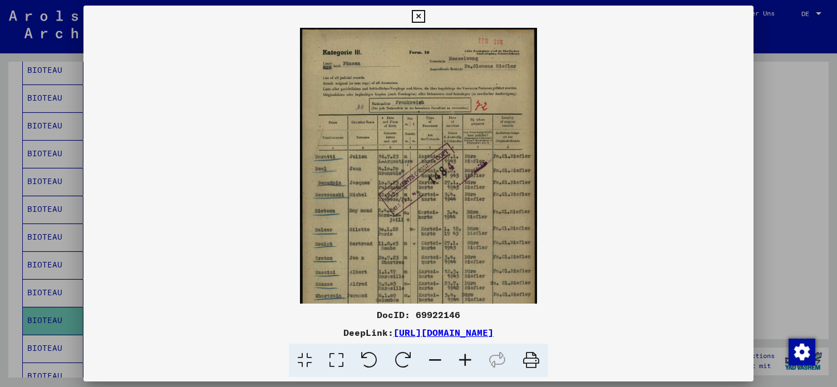
click at [464, 357] on icon at bounding box center [465, 361] width 30 height 34
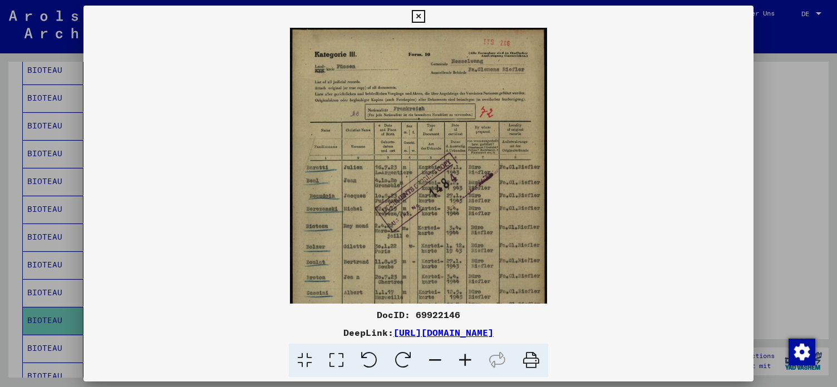
click at [464, 357] on icon at bounding box center [465, 361] width 30 height 34
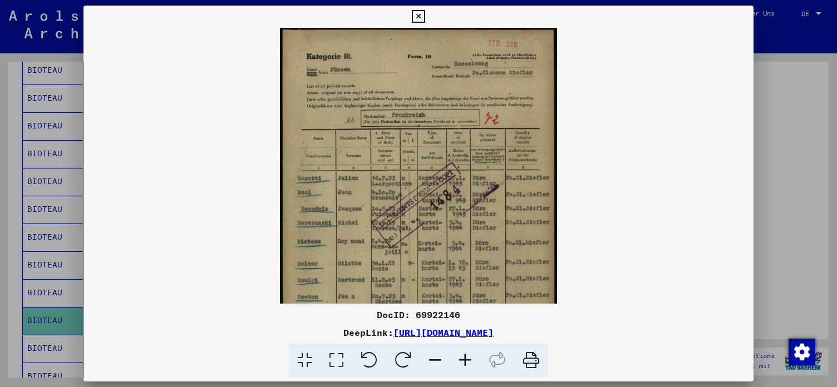
click at [464, 357] on icon at bounding box center [465, 361] width 30 height 34
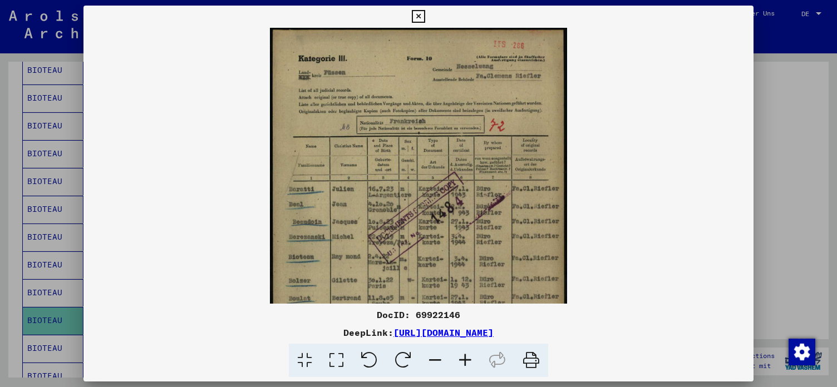
click at [464, 357] on icon at bounding box center [465, 361] width 30 height 34
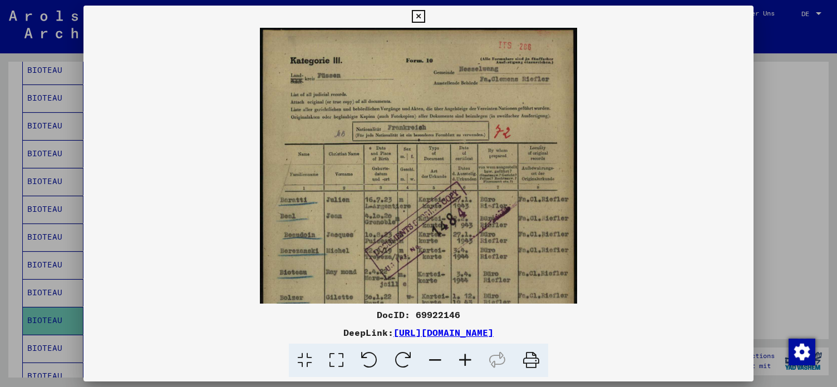
click at [464, 357] on icon at bounding box center [465, 361] width 30 height 34
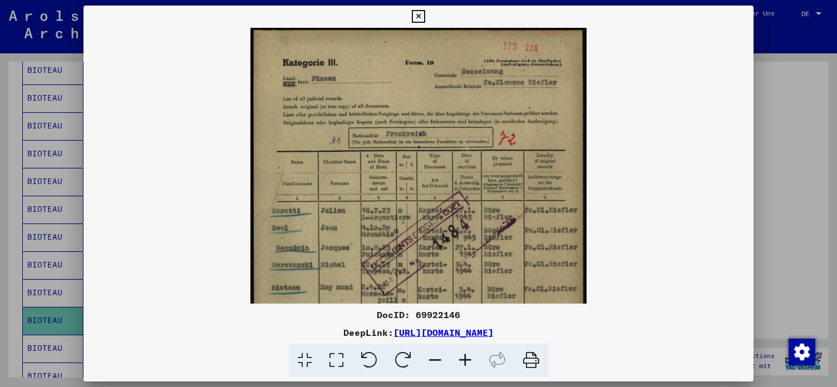
click at [464, 357] on icon at bounding box center [465, 361] width 30 height 34
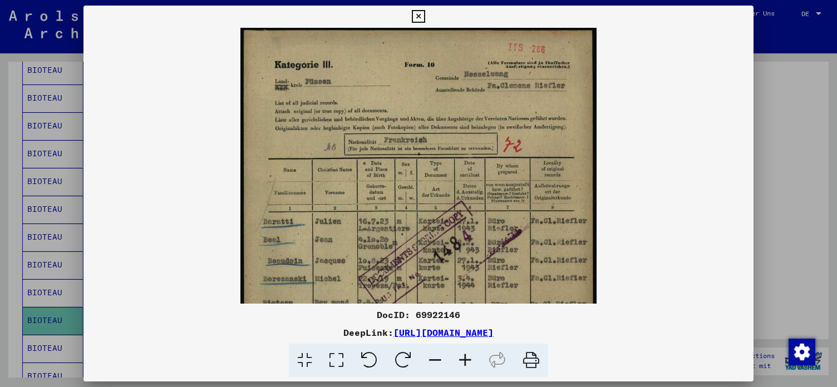
click at [464, 357] on icon at bounding box center [465, 361] width 30 height 34
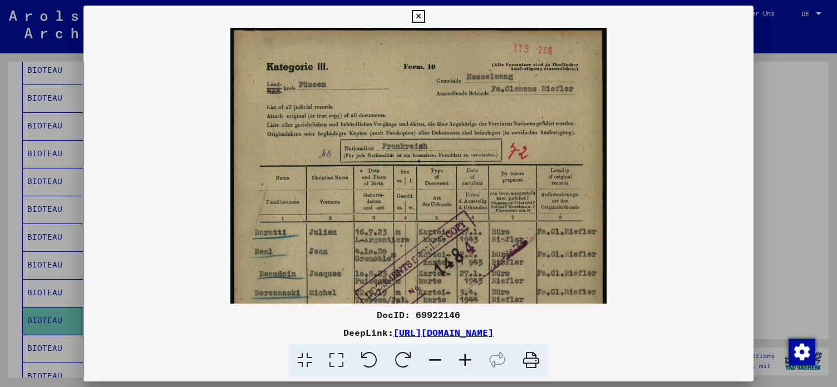
click at [464, 357] on icon at bounding box center [465, 361] width 30 height 34
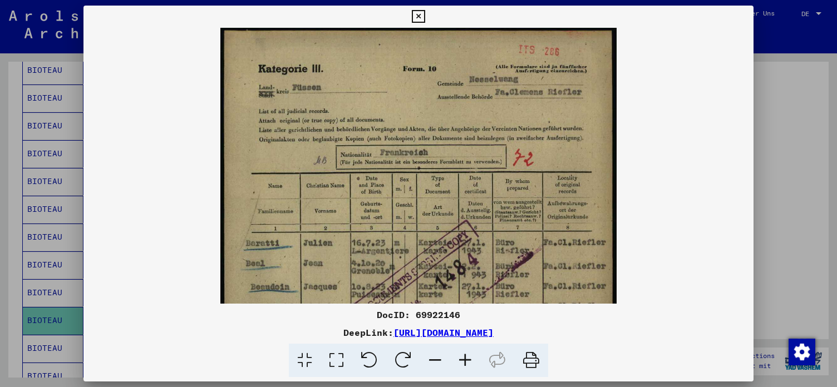
click at [464, 357] on icon at bounding box center [465, 361] width 30 height 34
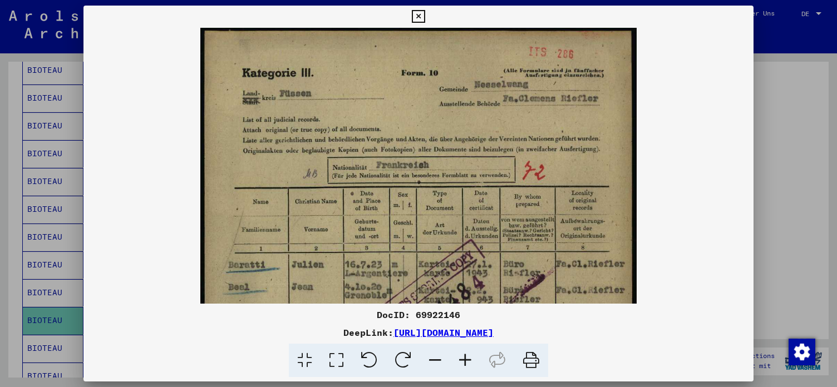
click at [464, 357] on icon at bounding box center [465, 361] width 30 height 34
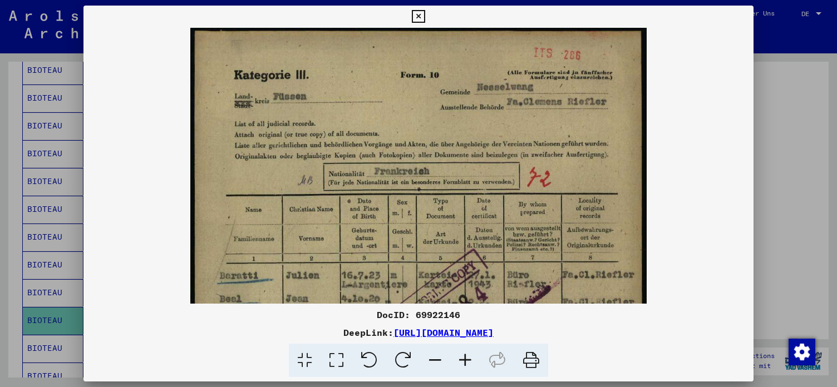
click at [464, 357] on icon at bounding box center [465, 361] width 30 height 34
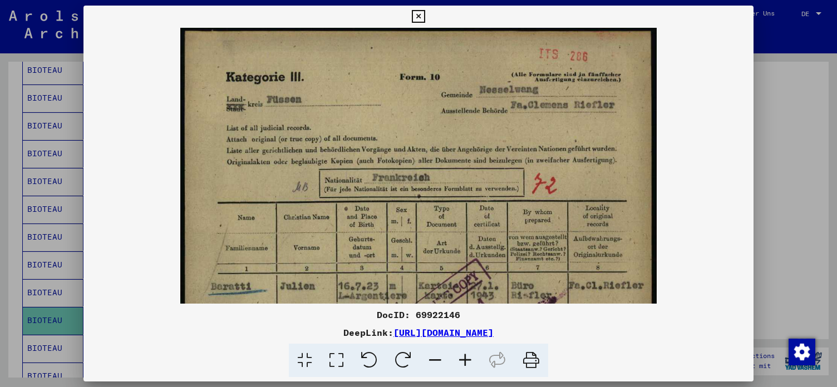
click at [464, 357] on icon at bounding box center [465, 361] width 30 height 34
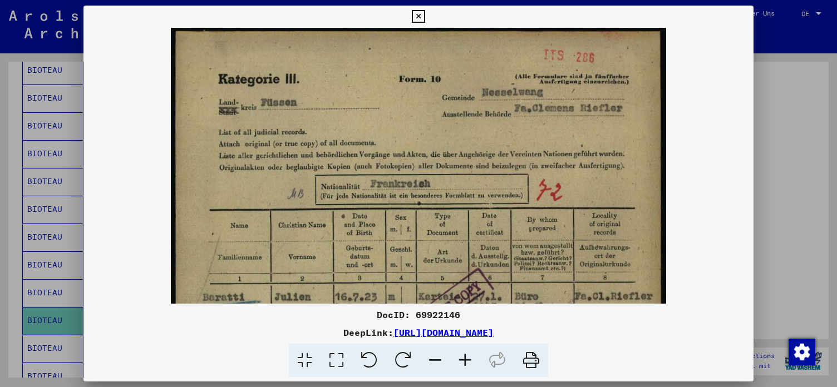
click at [464, 357] on icon at bounding box center [465, 361] width 30 height 34
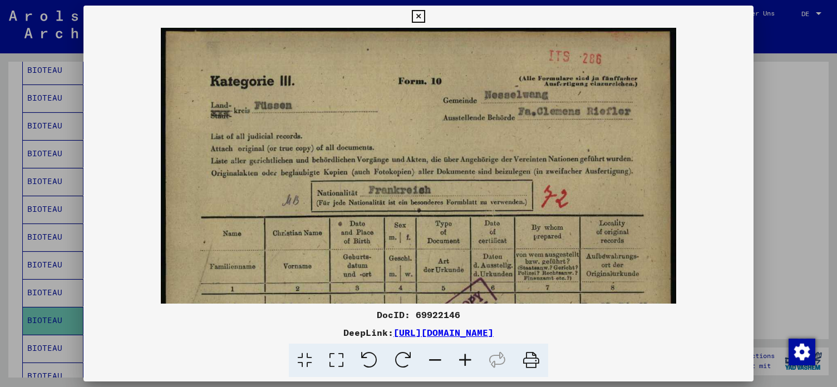
click at [464, 357] on icon at bounding box center [465, 361] width 30 height 34
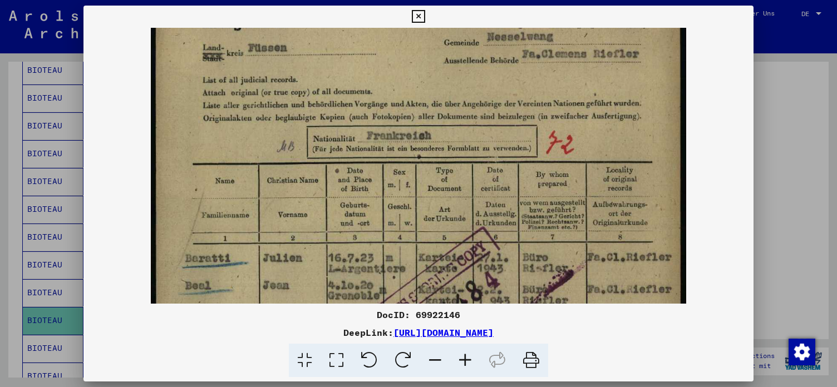
drag, startPoint x: 487, startPoint y: 214, endPoint x: 481, endPoint y: 145, distance: 69.2
click at [481, 147] on img at bounding box center [418, 341] width 535 height 749
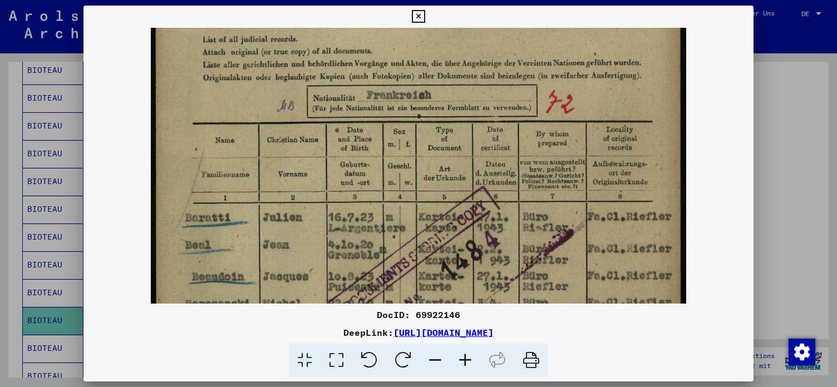
scroll to position [123, 0]
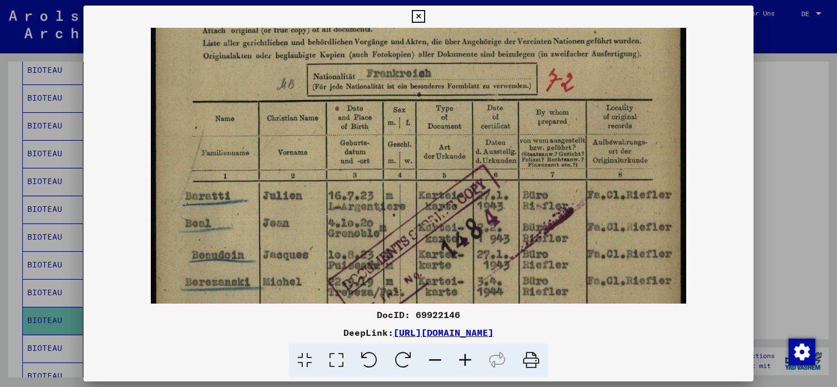
drag, startPoint x: 462, startPoint y: 249, endPoint x: 448, endPoint y: 190, distance: 59.9
click at [448, 190] on img at bounding box center [418, 279] width 535 height 749
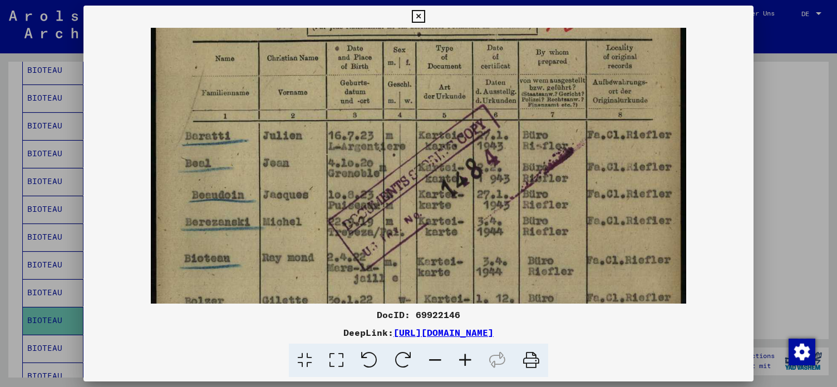
drag, startPoint x: 453, startPoint y: 259, endPoint x: 442, endPoint y: 198, distance: 61.6
click at [442, 191] on img at bounding box center [418, 219] width 535 height 749
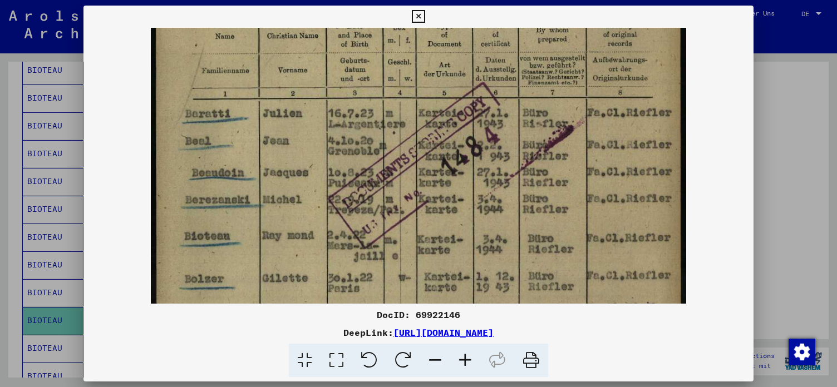
scroll to position [211, 0]
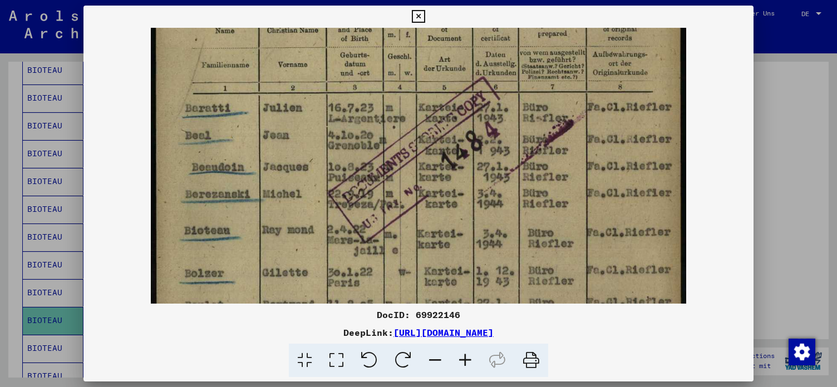
drag, startPoint x: 434, startPoint y: 270, endPoint x: 429, endPoint y: 251, distance: 19.4
click at [429, 251] on img at bounding box center [418, 191] width 535 height 749
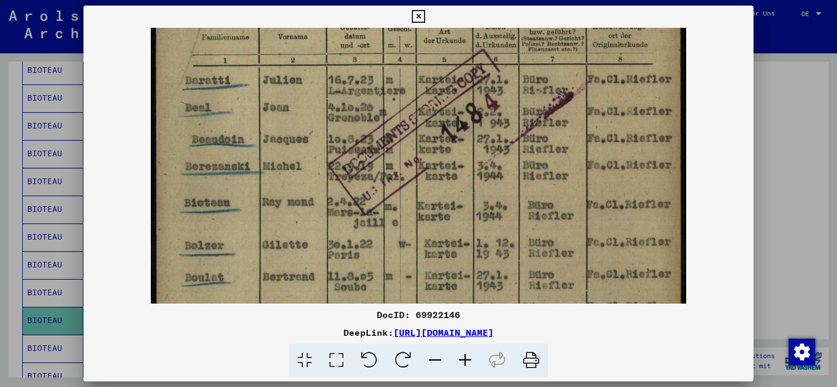
scroll to position [239, 0]
drag, startPoint x: 447, startPoint y: 248, endPoint x: 447, endPoint y: 220, distance: 27.8
click at [447, 220] on img at bounding box center [418, 163] width 535 height 749
click at [424, 14] on icon at bounding box center [418, 16] width 13 height 13
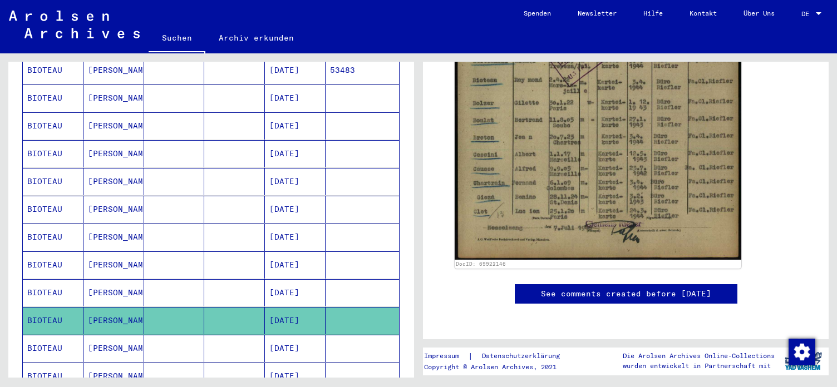
click at [300, 335] on mat-cell "[DATE]" at bounding box center [295, 348] width 61 height 27
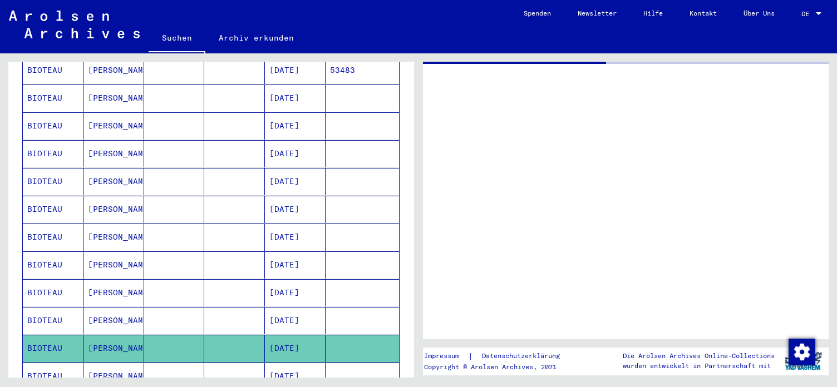
click at [300, 335] on mat-cell "[DATE]" at bounding box center [295, 348] width 61 height 27
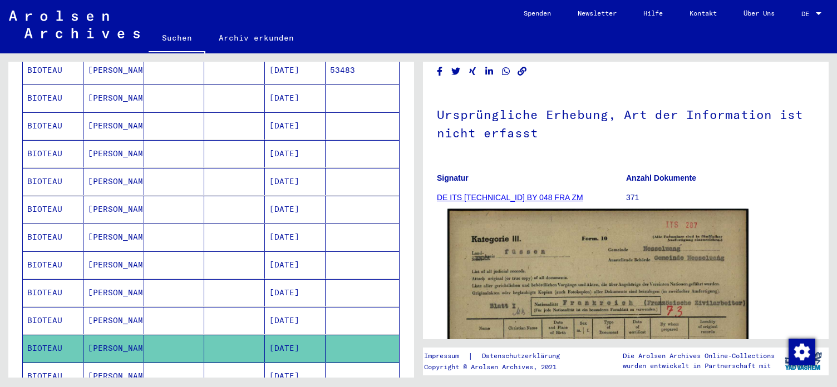
scroll to position [180, 0]
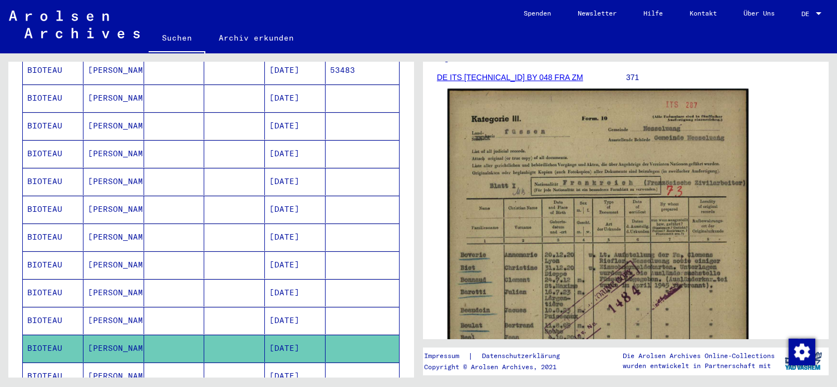
click at [574, 308] on img at bounding box center [597, 300] width 301 height 423
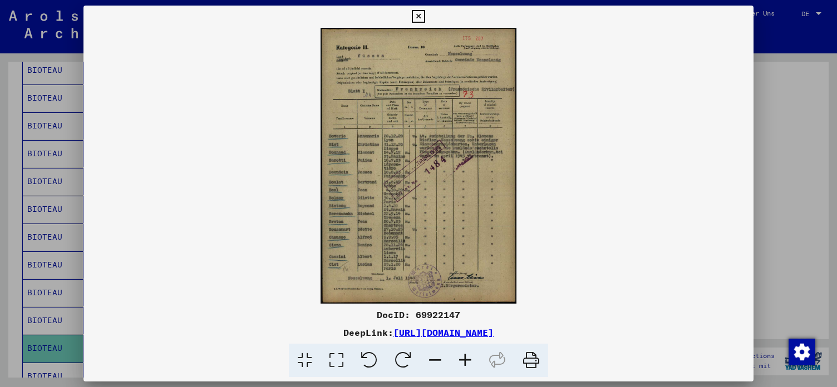
click at [467, 357] on icon at bounding box center [465, 361] width 30 height 34
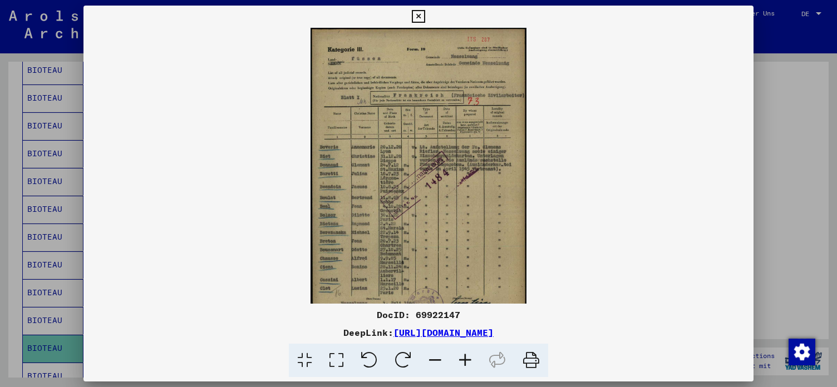
click at [467, 357] on icon at bounding box center [465, 361] width 30 height 34
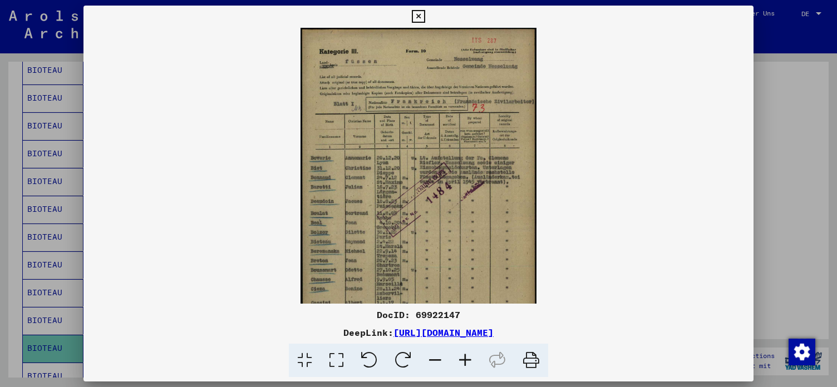
click at [467, 357] on icon at bounding box center [465, 361] width 30 height 34
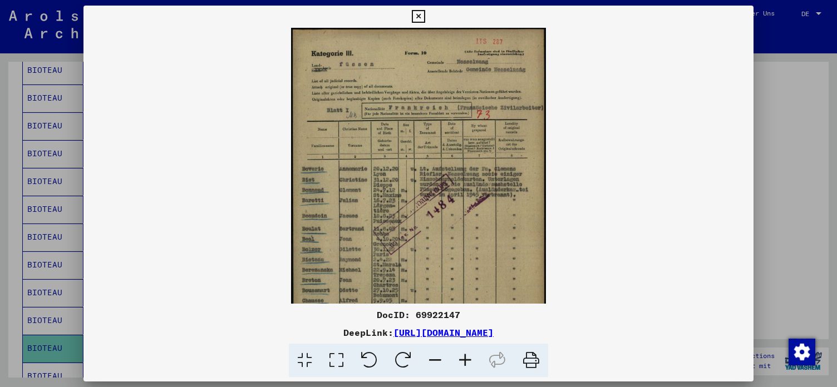
click at [467, 357] on icon at bounding box center [465, 361] width 30 height 34
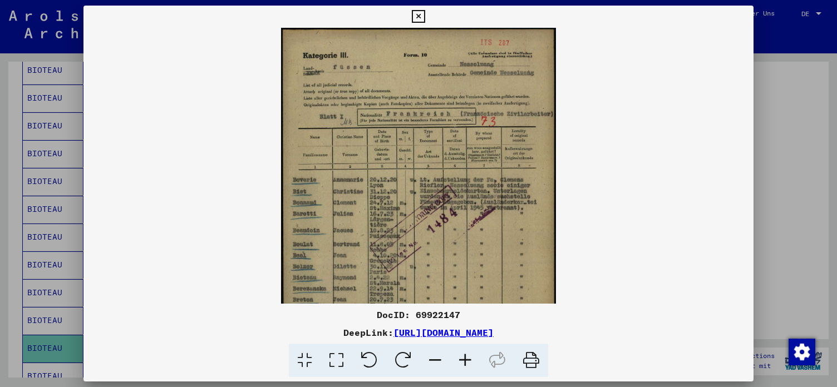
click at [467, 357] on icon at bounding box center [465, 361] width 30 height 34
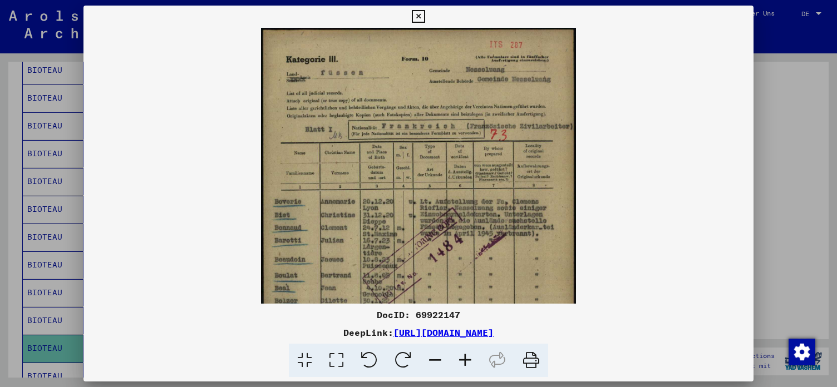
click at [467, 357] on icon at bounding box center [465, 361] width 30 height 34
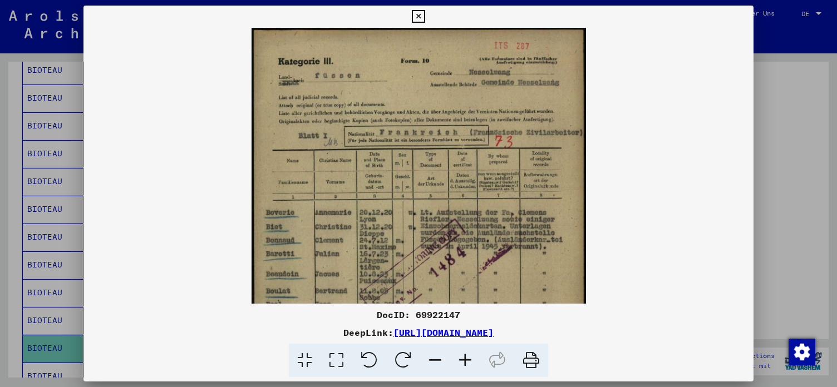
click at [467, 357] on icon at bounding box center [465, 361] width 30 height 34
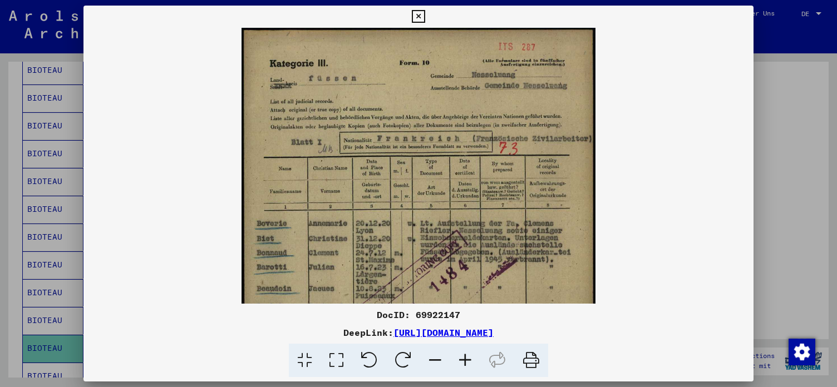
click at [467, 357] on icon at bounding box center [465, 361] width 30 height 34
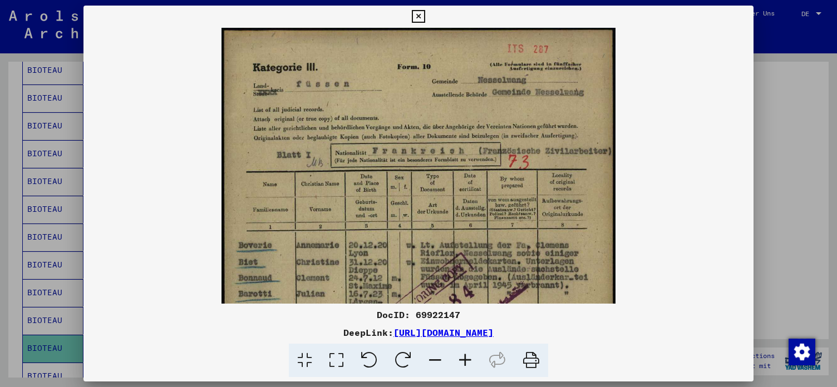
click at [467, 357] on icon at bounding box center [465, 361] width 30 height 34
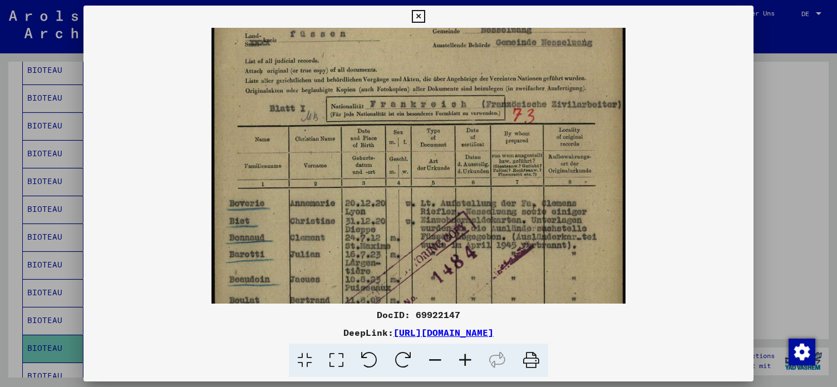
drag, startPoint x: 503, startPoint y: 291, endPoint x: 488, endPoint y: 224, distance: 69.1
click at [488, 224] on img at bounding box center [417, 266] width 413 height 582
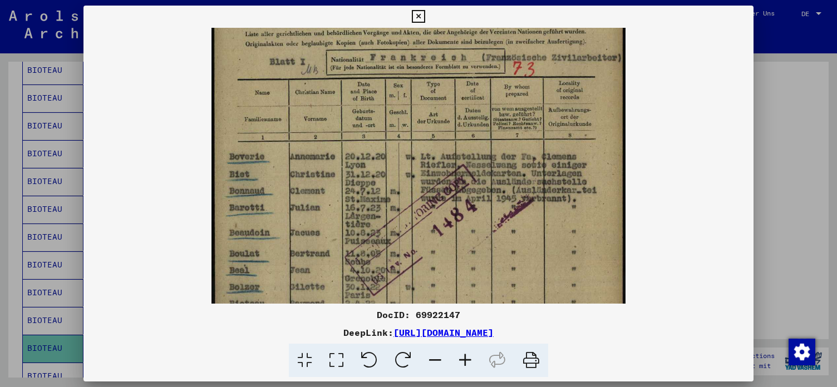
scroll to position [100, 0]
drag, startPoint x: 485, startPoint y: 261, endPoint x: 495, endPoint y: 227, distance: 34.8
click at [495, 227] on img at bounding box center [417, 219] width 413 height 582
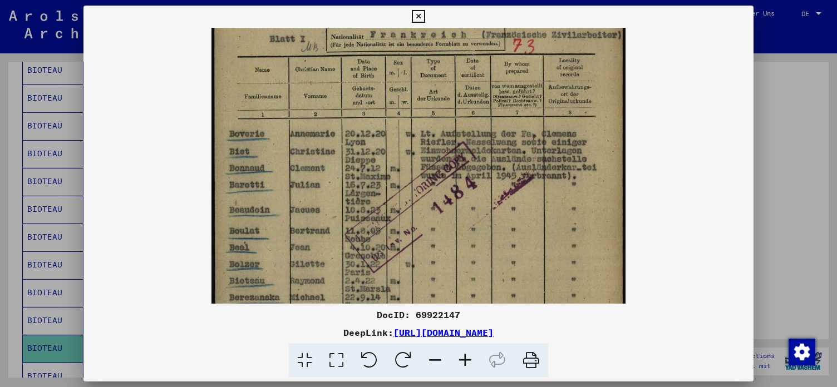
scroll to position [123, 0]
drag, startPoint x: 405, startPoint y: 264, endPoint x: 409, endPoint y: 238, distance: 26.4
click at [409, 238] on img at bounding box center [417, 196] width 413 height 582
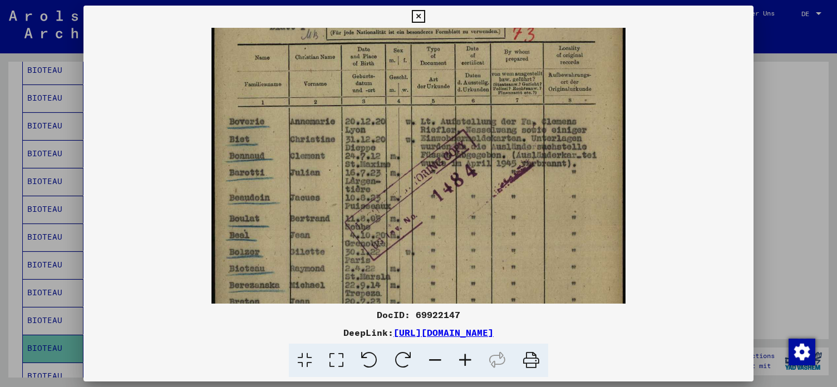
scroll to position [141, 0]
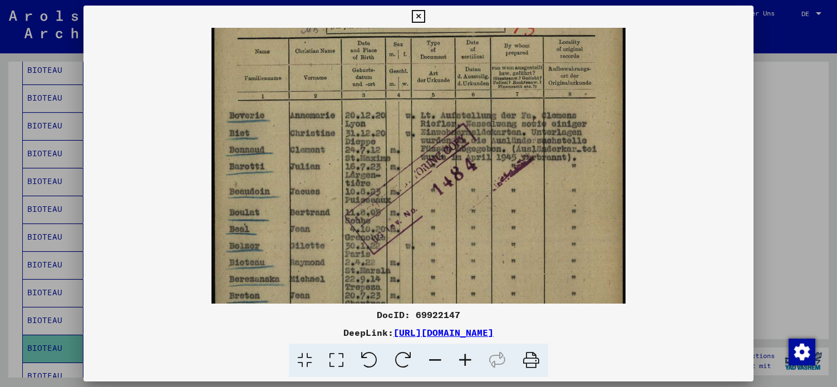
drag, startPoint x: 374, startPoint y: 289, endPoint x: 379, endPoint y: 270, distance: 19.0
click at [379, 270] on img at bounding box center [417, 178] width 413 height 582
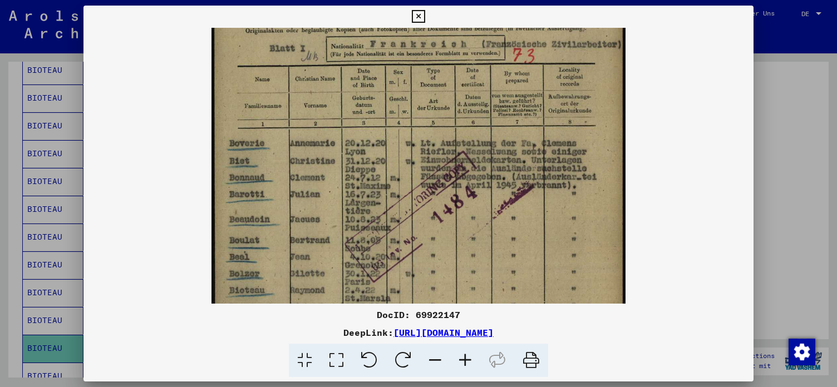
scroll to position [111, 0]
drag, startPoint x: 509, startPoint y: 208, endPoint x: 483, endPoint y: 239, distance: 39.9
click at [483, 239] on img at bounding box center [417, 208] width 413 height 582
click at [324, 243] on img at bounding box center [417, 208] width 413 height 582
click at [424, 15] on icon at bounding box center [418, 16] width 13 height 13
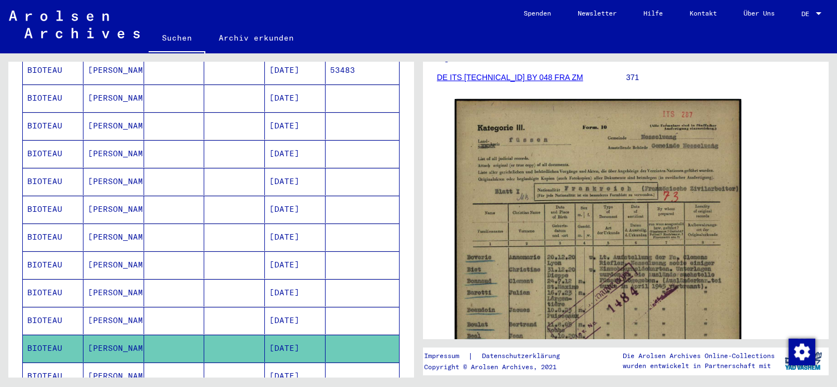
click at [310, 363] on mat-cell "[DATE]" at bounding box center [295, 376] width 61 height 27
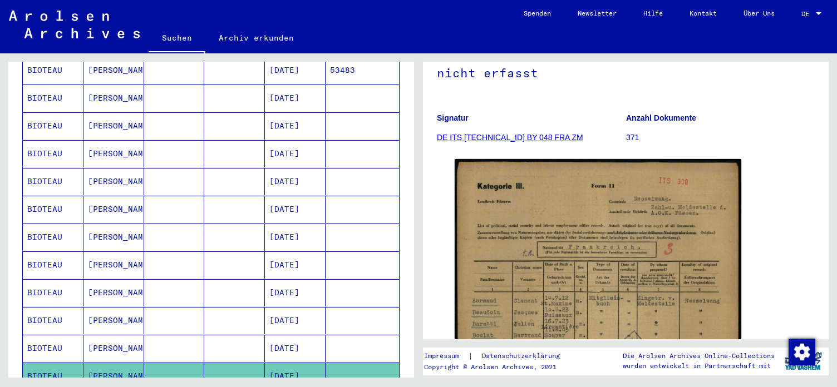
scroll to position [180, 0]
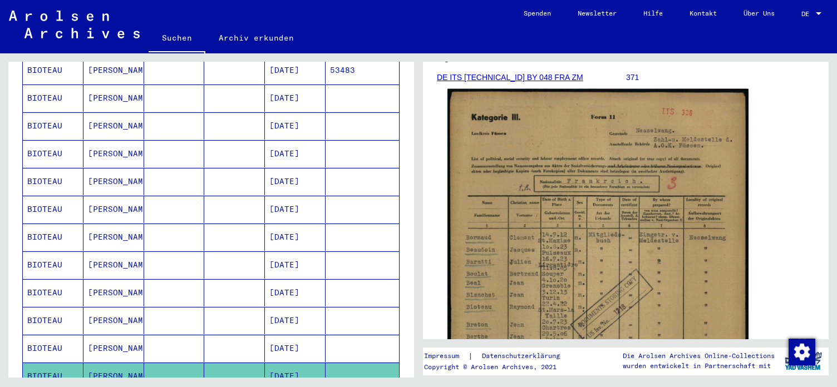
click at [600, 261] on img at bounding box center [597, 298] width 301 height 419
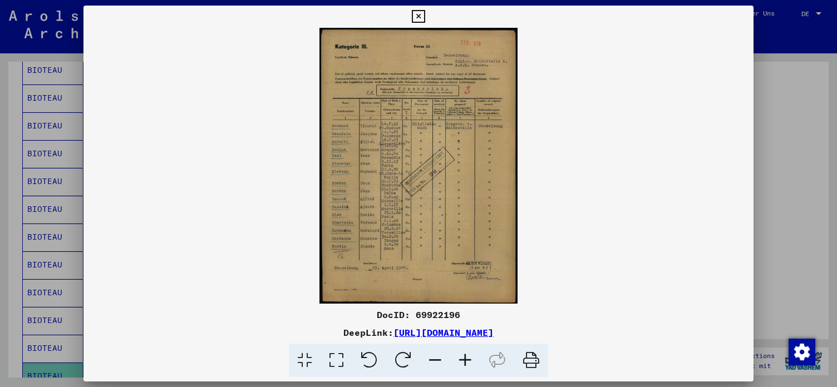
click at [463, 359] on icon at bounding box center [465, 361] width 30 height 34
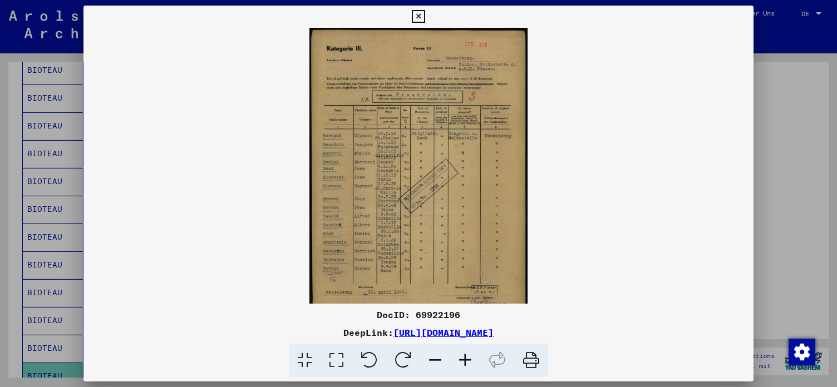
click at [463, 359] on icon at bounding box center [465, 361] width 30 height 34
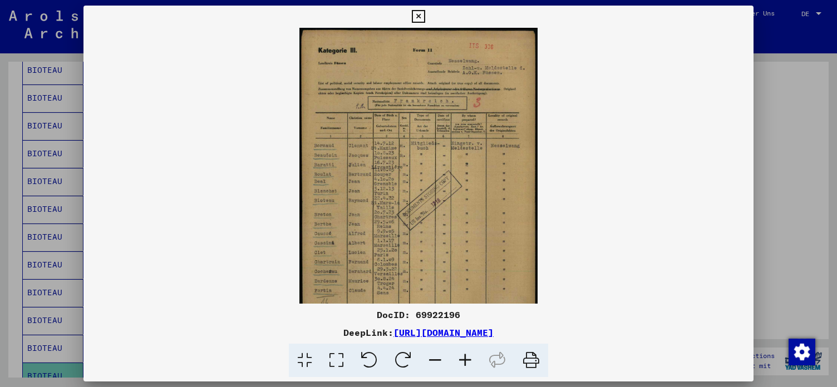
click at [463, 359] on icon at bounding box center [465, 361] width 30 height 34
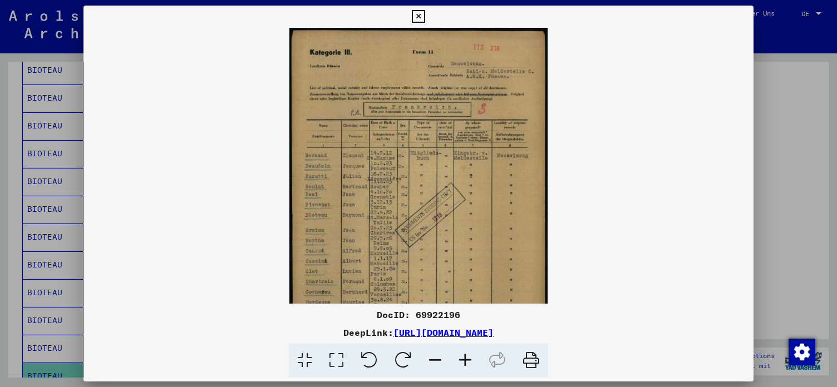
click at [463, 359] on icon at bounding box center [465, 361] width 30 height 34
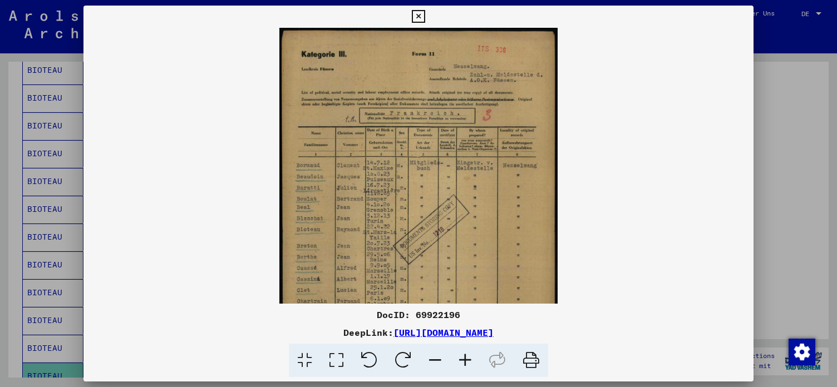
click at [463, 359] on icon at bounding box center [465, 361] width 30 height 34
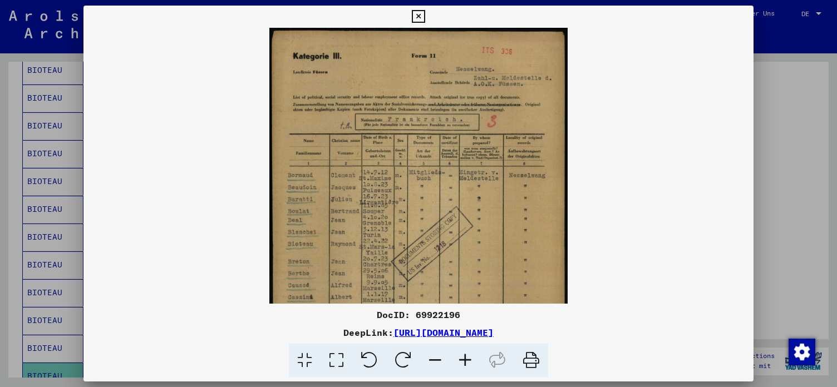
click at [463, 359] on icon at bounding box center [465, 361] width 30 height 34
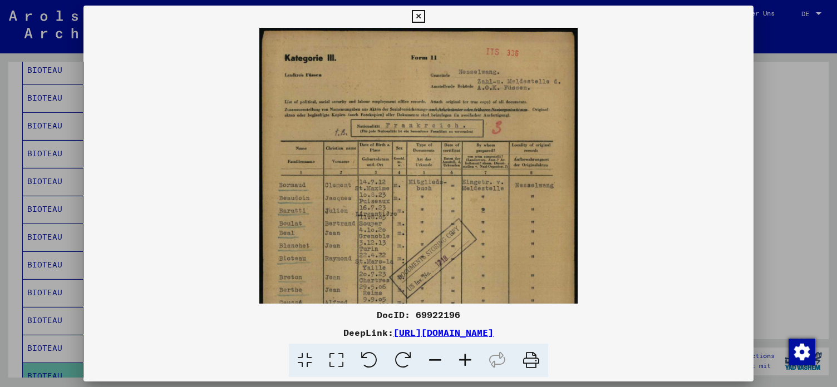
click at [463, 359] on icon at bounding box center [465, 361] width 30 height 34
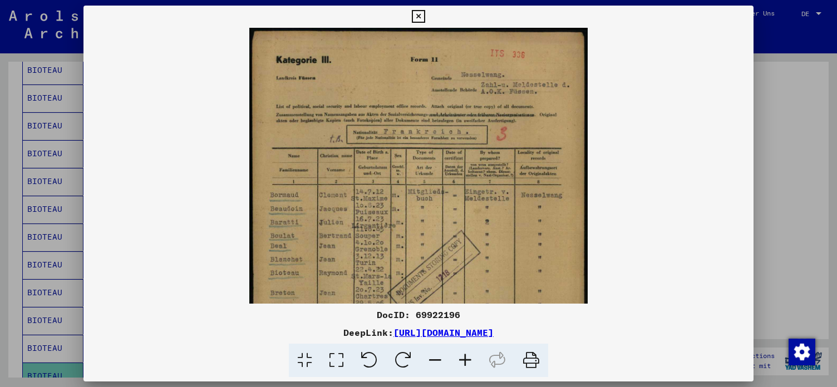
click at [463, 359] on icon at bounding box center [465, 361] width 30 height 34
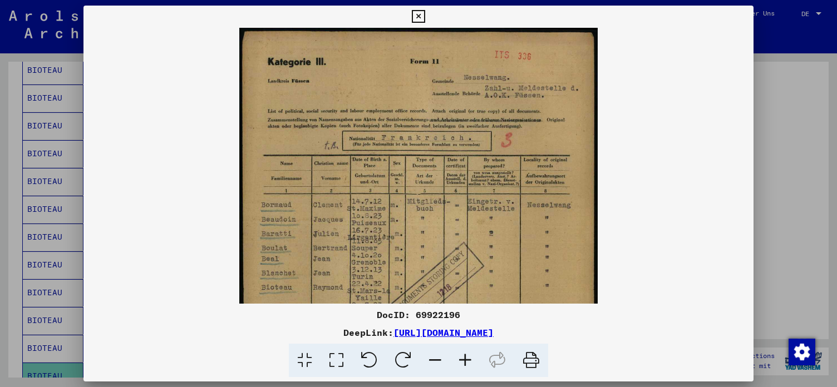
click at [463, 359] on icon at bounding box center [465, 361] width 30 height 34
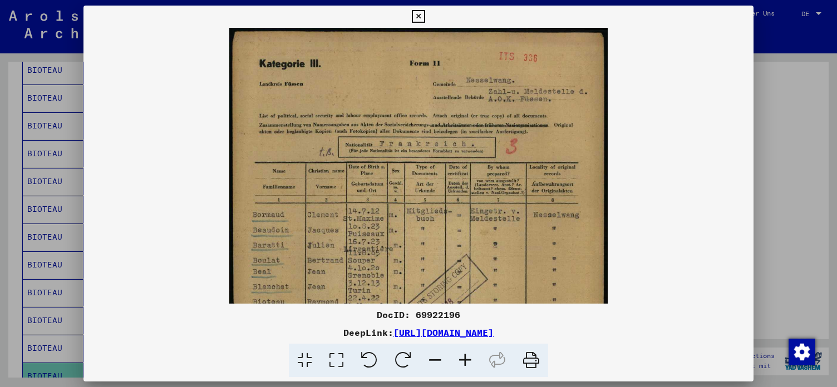
click at [463, 359] on icon at bounding box center [465, 361] width 30 height 34
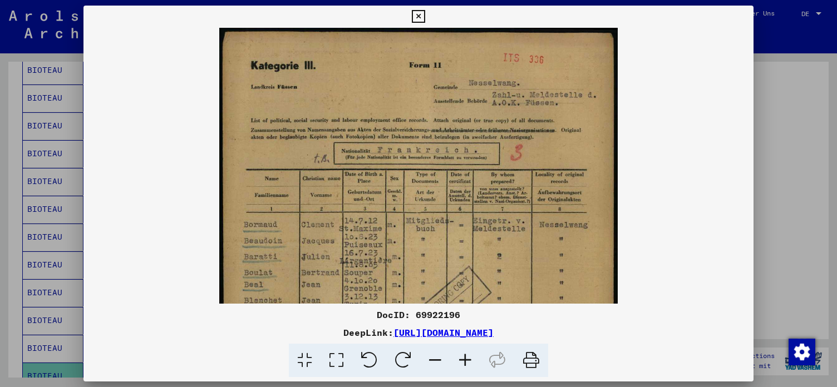
click at [463, 359] on icon at bounding box center [465, 361] width 30 height 34
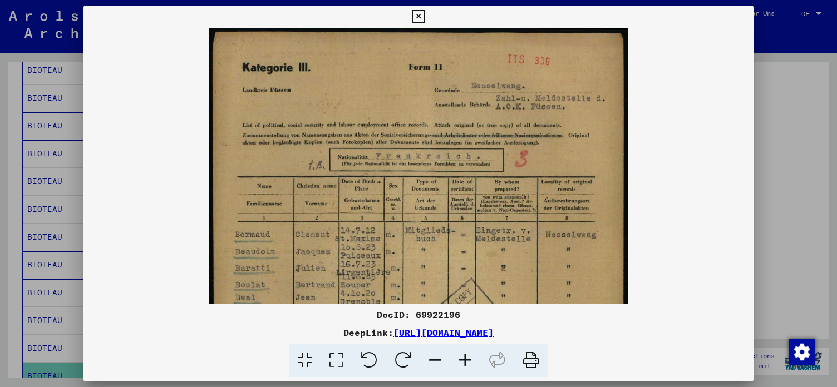
click at [463, 359] on icon at bounding box center [465, 361] width 30 height 34
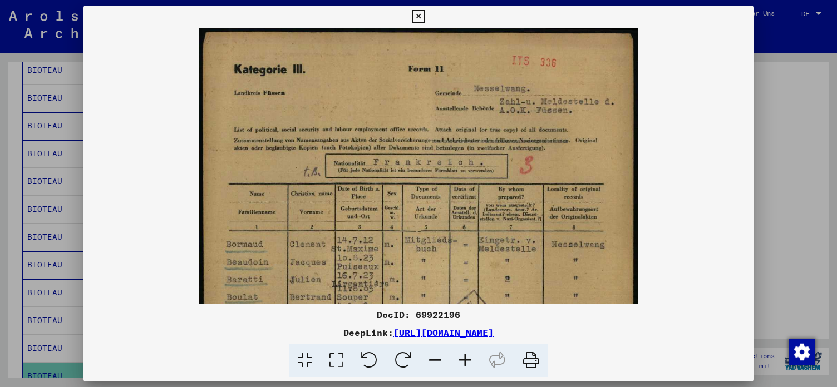
click at [463, 359] on icon at bounding box center [465, 361] width 30 height 34
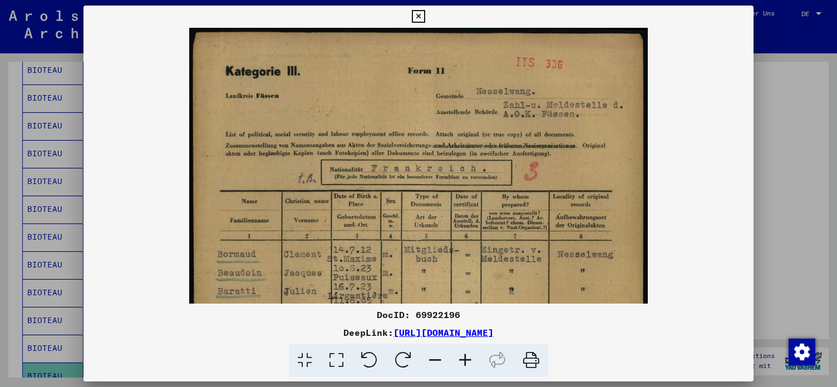
click at [463, 359] on icon at bounding box center [465, 361] width 30 height 34
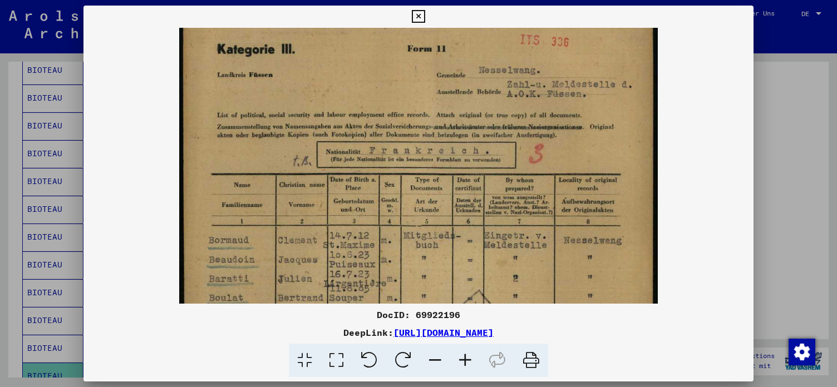
drag, startPoint x: 527, startPoint y: 278, endPoint x: 522, endPoint y: 249, distance: 29.4
click at [522, 249] on img at bounding box center [418, 336] width 478 height 665
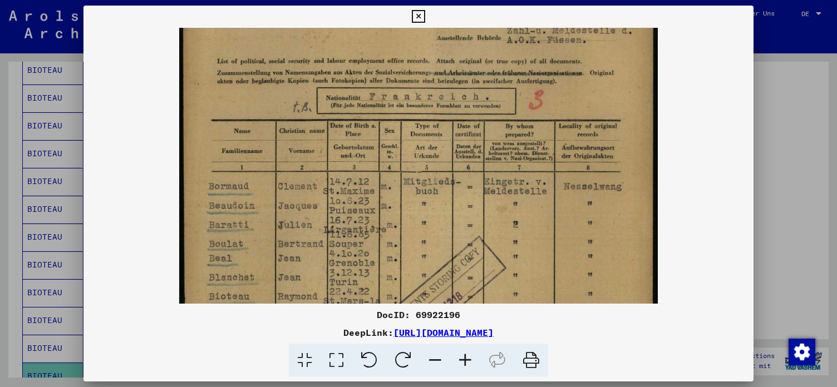
drag, startPoint x: 512, startPoint y: 273, endPoint x: 497, endPoint y: 218, distance: 56.5
click at [497, 218] on img at bounding box center [418, 282] width 478 height 665
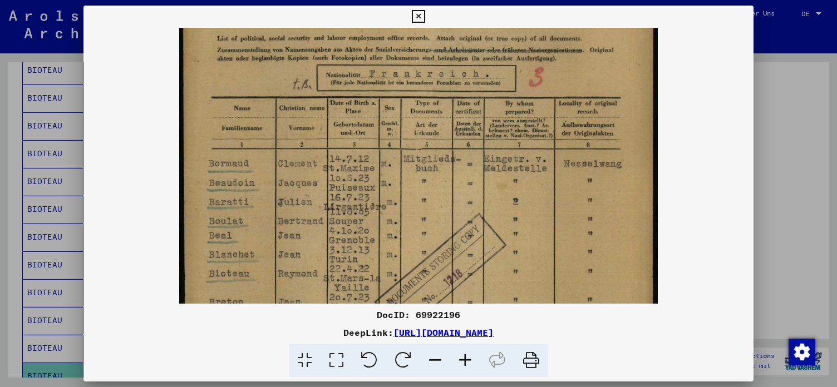
scroll to position [101, 0]
drag, startPoint x: 484, startPoint y: 269, endPoint x: 481, endPoint y: 250, distance: 19.1
click at [481, 250] on img at bounding box center [418, 259] width 478 height 665
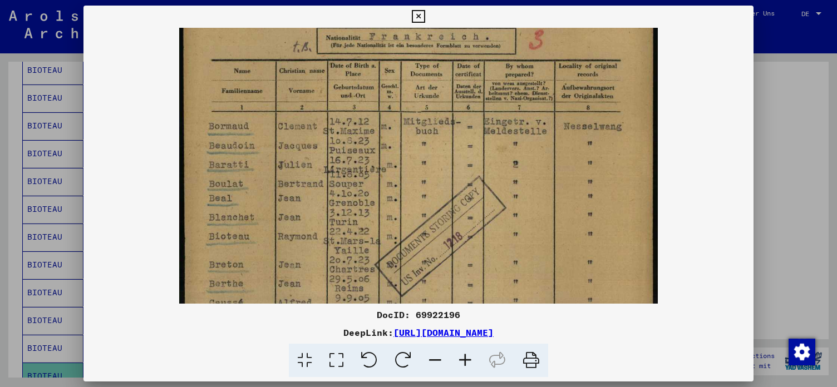
drag, startPoint x: 547, startPoint y: 224, endPoint x: 558, endPoint y: 179, distance: 46.4
click at [558, 179] on img at bounding box center [418, 222] width 478 height 665
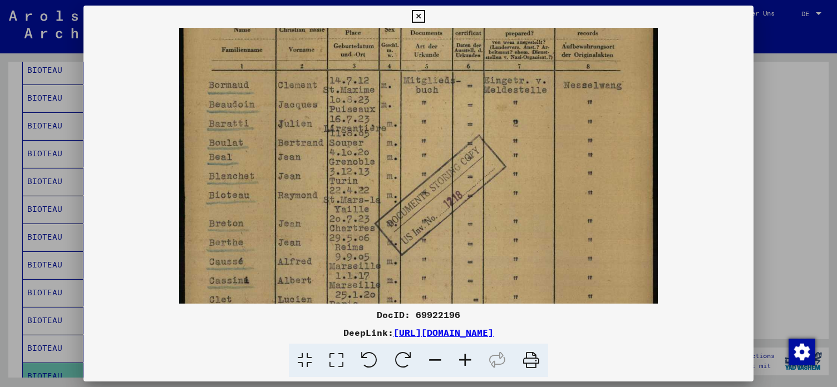
drag, startPoint x: 545, startPoint y: 244, endPoint x: 550, endPoint y: 204, distance: 39.7
click at [550, 204] on img at bounding box center [418, 181] width 478 height 665
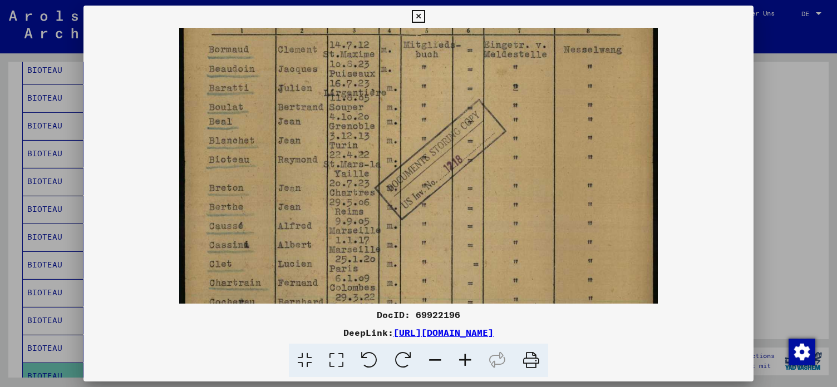
drag, startPoint x: 518, startPoint y: 251, endPoint x: 530, endPoint y: 208, distance: 44.3
click at [530, 208] on img at bounding box center [418, 145] width 478 height 665
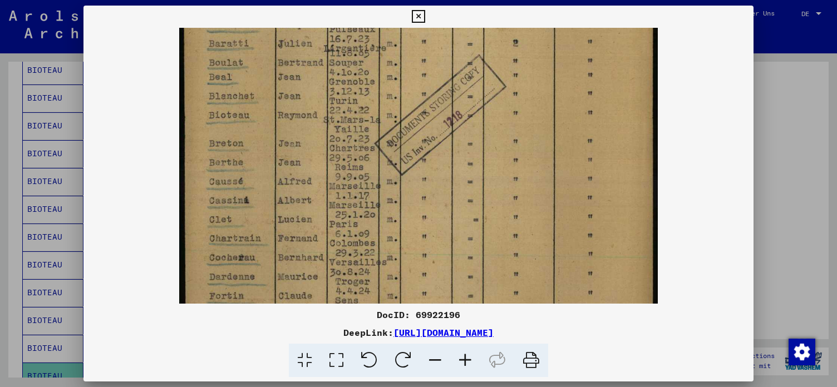
drag, startPoint x: 518, startPoint y: 247, endPoint x: 524, endPoint y: 218, distance: 29.6
click at [524, 218] on img at bounding box center [418, 101] width 478 height 665
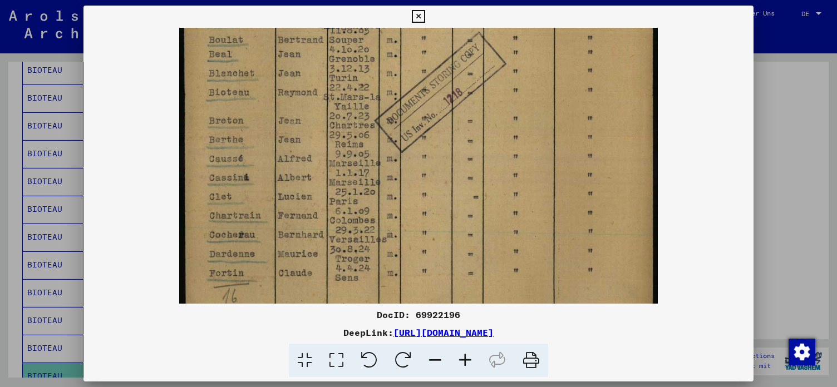
scroll to position [295, 0]
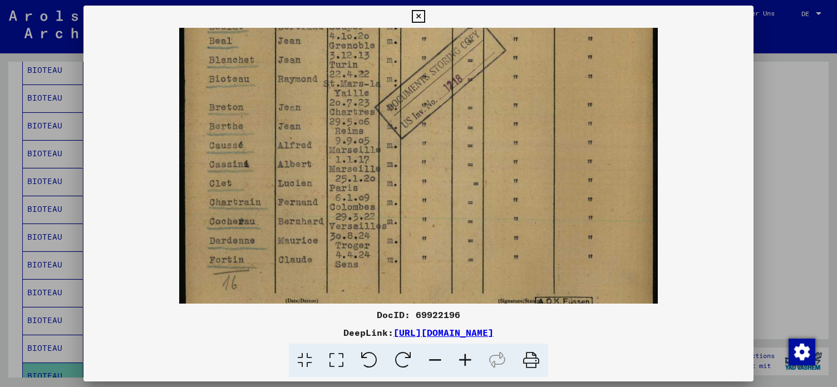
drag, startPoint x: 518, startPoint y: 265, endPoint x: 528, endPoint y: 241, distance: 26.1
click at [528, 241] on img at bounding box center [418, 64] width 478 height 665
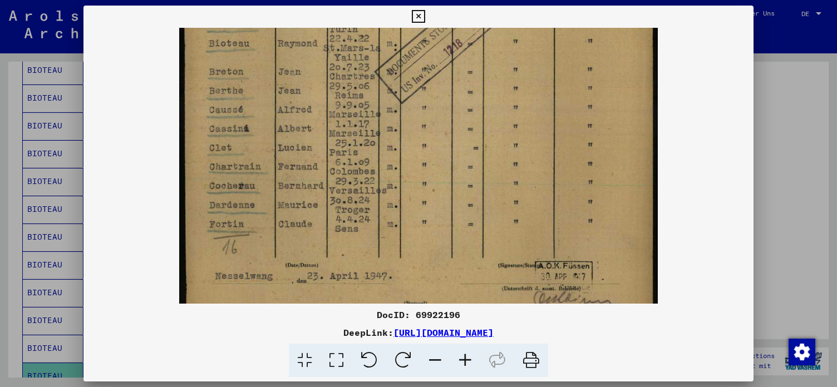
scroll to position [337, 0]
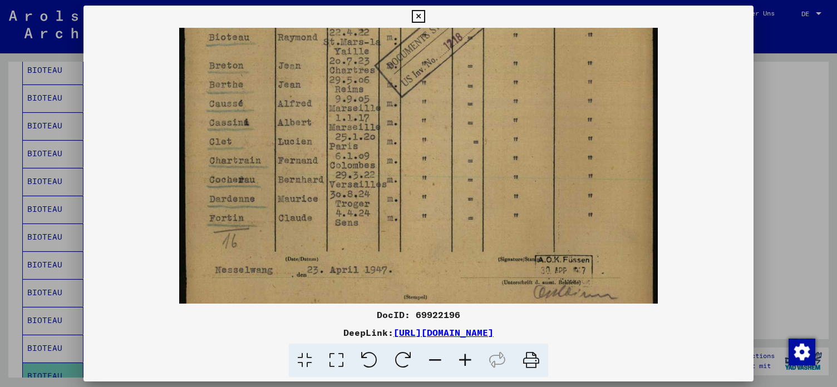
drag, startPoint x: 530, startPoint y: 257, endPoint x: 546, endPoint y: 216, distance: 44.4
click at [546, 216] on img at bounding box center [418, 23] width 478 height 665
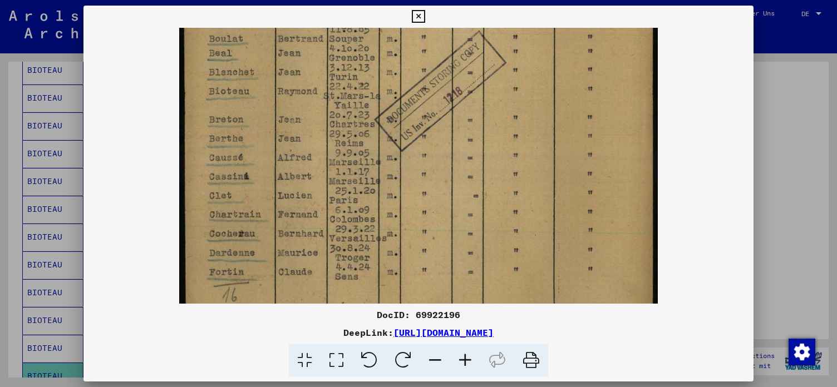
scroll to position [281, 0]
drag, startPoint x: 421, startPoint y: 228, endPoint x: 429, endPoint y: 283, distance: 55.6
click at [429, 283] on img at bounding box center [418, 79] width 478 height 665
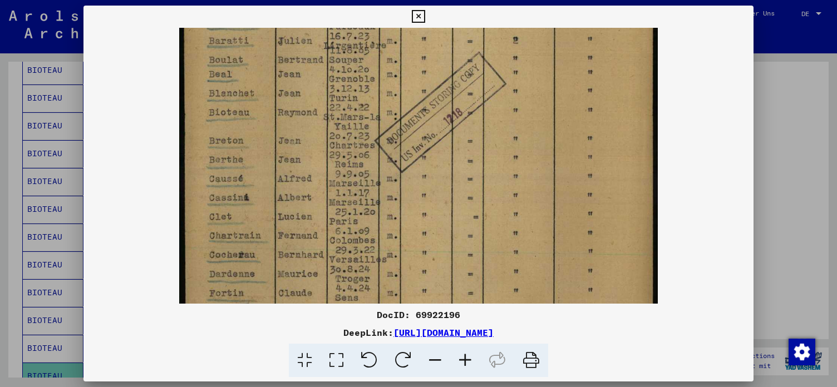
drag, startPoint x: 426, startPoint y: 236, endPoint x: 426, endPoint y: 255, distance: 18.9
click at [426, 255] on img at bounding box center [418, 98] width 478 height 665
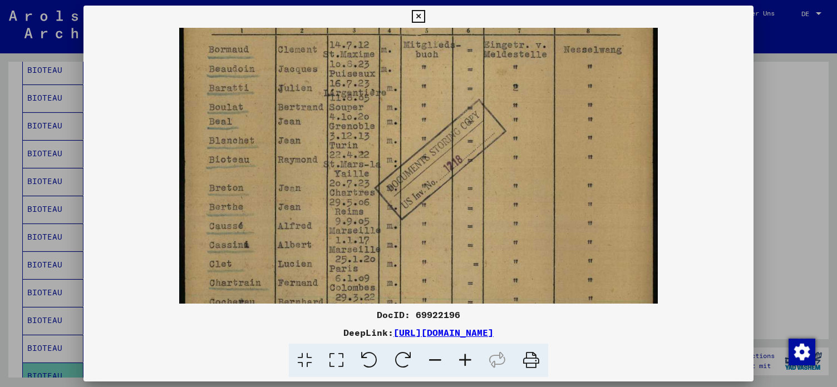
scroll to position [211, 0]
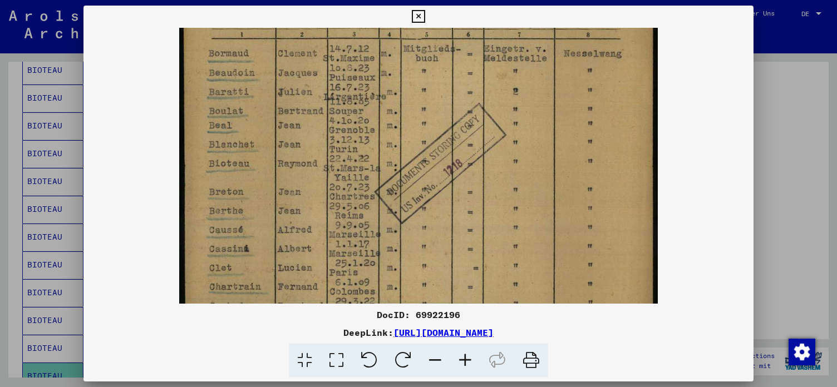
drag, startPoint x: 424, startPoint y: 217, endPoint x: 426, endPoint y: 269, distance: 51.8
click at [426, 269] on img at bounding box center [418, 149] width 478 height 665
click at [424, 15] on icon at bounding box center [418, 16] width 13 height 13
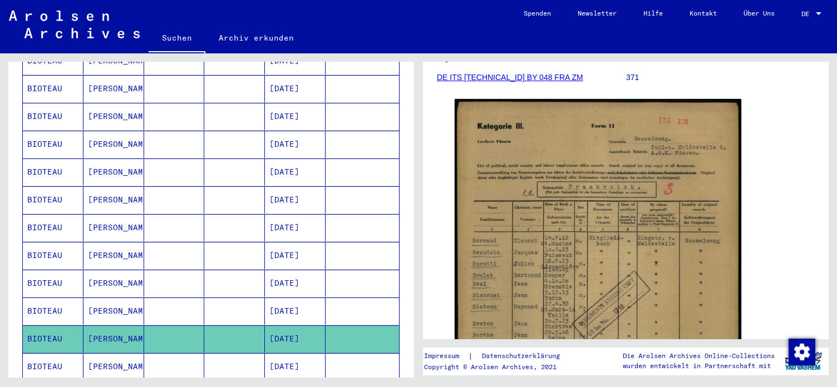
scroll to position [240, 0]
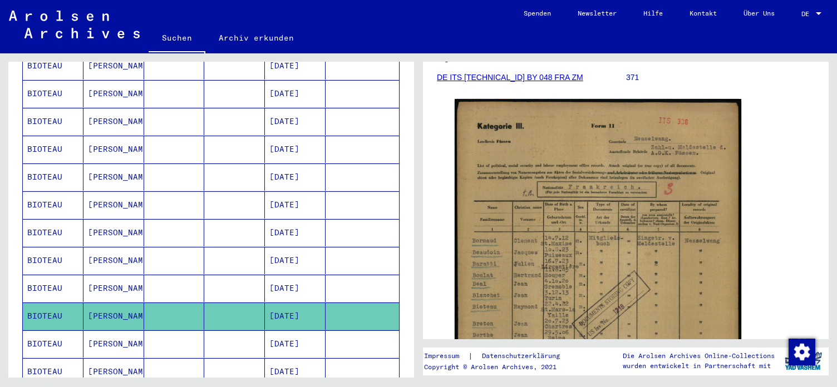
click at [296, 330] on mat-cell "[DATE]" at bounding box center [295, 343] width 61 height 27
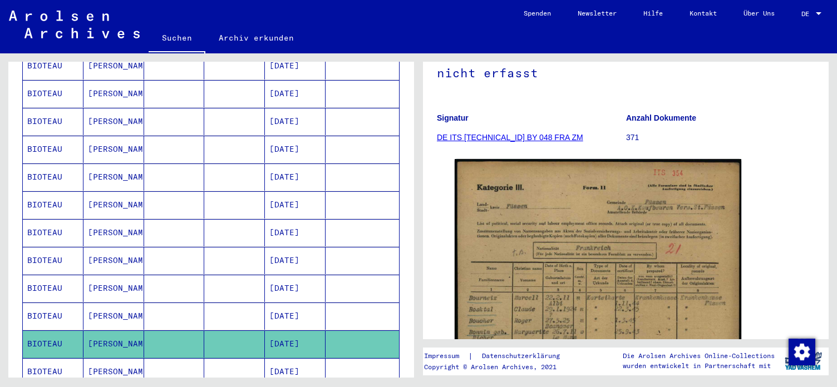
scroll to position [240, 0]
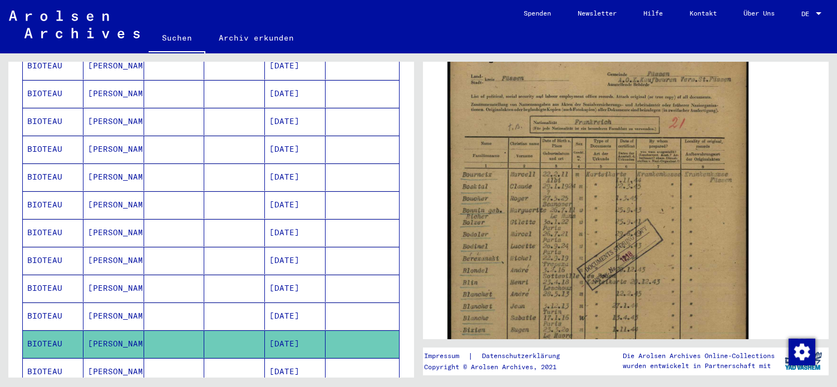
click at [553, 266] on img at bounding box center [597, 238] width 301 height 419
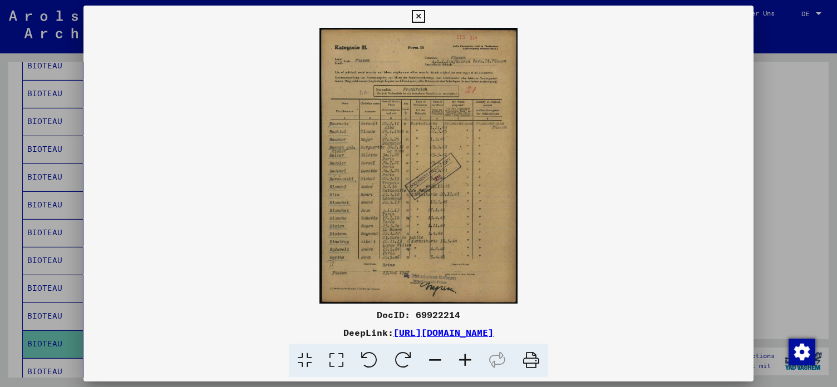
click at [467, 363] on icon at bounding box center [465, 361] width 30 height 34
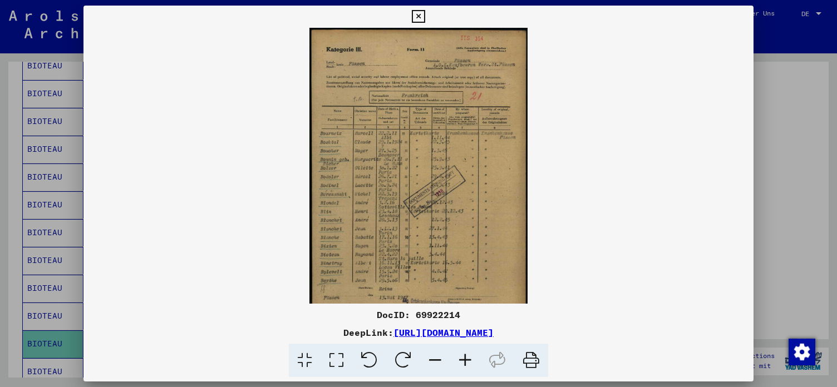
click at [467, 363] on icon at bounding box center [465, 361] width 30 height 34
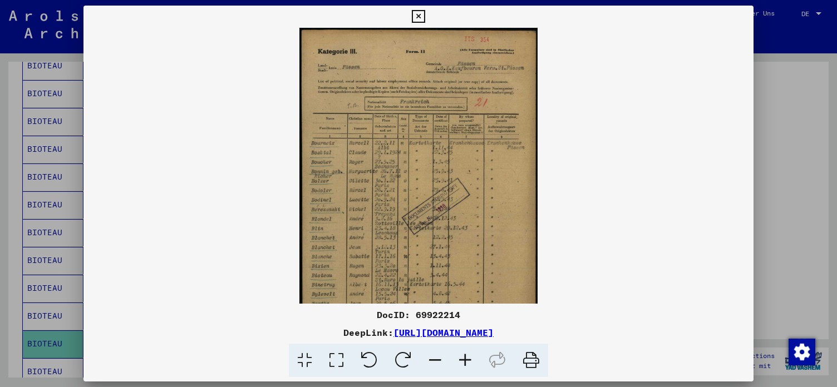
click at [467, 363] on icon at bounding box center [465, 361] width 30 height 34
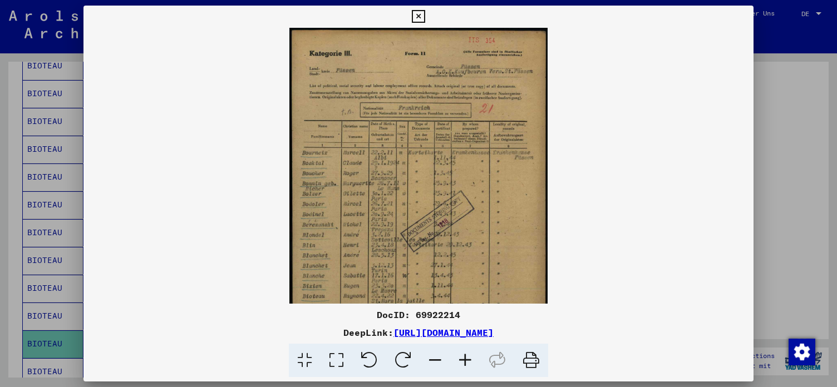
click at [467, 363] on icon at bounding box center [465, 361] width 30 height 34
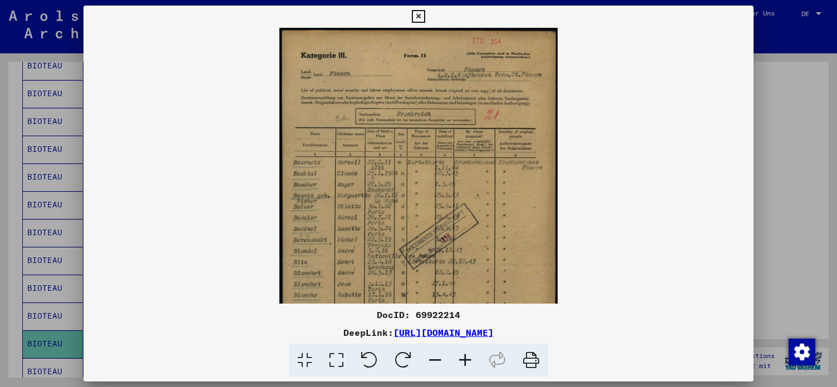
click at [467, 363] on icon at bounding box center [465, 361] width 30 height 34
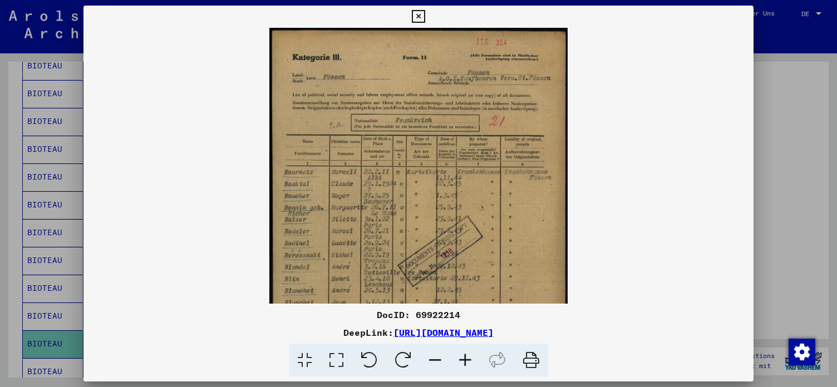
click at [467, 363] on icon at bounding box center [465, 361] width 30 height 34
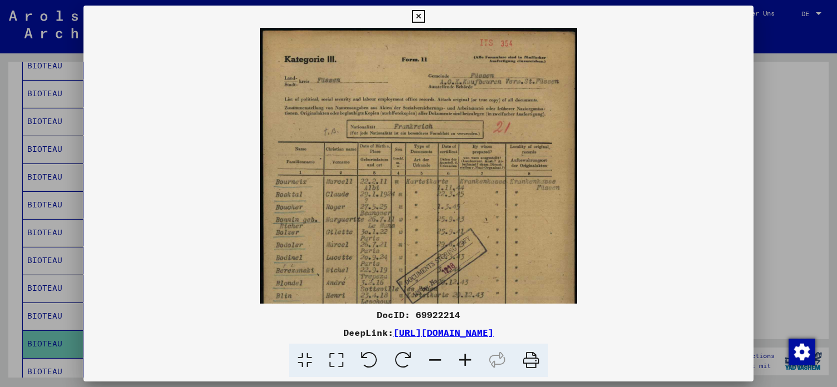
click at [467, 363] on icon at bounding box center [465, 361] width 30 height 34
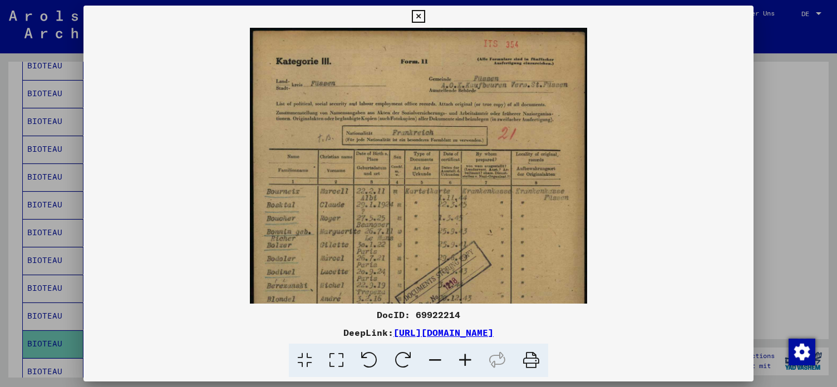
click at [467, 363] on icon at bounding box center [465, 361] width 30 height 34
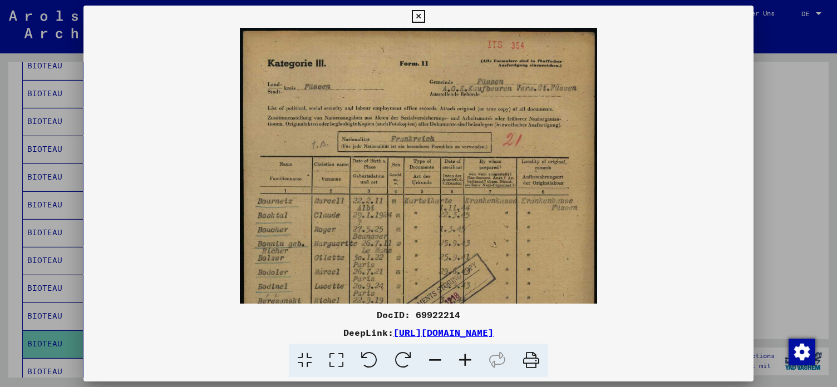
click at [467, 363] on icon at bounding box center [465, 361] width 30 height 34
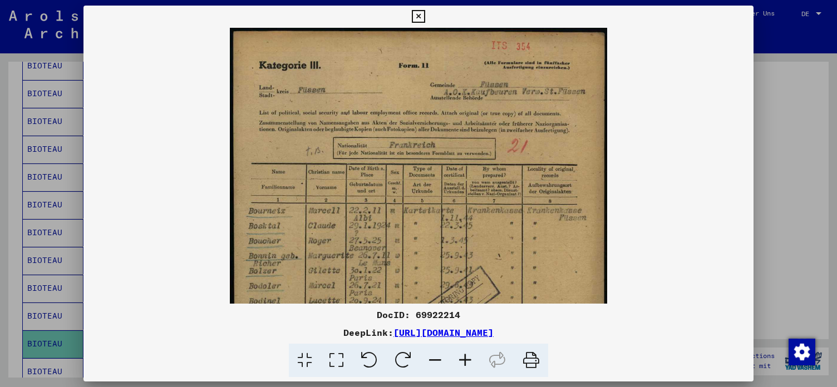
click at [467, 363] on icon at bounding box center [465, 361] width 30 height 34
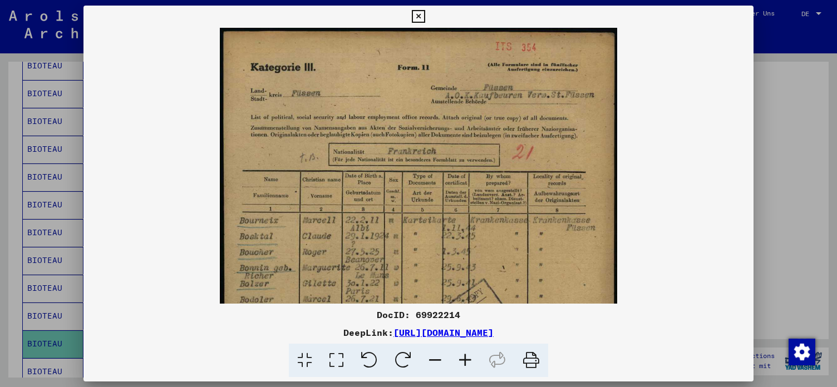
click at [467, 363] on icon at bounding box center [465, 361] width 30 height 34
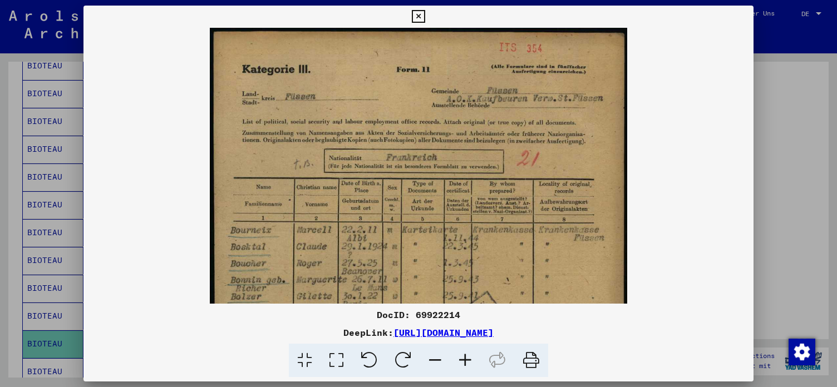
click at [467, 363] on icon at bounding box center [465, 361] width 30 height 34
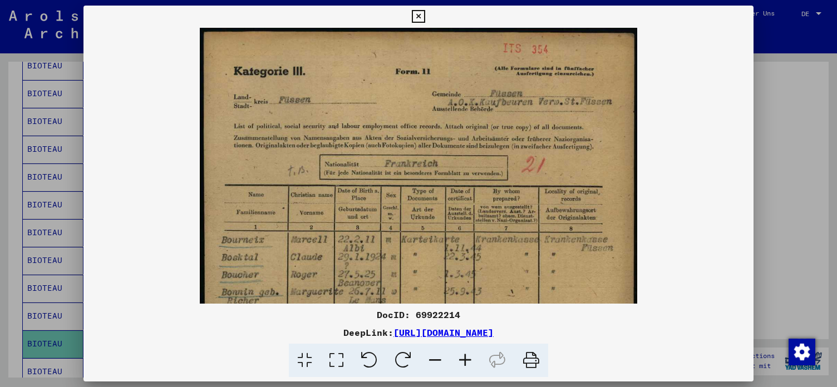
click at [467, 363] on icon at bounding box center [465, 361] width 30 height 34
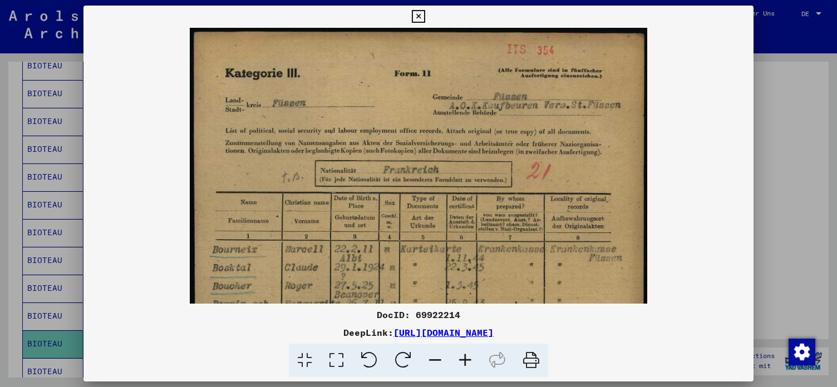
click at [467, 363] on icon at bounding box center [465, 361] width 30 height 34
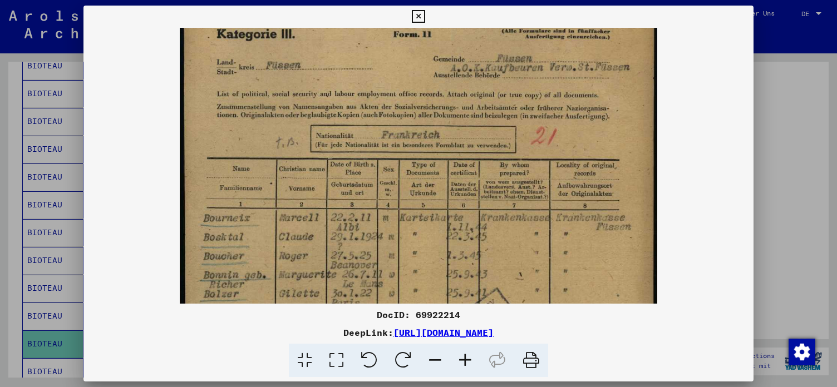
drag, startPoint x: 488, startPoint y: 190, endPoint x: 490, endPoint y: 150, distance: 39.6
click at [491, 147] on img at bounding box center [418, 319] width 477 height 665
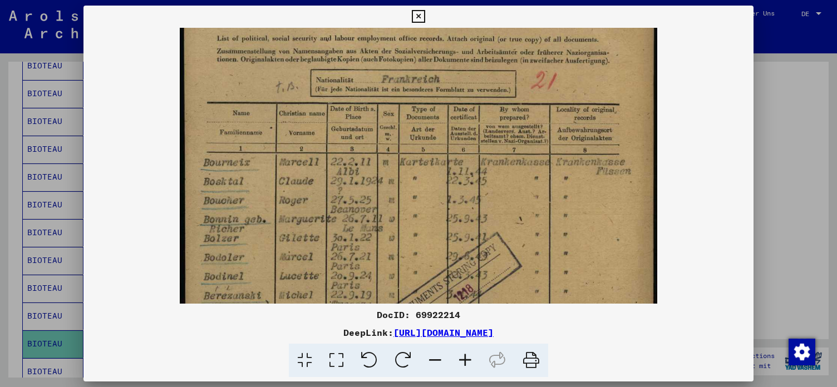
drag, startPoint x: 468, startPoint y: 226, endPoint x: 469, endPoint y: 167, distance: 59.5
click at [469, 167] on img at bounding box center [418, 263] width 477 height 665
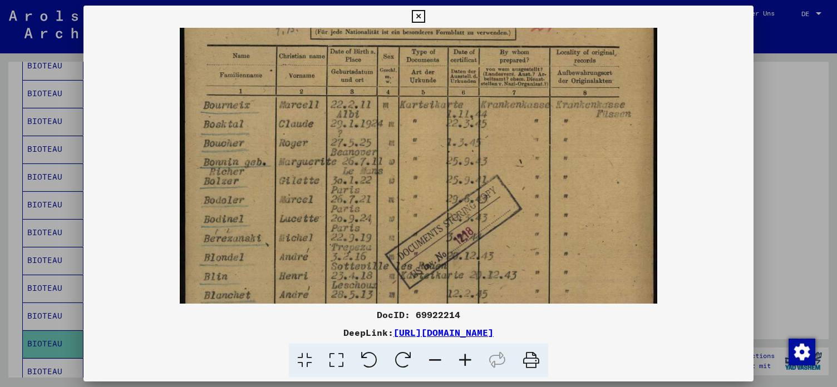
drag, startPoint x: 462, startPoint y: 236, endPoint x: 458, endPoint y: 190, distance: 46.3
click at [458, 190] on img at bounding box center [418, 206] width 477 height 665
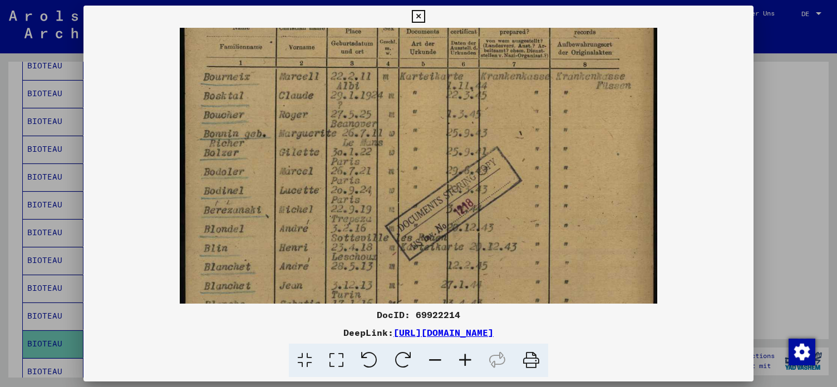
scroll to position [182, 0]
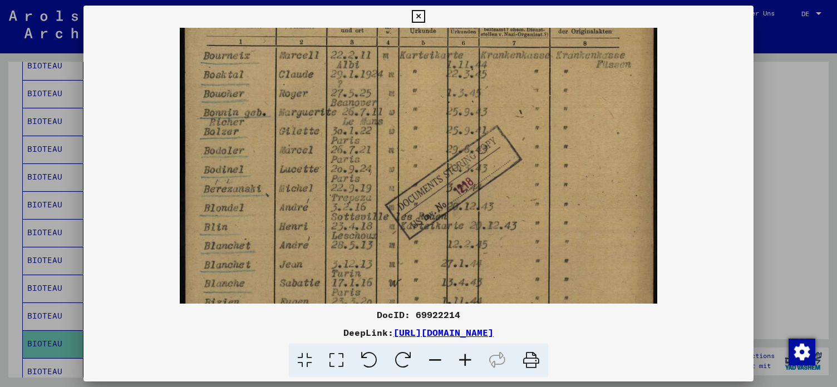
drag, startPoint x: 458, startPoint y: 227, endPoint x: 448, endPoint y: 188, distance: 40.6
click at [448, 188] on img at bounding box center [418, 156] width 477 height 665
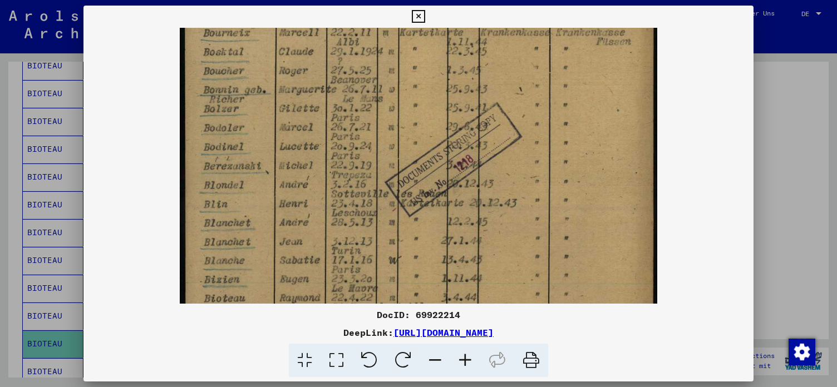
scroll to position [236, 0]
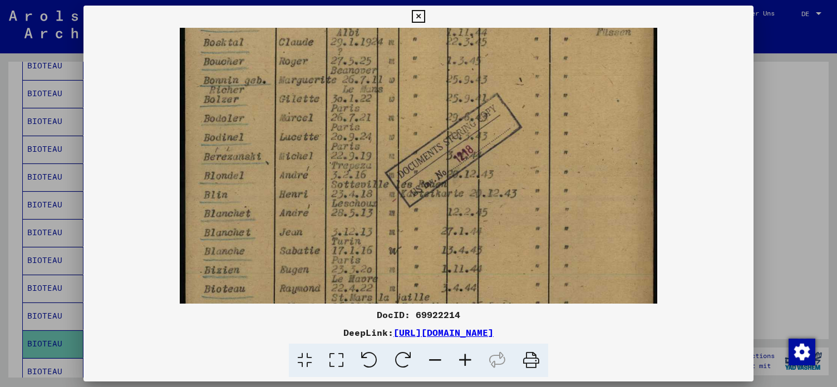
drag, startPoint x: 447, startPoint y: 233, endPoint x: 443, endPoint y: 200, distance: 32.4
click at [443, 200] on img at bounding box center [418, 124] width 477 height 665
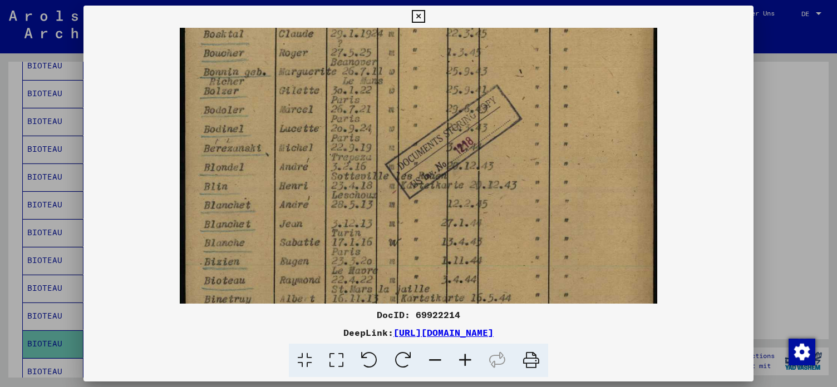
scroll to position [247, 0]
drag, startPoint x: 441, startPoint y: 234, endPoint x: 438, endPoint y: 222, distance: 11.9
click at [438, 222] on img at bounding box center [418, 113] width 477 height 665
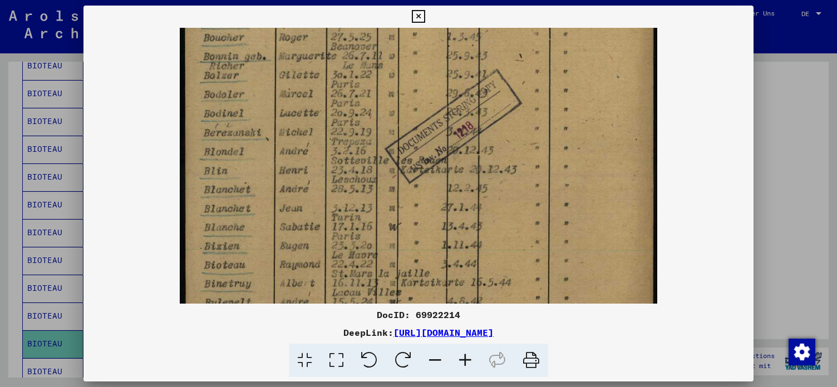
scroll to position [260, 0]
drag, startPoint x: 535, startPoint y: 283, endPoint x: 417, endPoint y: 269, distance: 118.7
click at [417, 269] on img at bounding box center [418, 99] width 477 height 665
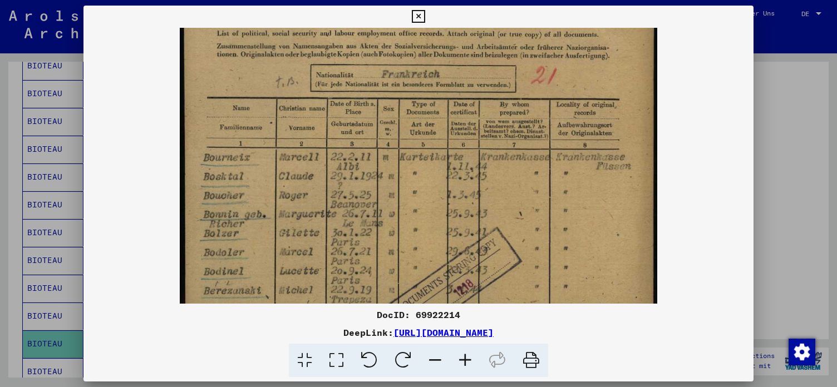
drag, startPoint x: 492, startPoint y: 160, endPoint x: 490, endPoint y: 319, distance: 159.1
click at [490, 319] on div "DocID: 69922214 DeepLink: [URL][DOMAIN_NAME]" at bounding box center [417, 192] width 669 height 372
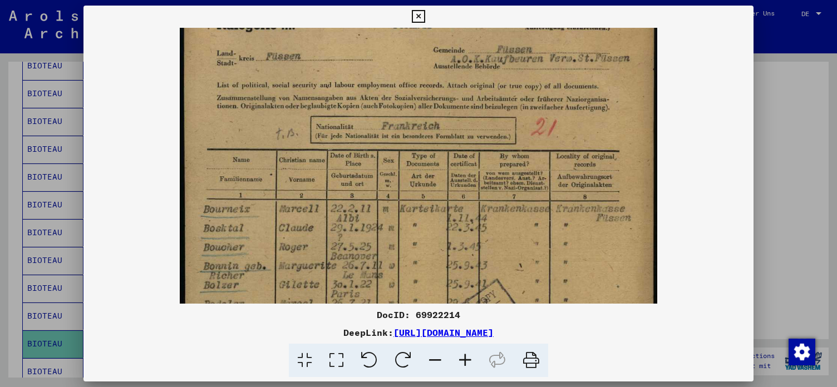
scroll to position [49, 0]
drag, startPoint x: 500, startPoint y: 182, endPoint x: 498, endPoint y: 233, distance: 50.6
click at [498, 233] on img at bounding box center [418, 311] width 477 height 665
drag, startPoint x: 459, startPoint y: 238, endPoint x: 461, endPoint y: 249, distance: 10.6
click at [461, 249] on img at bounding box center [418, 311] width 477 height 665
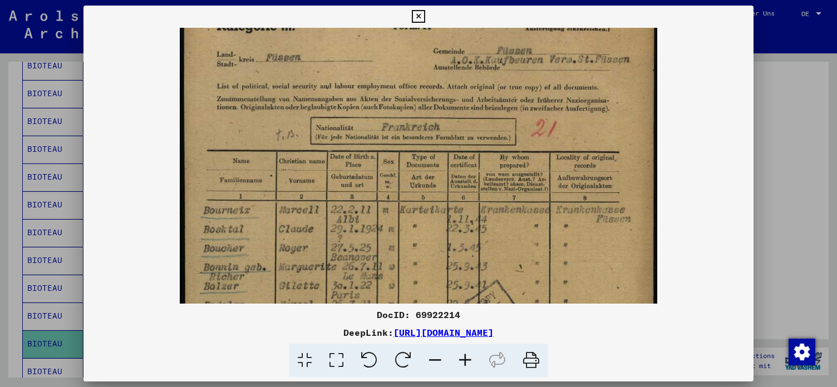
scroll to position [36, 0]
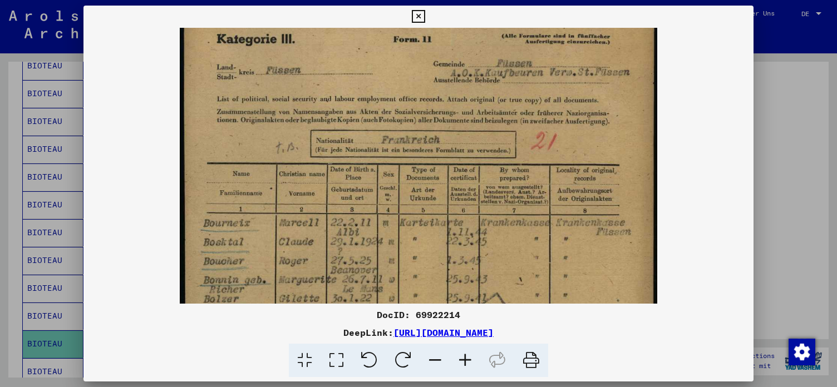
click at [424, 17] on icon at bounding box center [418, 16] width 13 height 13
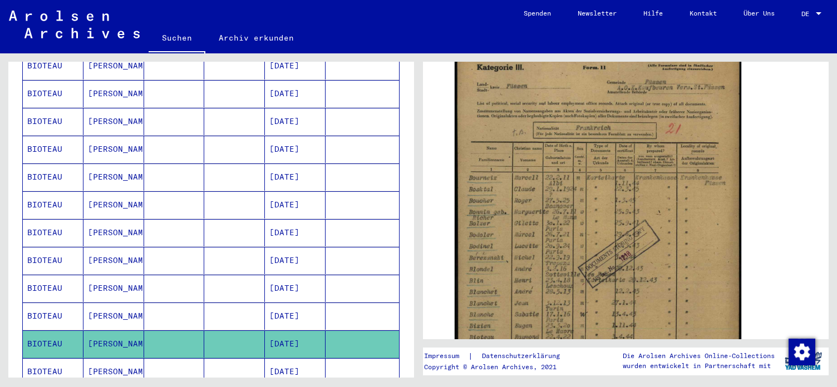
click at [305, 358] on mat-cell "[DATE]" at bounding box center [295, 371] width 61 height 27
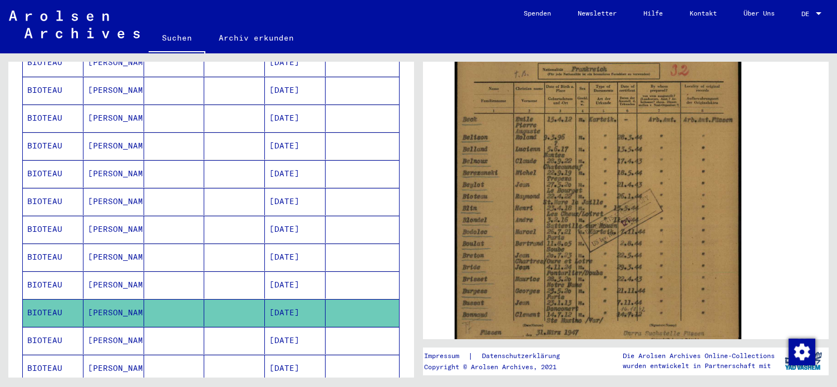
scroll to position [300, 0]
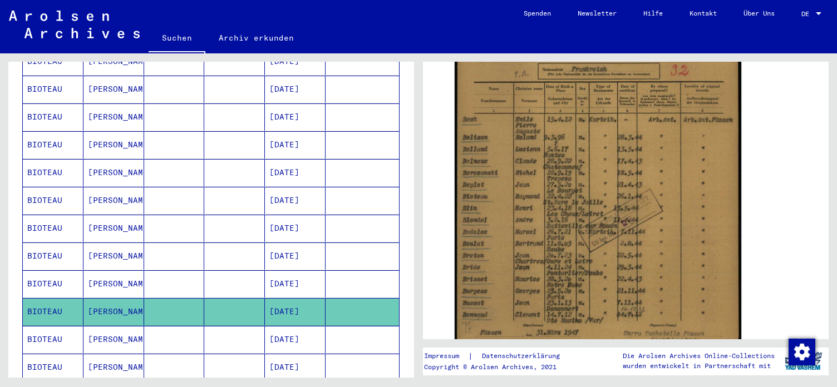
click at [300, 326] on mat-cell "[DATE]" at bounding box center [295, 339] width 61 height 27
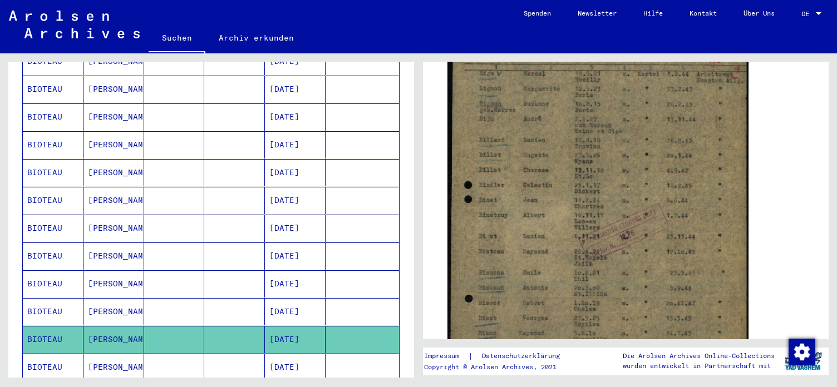
scroll to position [120, 0]
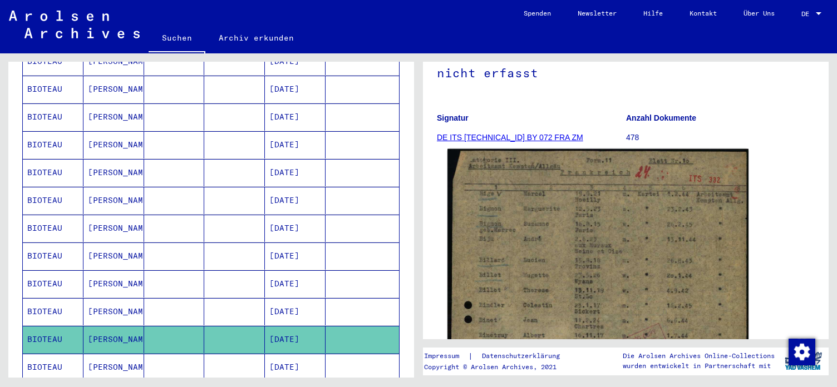
click at [610, 266] on img at bounding box center [597, 358] width 301 height 419
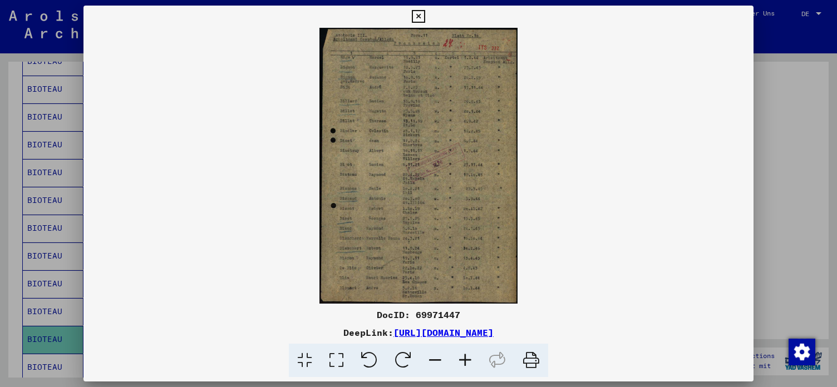
click at [468, 363] on icon at bounding box center [465, 361] width 30 height 34
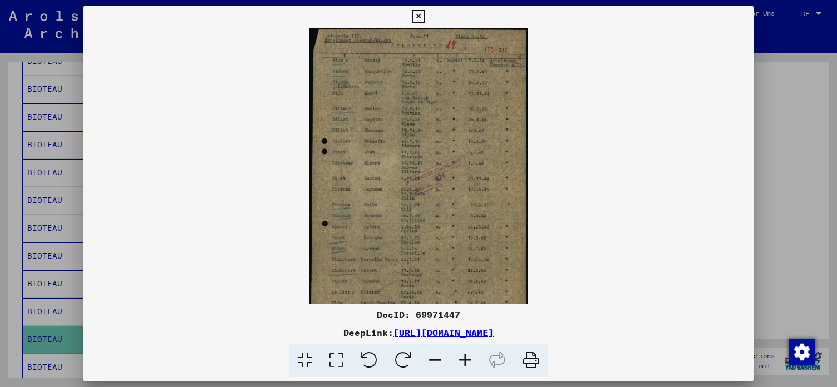
click at [467, 363] on icon at bounding box center [465, 361] width 30 height 34
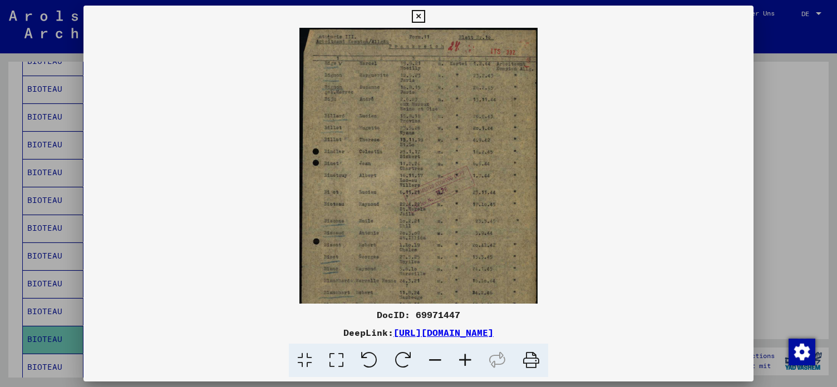
click at [467, 363] on icon at bounding box center [465, 361] width 30 height 34
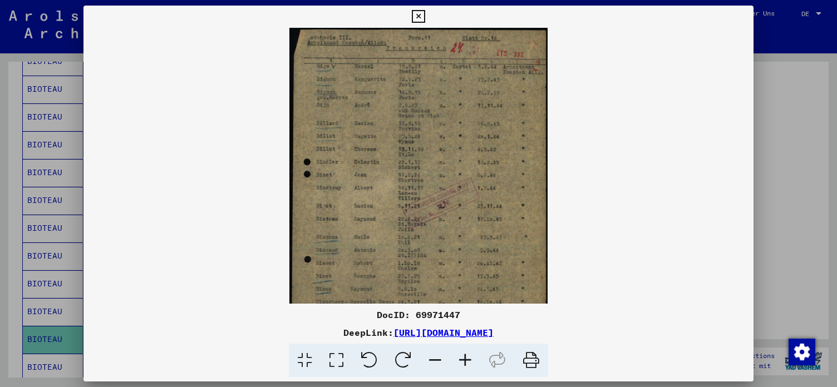
click at [467, 363] on icon at bounding box center [465, 361] width 30 height 34
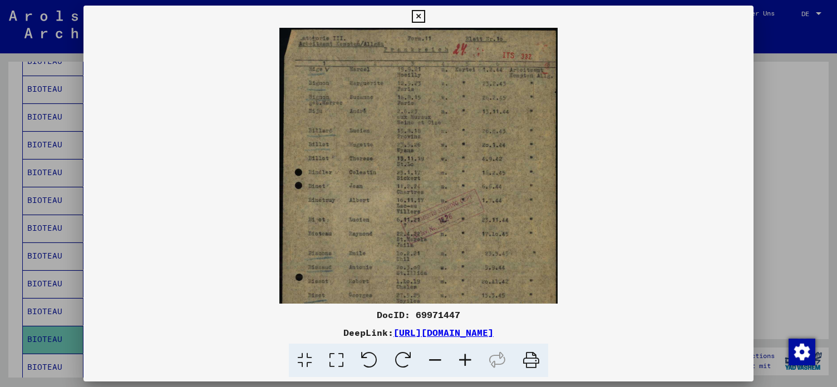
click at [467, 363] on icon at bounding box center [465, 361] width 30 height 34
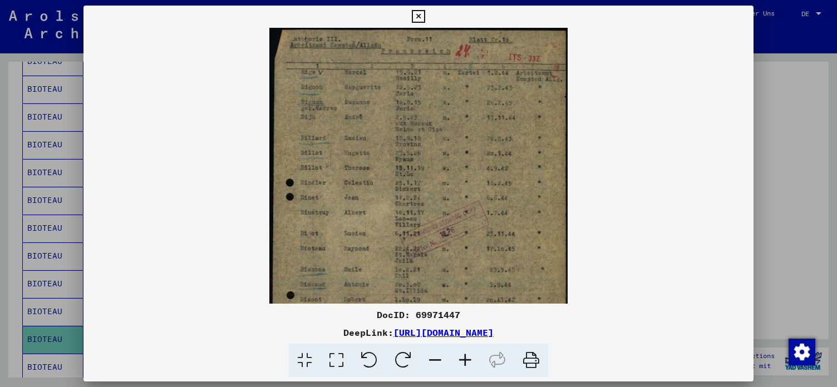
click at [467, 363] on icon at bounding box center [465, 361] width 30 height 34
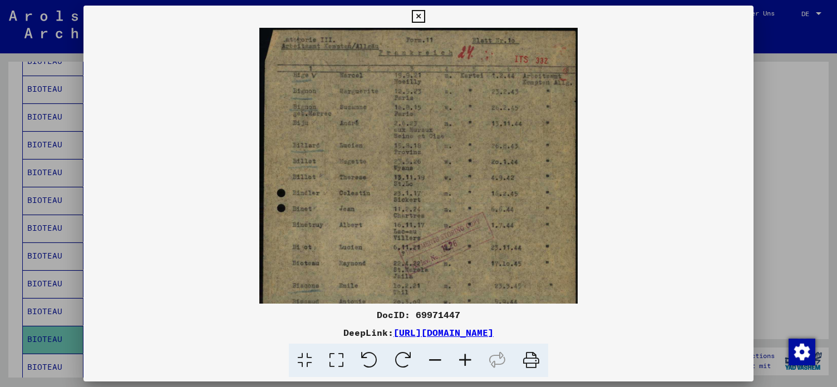
click at [467, 363] on icon at bounding box center [465, 361] width 30 height 34
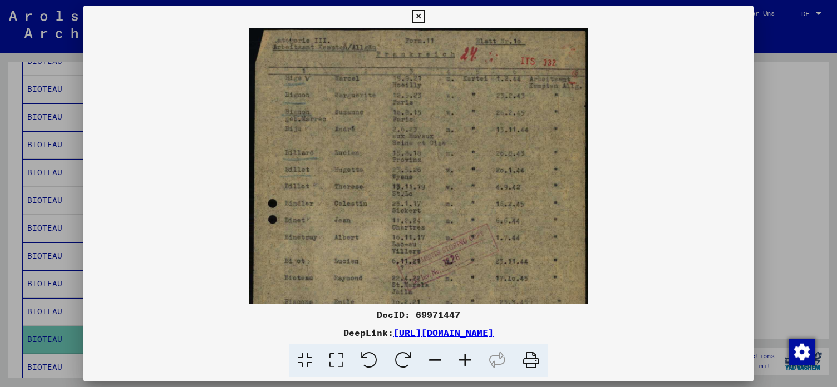
click at [467, 363] on icon at bounding box center [465, 361] width 30 height 34
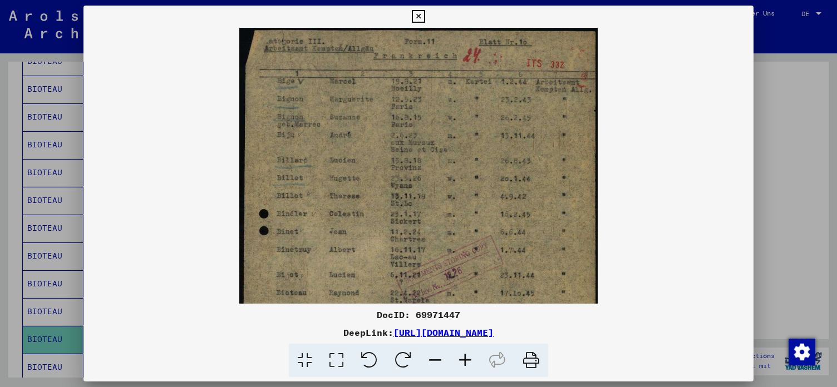
click at [467, 363] on icon at bounding box center [465, 361] width 30 height 34
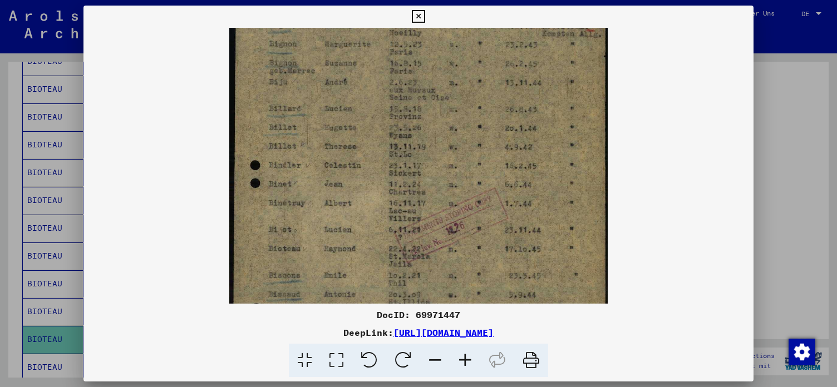
drag, startPoint x: 447, startPoint y: 230, endPoint x: 445, endPoint y: 162, distance: 67.9
click at [445, 162] on img at bounding box center [418, 232] width 378 height 526
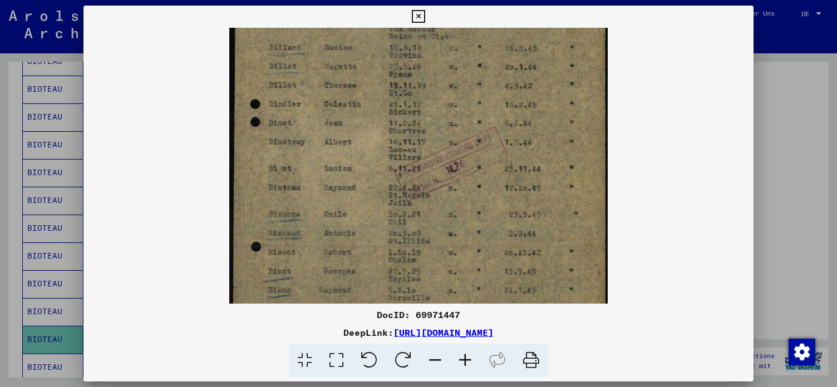
drag, startPoint x: 447, startPoint y: 233, endPoint x: 446, endPoint y: 181, distance: 51.8
click at [446, 181] on img at bounding box center [418, 171] width 378 height 526
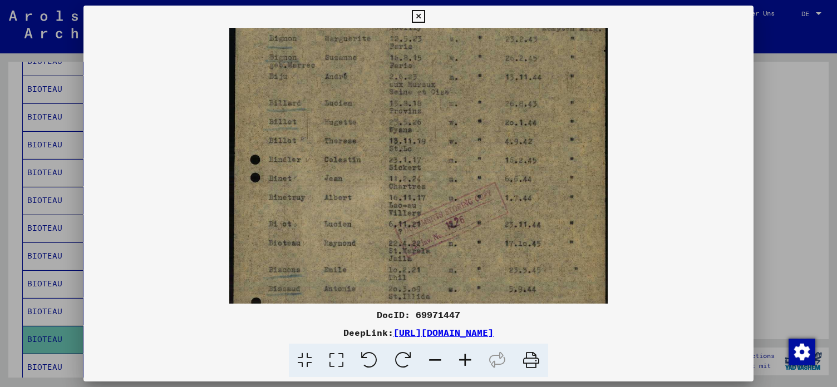
scroll to position [56, 0]
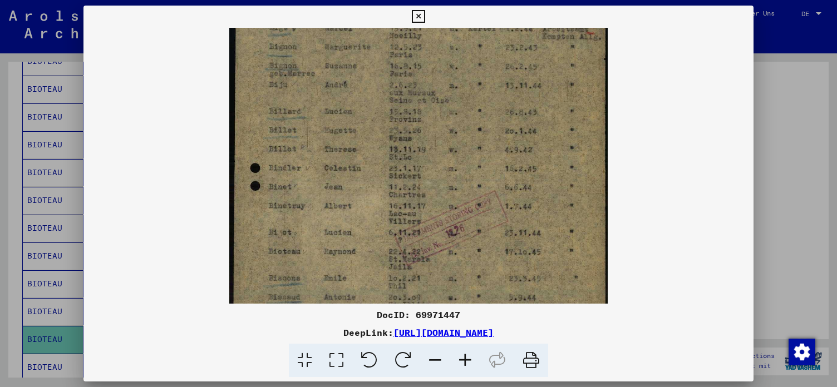
drag, startPoint x: 410, startPoint y: 146, endPoint x: 403, endPoint y: 164, distance: 19.2
click at [403, 164] on img at bounding box center [418, 235] width 378 height 526
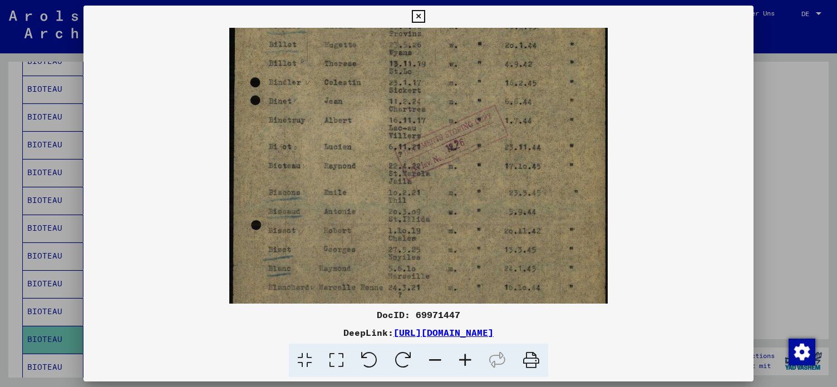
scroll to position [142, 0]
drag, startPoint x: 405, startPoint y: 233, endPoint x: 404, endPoint y: 194, distance: 39.0
click at [404, 194] on img at bounding box center [418, 148] width 378 height 526
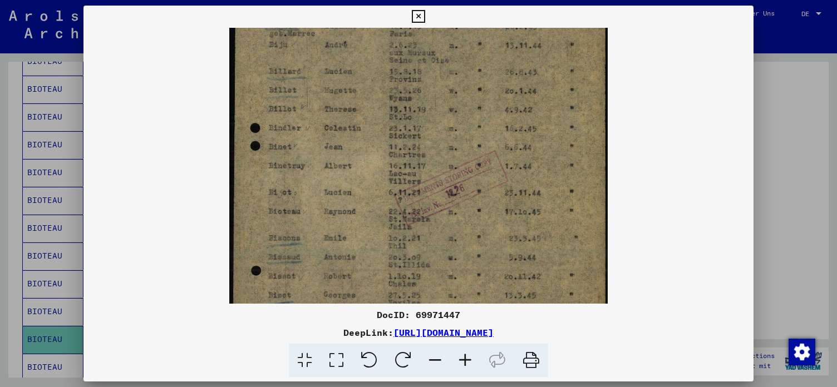
scroll to position [96, 0]
drag, startPoint x: 524, startPoint y: 176, endPoint x: 522, endPoint y: 222, distance: 46.8
click at [522, 222] on img at bounding box center [418, 195] width 378 height 526
click at [424, 16] on icon at bounding box center [418, 16] width 13 height 13
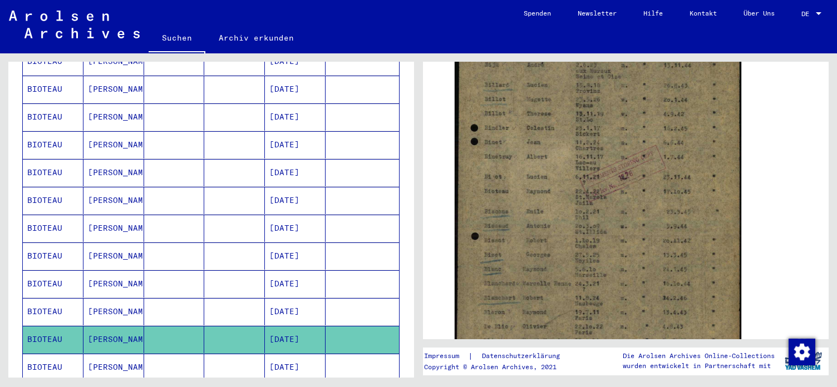
scroll to position [481, 0]
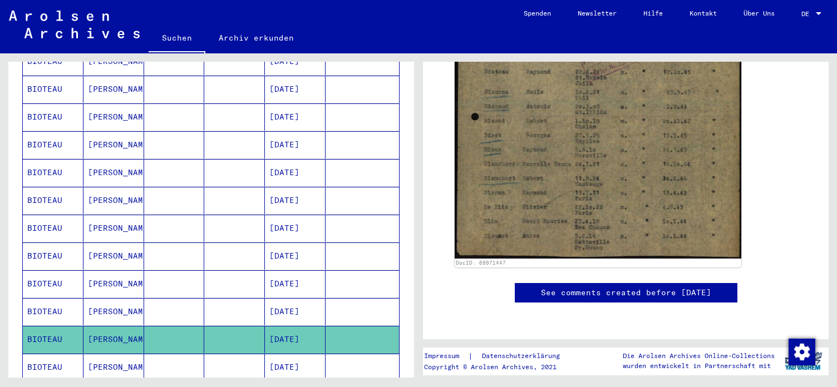
click at [302, 354] on mat-cell "[DATE]" at bounding box center [295, 367] width 61 height 27
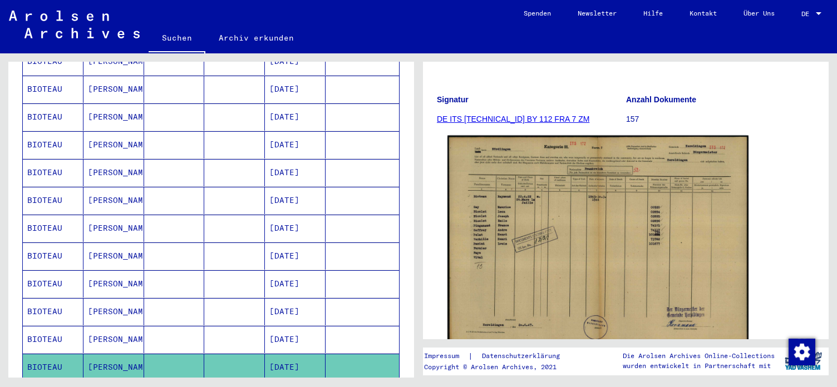
scroll to position [180, 0]
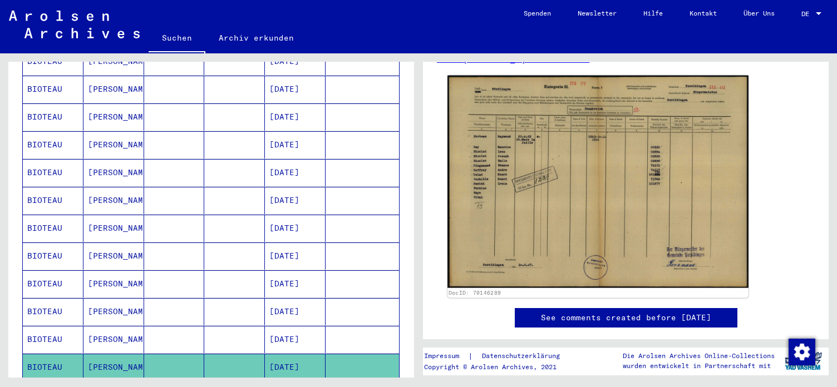
click at [574, 217] on img at bounding box center [597, 182] width 301 height 212
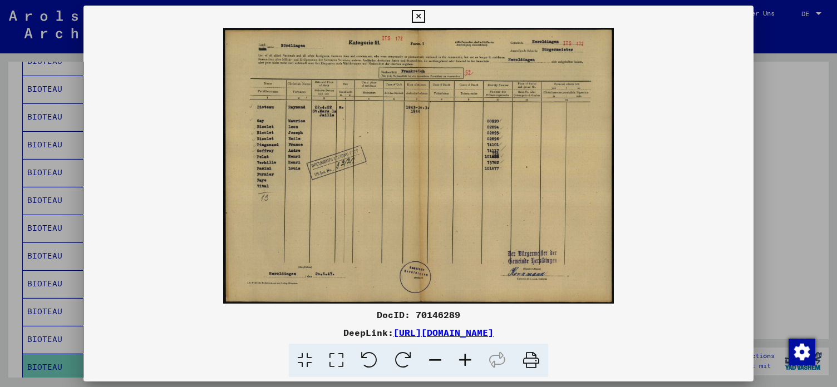
click at [462, 360] on icon at bounding box center [465, 361] width 30 height 34
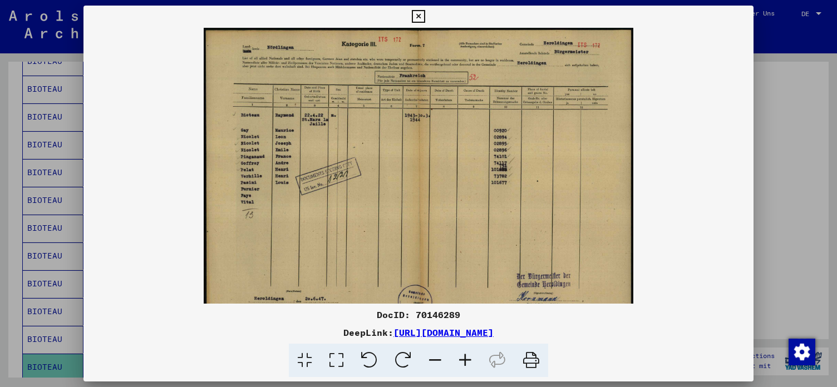
click at [462, 360] on icon at bounding box center [465, 361] width 30 height 34
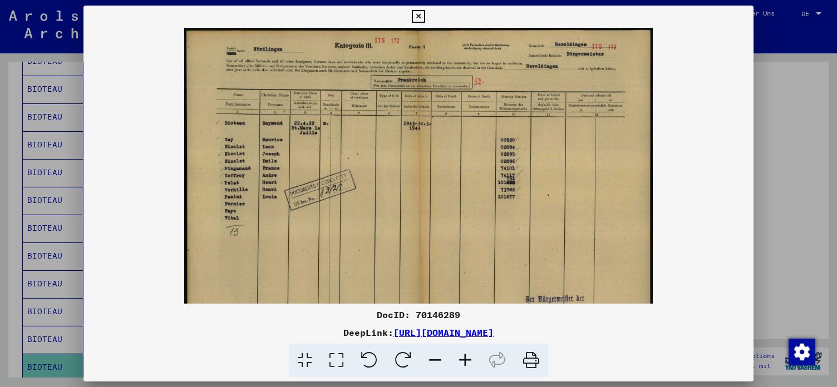
click at [462, 360] on icon at bounding box center [465, 361] width 30 height 34
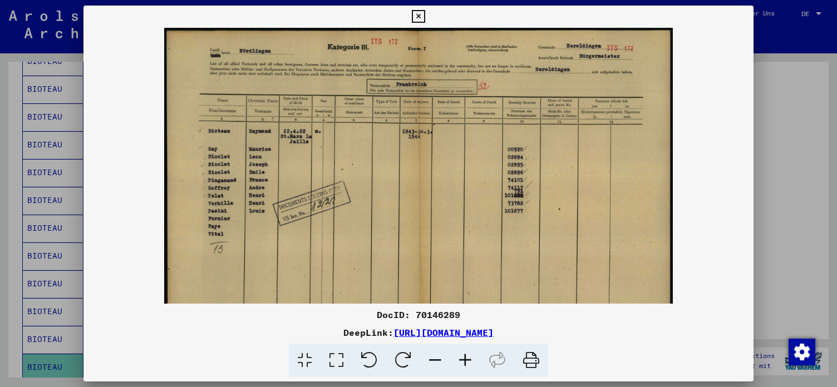
click at [462, 360] on icon at bounding box center [465, 361] width 30 height 34
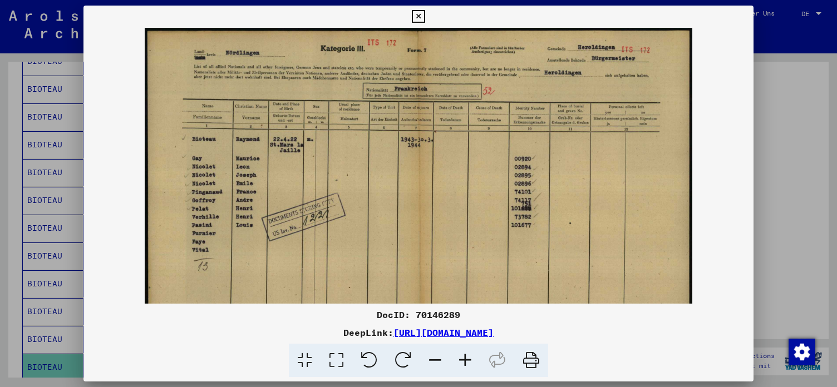
click at [462, 360] on icon at bounding box center [465, 361] width 30 height 34
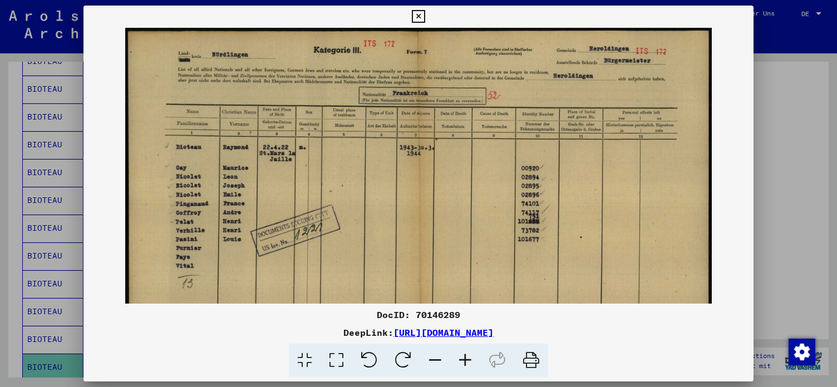
click at [462, 360] on icon at bounding box center [465, 361] width 30 height 34
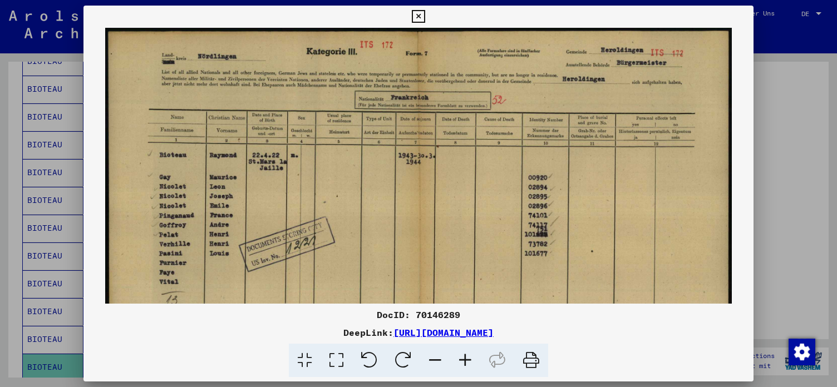
click at [462, 360] on icon at bounding box center [465, 361] width 30 height 34
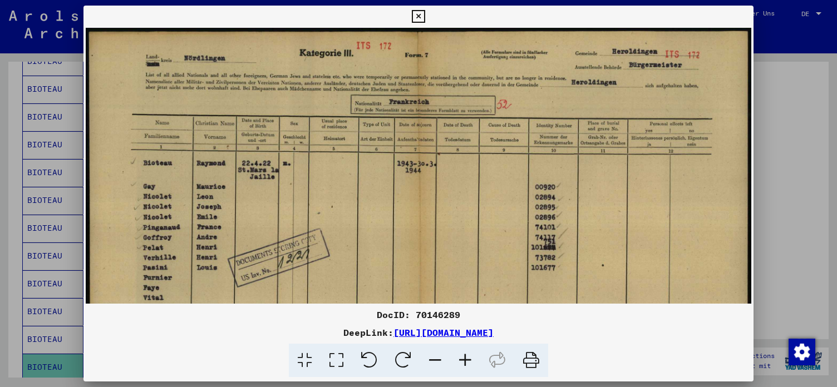
click at [462, 360] on icon at bounding box center [465, 361] width 30 height 34
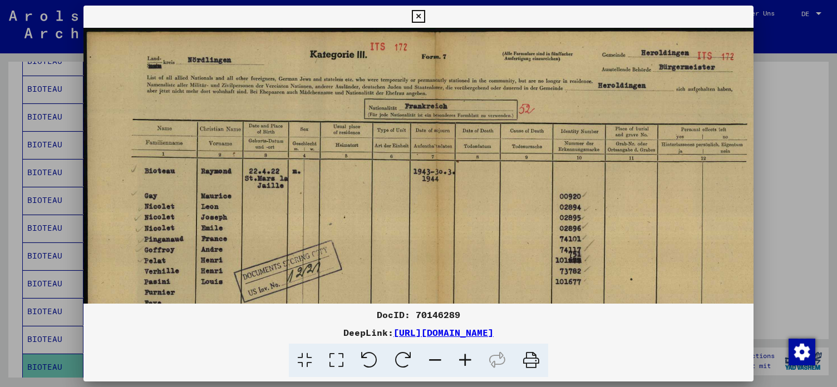
drag, startPoint x: 391, startPoint y: 237, endPoint x: 369, endPoint y: 231, distance: 23.1
click at [369, 231] on img at bounding box center [435, 277] width 705 height 498
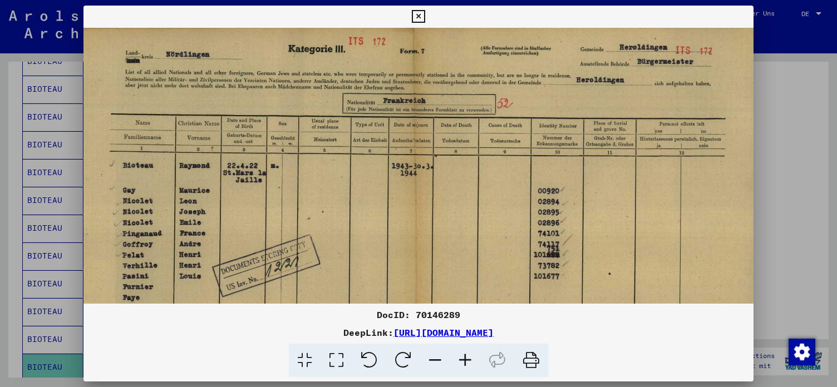
click at [424, 16] on icon at bounding box center [418, 16] width 13 height 13
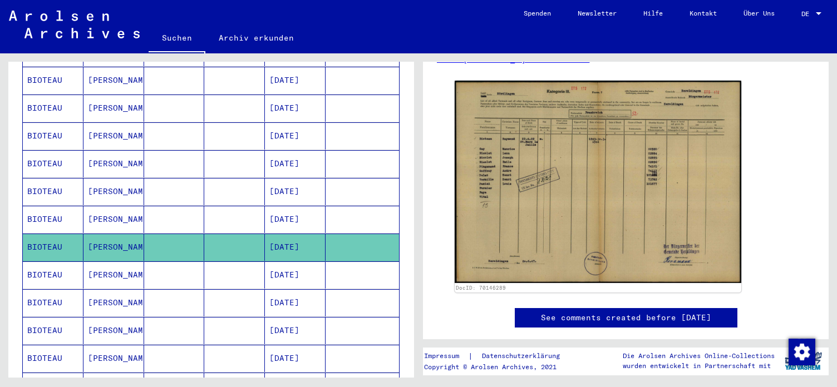
scroll to position [481, 0]
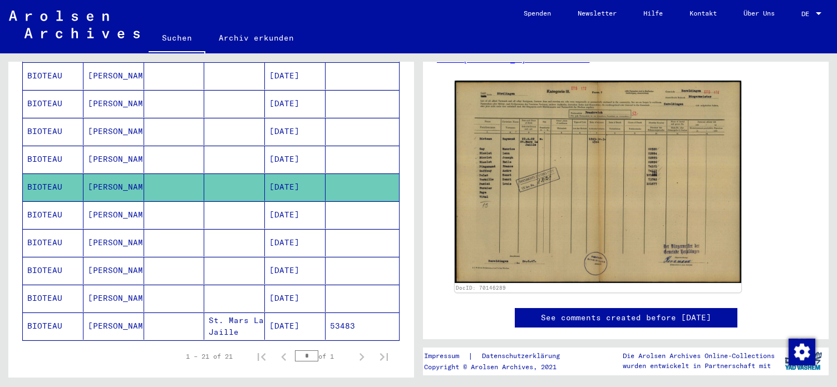
click at [290, 313] on mat-cell "[DATE]" at bounding box center [295, 326] width 61 height 27
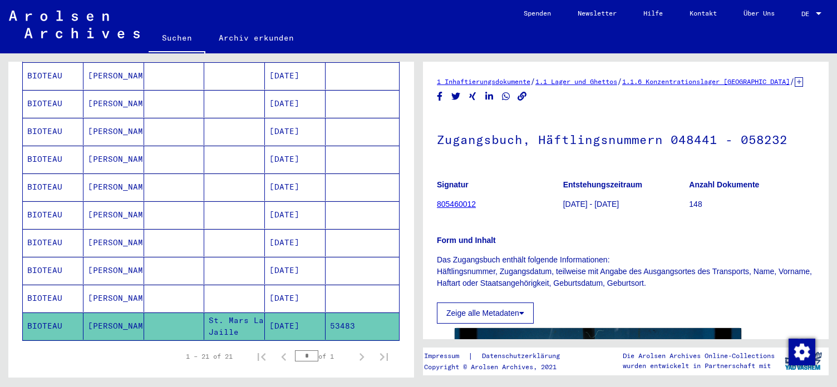
scroll to position [180, 0]
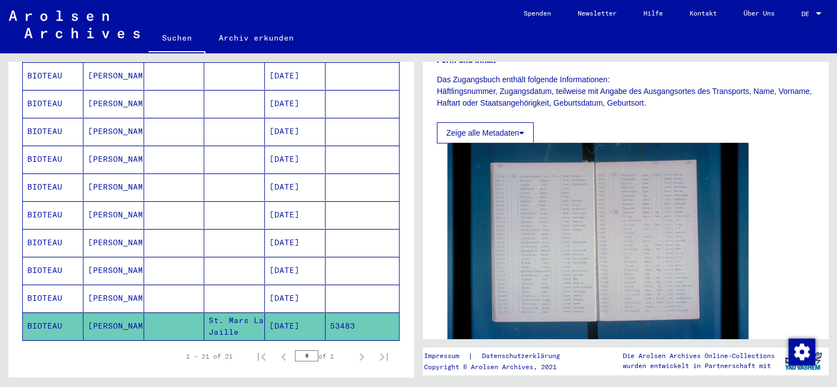
click at [540, 226] on img at bounding box center [597, 243] width 301 height 200
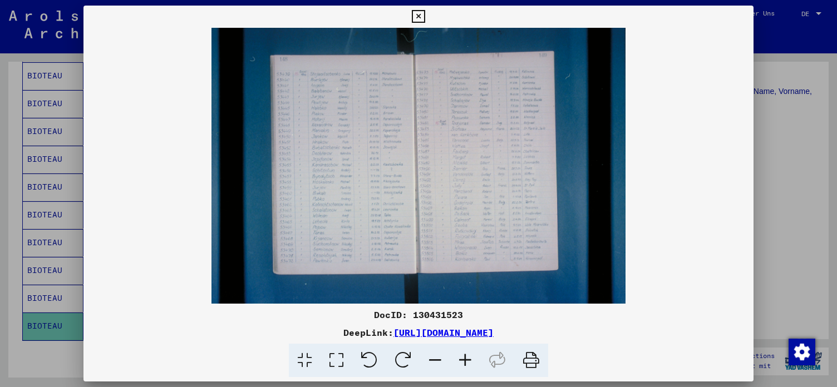
click at [463, 362] on icon at bounding box center [465, 361] width 30 height 34
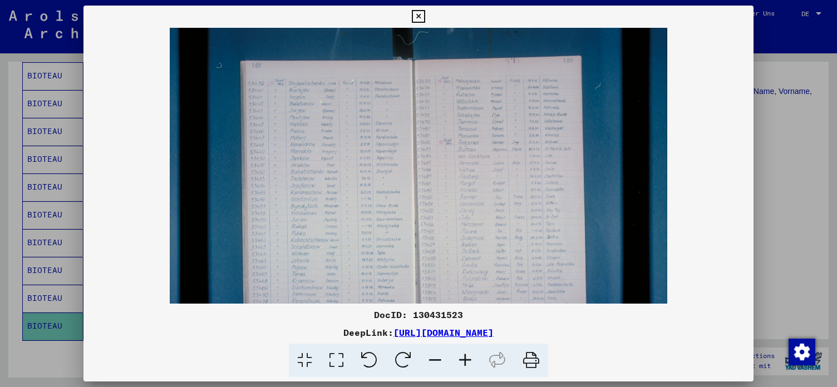
click at [463, 362] on icon at bounding box center [465, 361] width 30 height 34
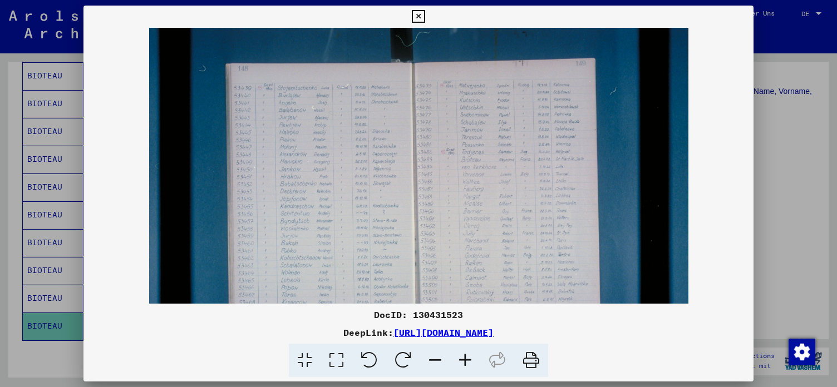
click at [463, 362] on icon at bounding box center [465, 361] width 30 height 34
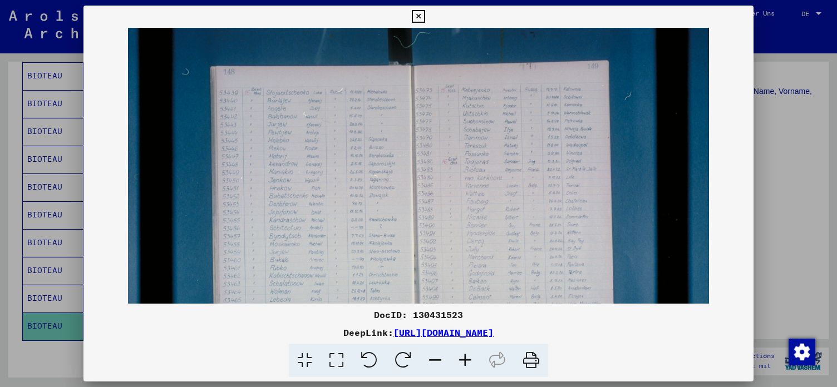
click at [463, 362] on icon at bounding box center [465, 361] width 30 height 34
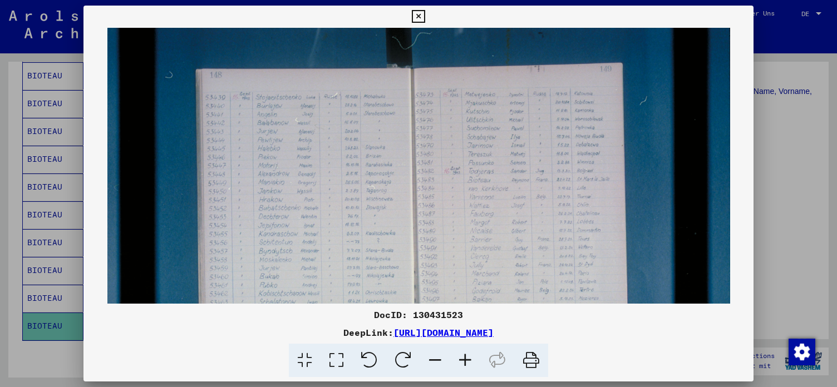
click at [463, 362] on icon at bounding box center [465, 361] width 30 height 34
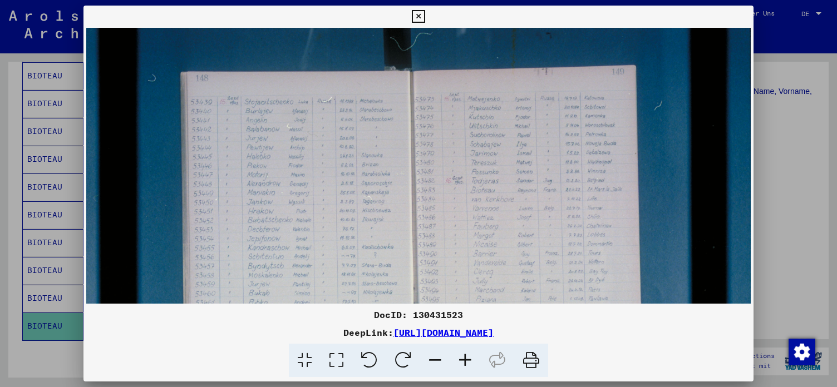
click at [463, 362] on icon at bounding box center [465, 361] width 30 height 34
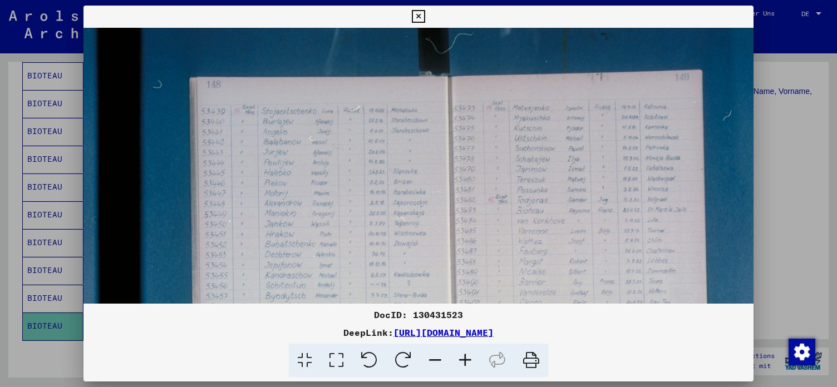
click at [463, 362] on icon at bounding box center [465, 361] width 30 height 34
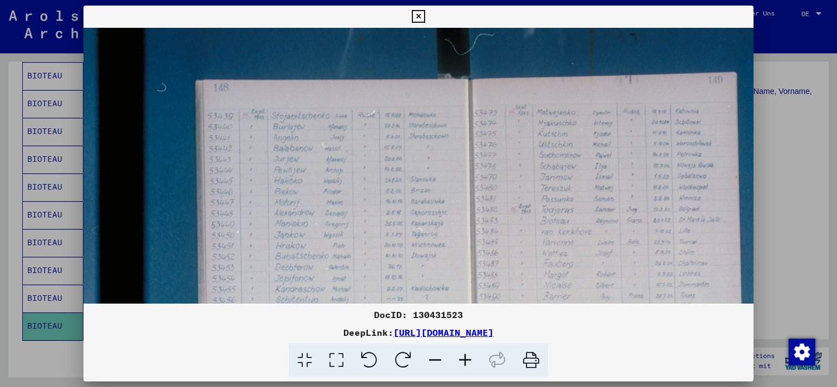
click at [463, 362] on icon at bounding box center [465, 361] width 30 height 34
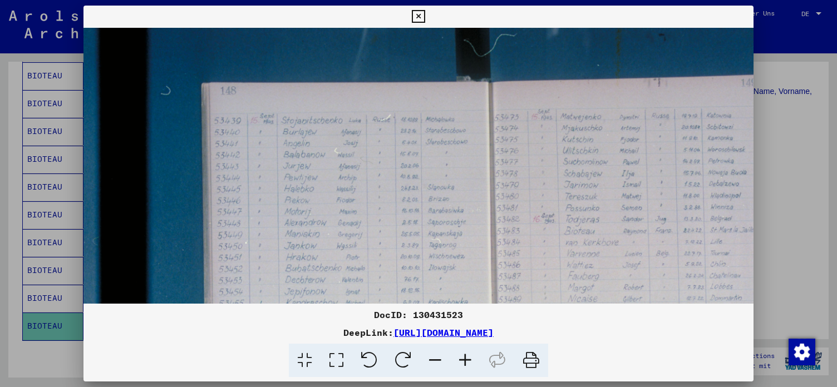
click at [504, 172] on img at bounding box center [498, 305] width 831 height 554
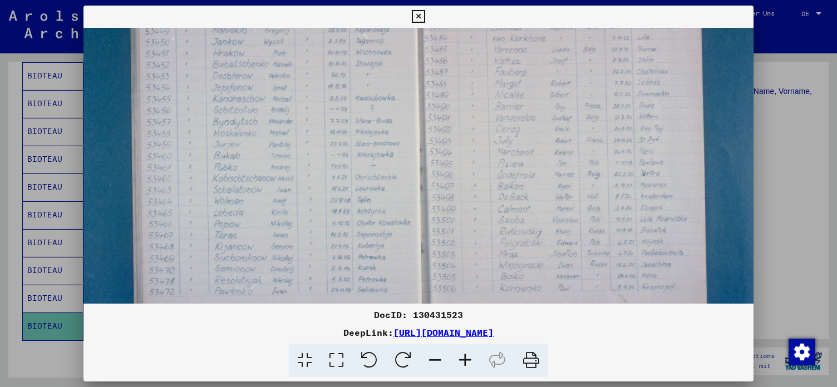
scroll to position [209, 73]
drag, startPoint x: 229, startPoint y: 230, endPoint x: 226, endPoint y: 60, distance: 170.8
click at [226, 60] on img at bounding box center [426, 96] width 831 height 554
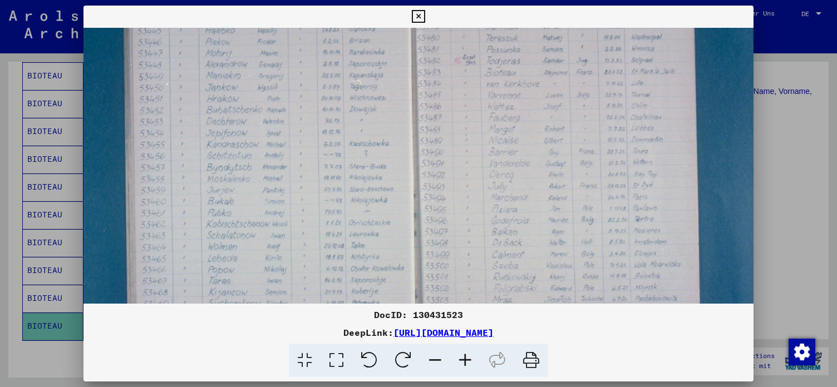
scroll to position [156, 80]
drag, startPoint x: 525, startPoint y: 198, endPoint x: 517, endPoint y: 250, distance: 52.9
click at [517, 250] on img at bounding box center [419, 149] width 831 height 554
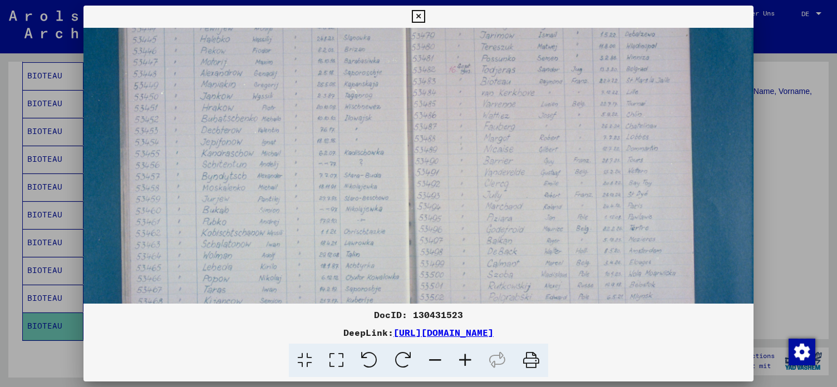
drag, startPoint x: 503, startPoint y: 81, endPoint x: 498, endPoint y: 87, distance: 7.9
click at [498, 87] on img at bounding box center [414, 155] width 831 height 554
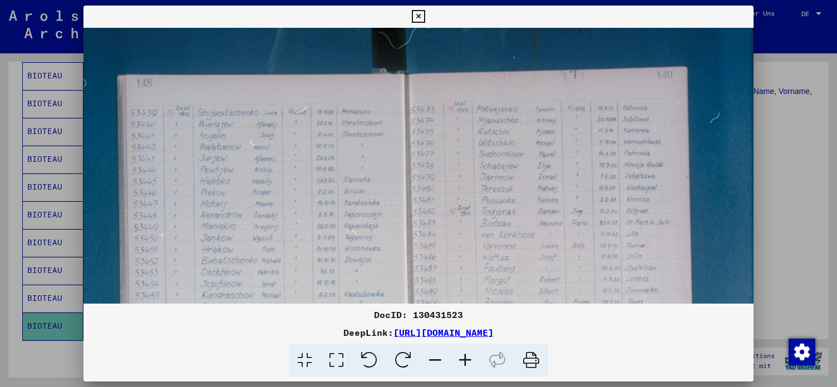
scroll to position [6, 83]
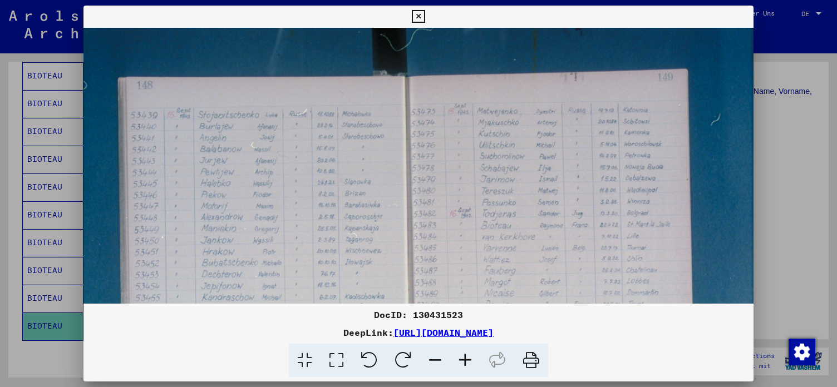
drag, startPoint x: 483, startPoint y: 142, endPoint x: 485, endPoint y: 283, distance: 140.7
click at [485, 283] on img at bounding box center [415, 299] width 831 height 554
click at [298, 176] on img at bounding box center [415, 299] width 831 height 554
click at [424, 16] on icon at bounding box center [418, 16] width 13 height 13
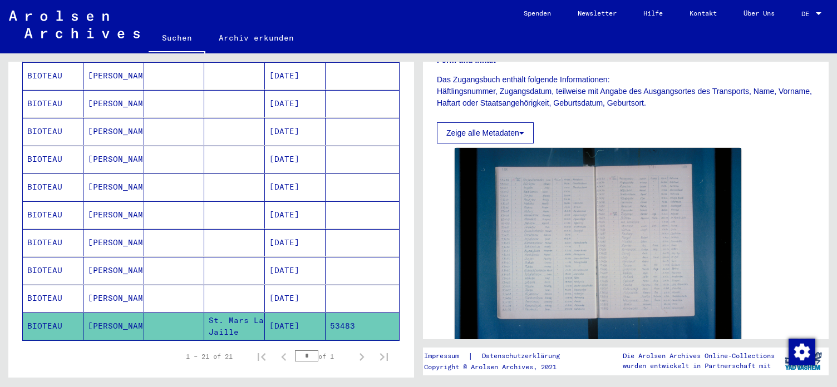
click at [299, 285] on mat-cell "[DATE]" at bounding box center [295, 298] width 61 height 27
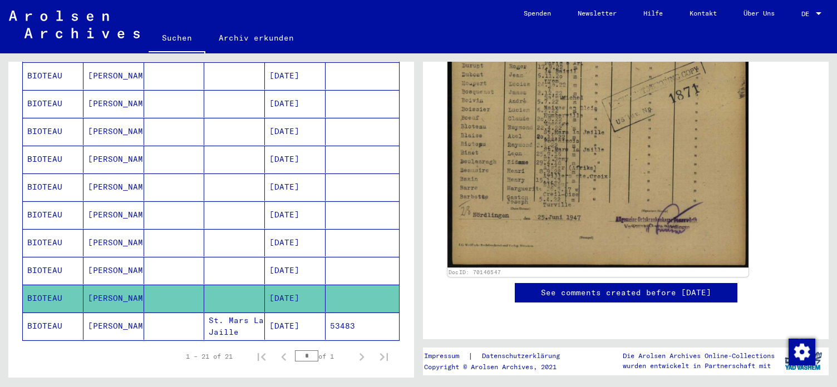
scroll to position [360, 0]
